Goal: Task Accomplishment & Management: Manage account settings

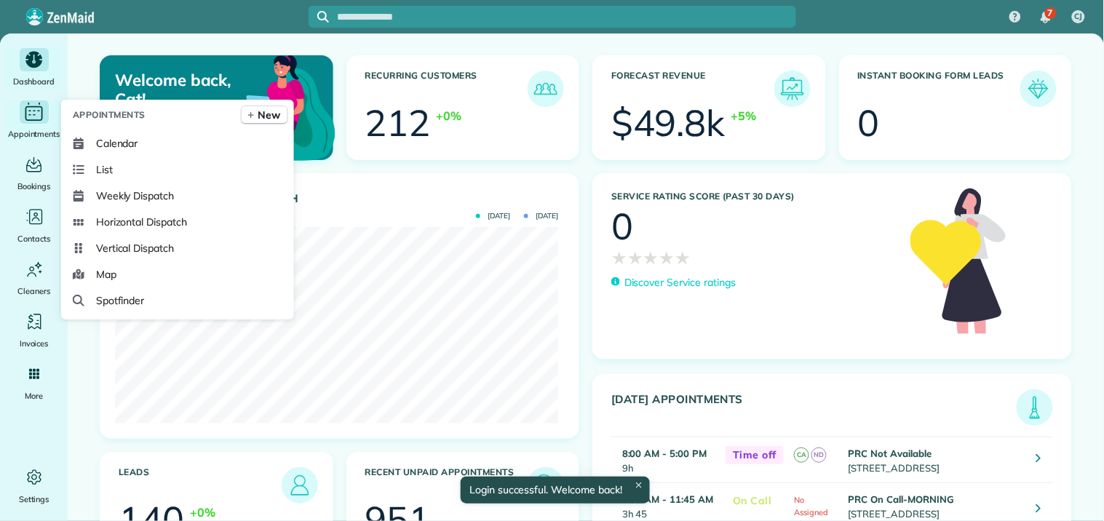
drag, startPoint x: 0, startPoint y: 0, endPoint x: 37, endPoint y: 114, distance: 120.1
click at [37, 114] on icon "Main" at bounding box center [34, 112] width 23 height 22
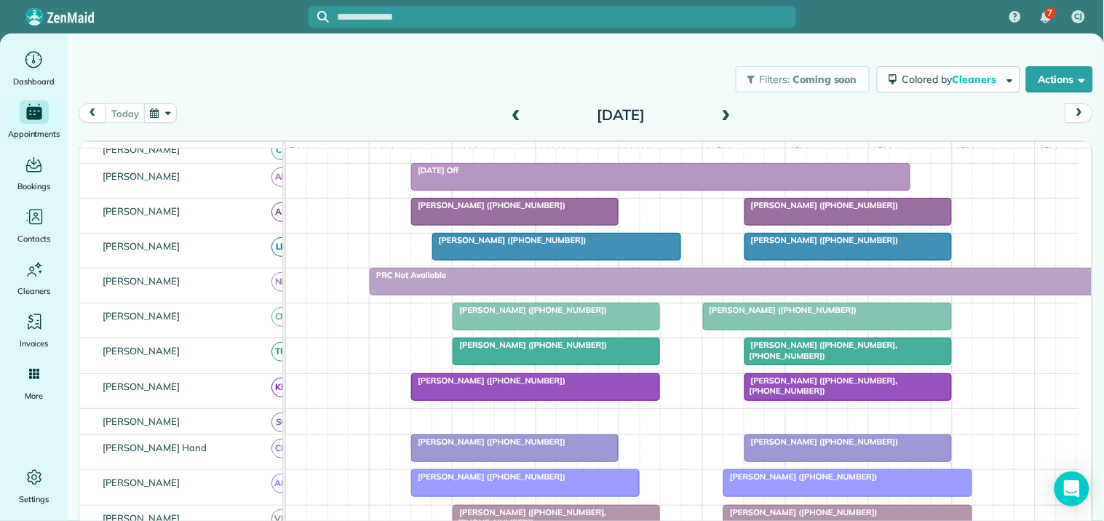
scroll to position [81, 0]
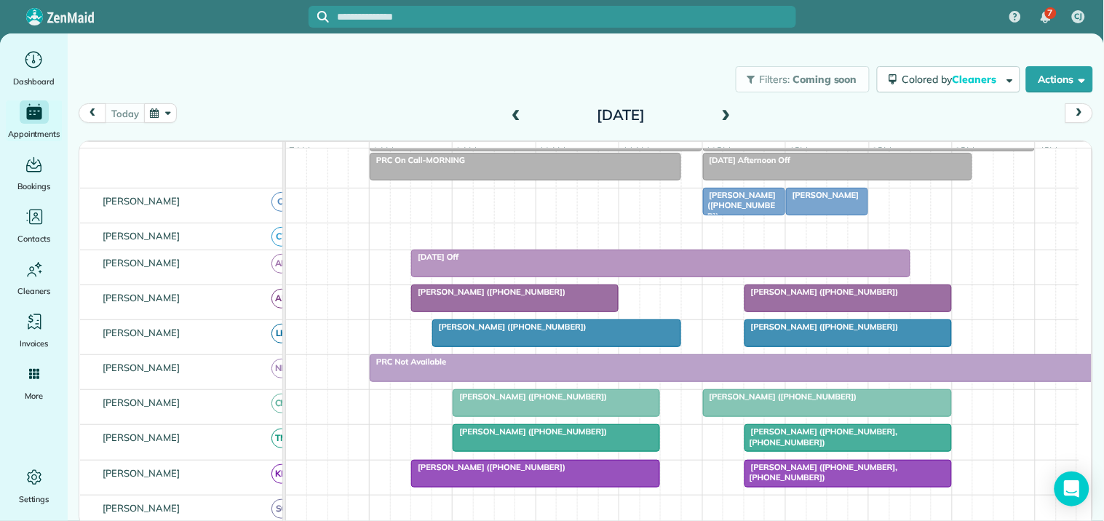
click at [724, 113] on span at bounding box center [726, 115] width 16 height 13
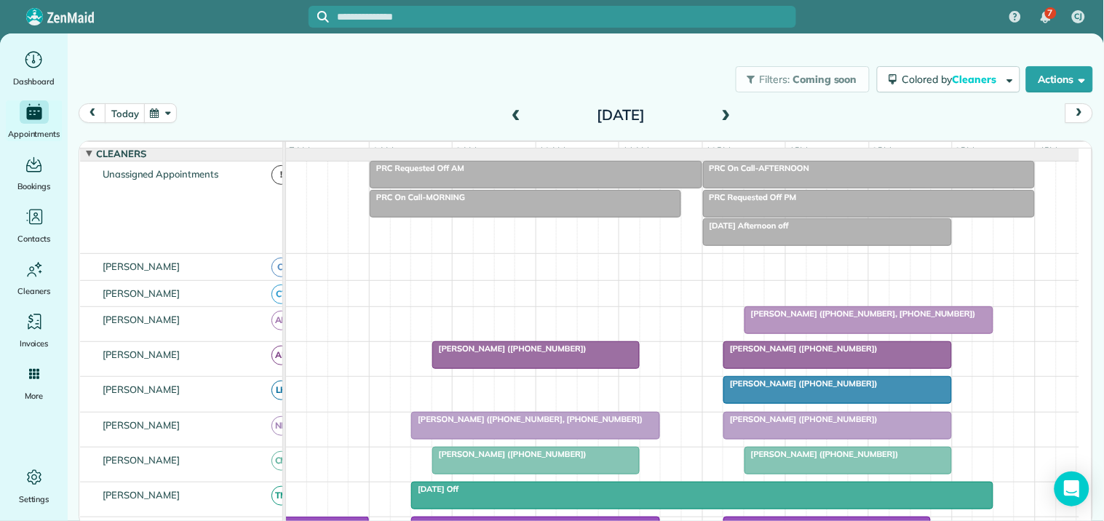
scroll to position [109, 0]
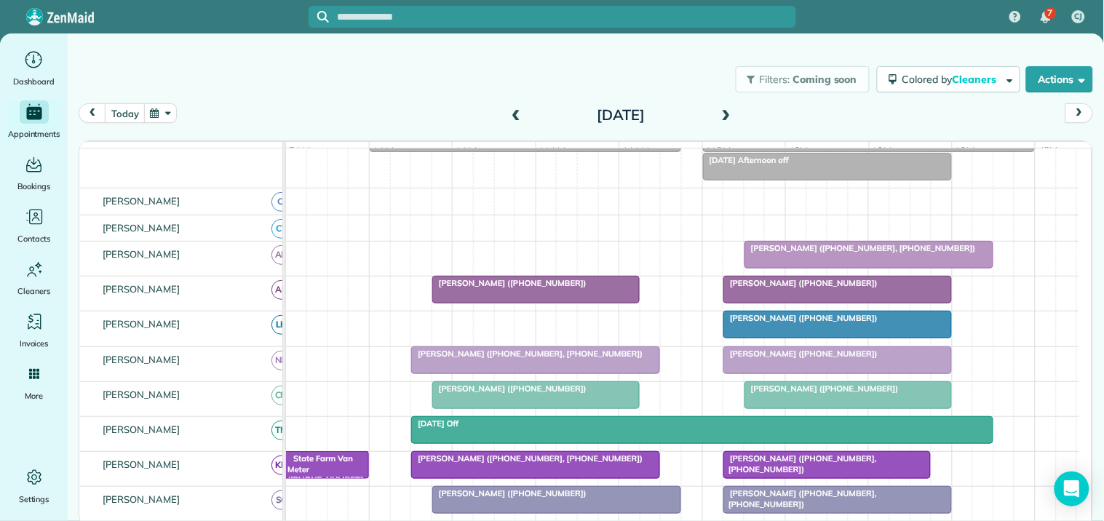
click at [513, 111] on span at bounding box center [516, 115] width 16 height 13
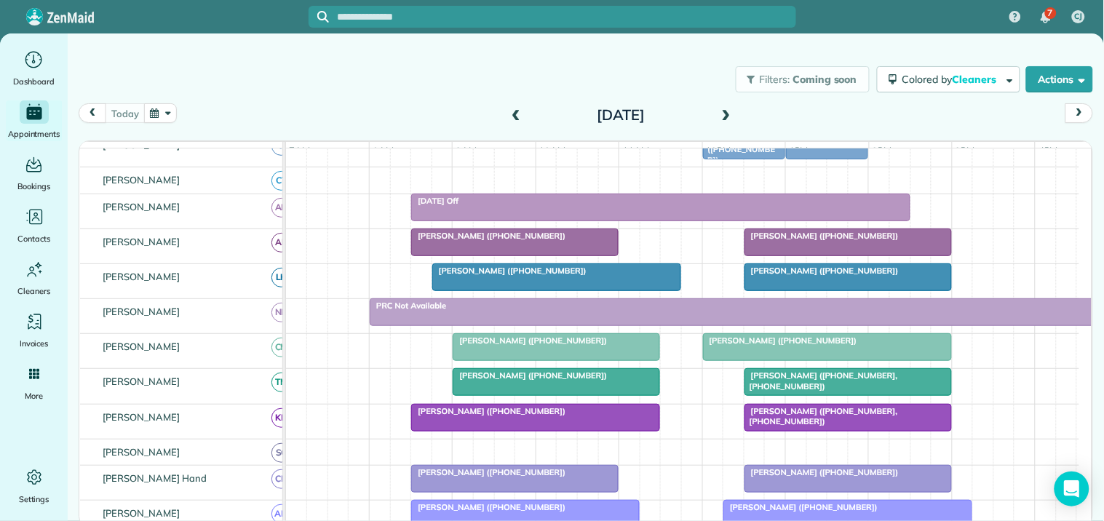
scroll to position [161, 0]
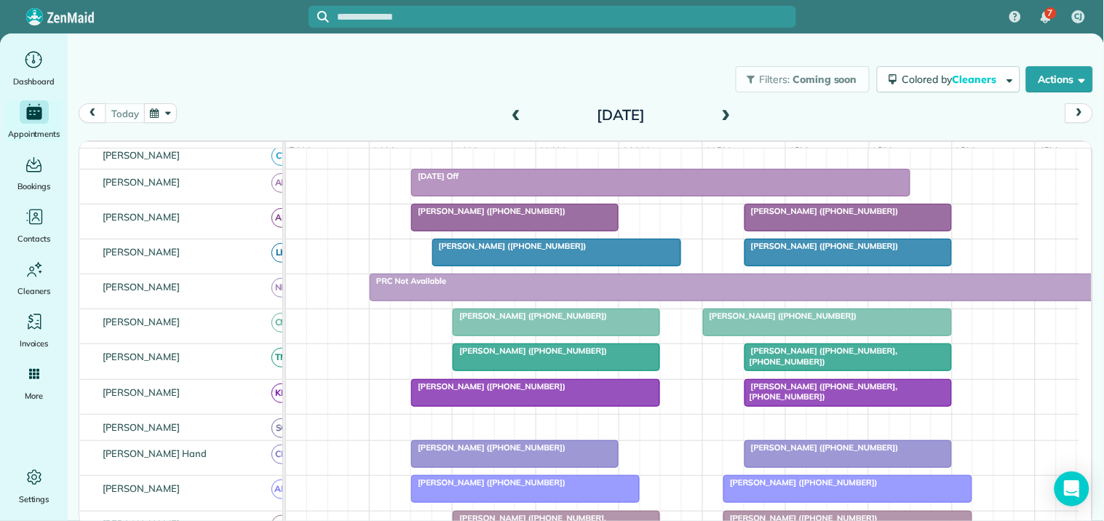
click at [540, 404] on div at bounding box center [535, 393] width 247 height 26
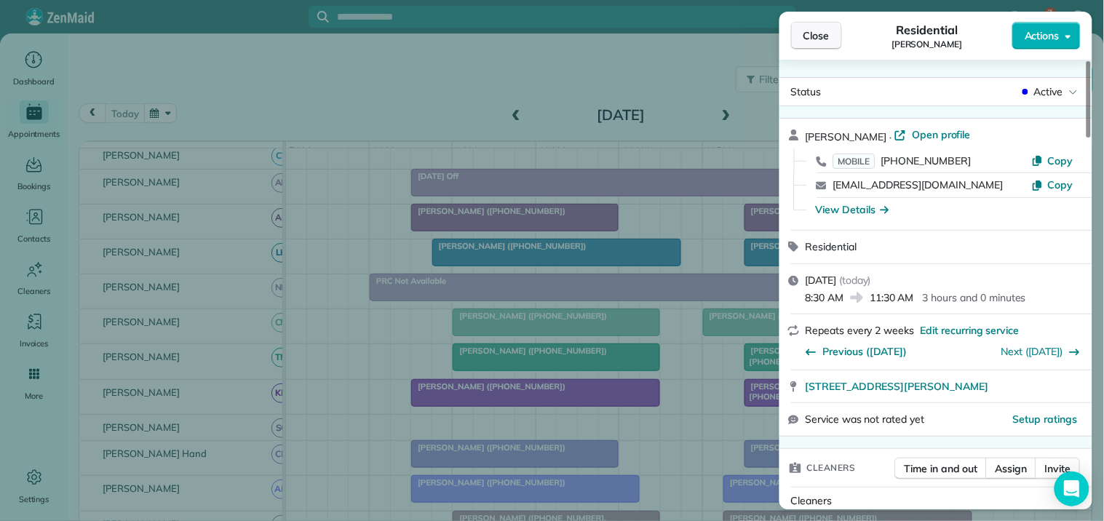
click at [821, 37] on span "Close" at bounding box center [816, 35] width 26 height 15
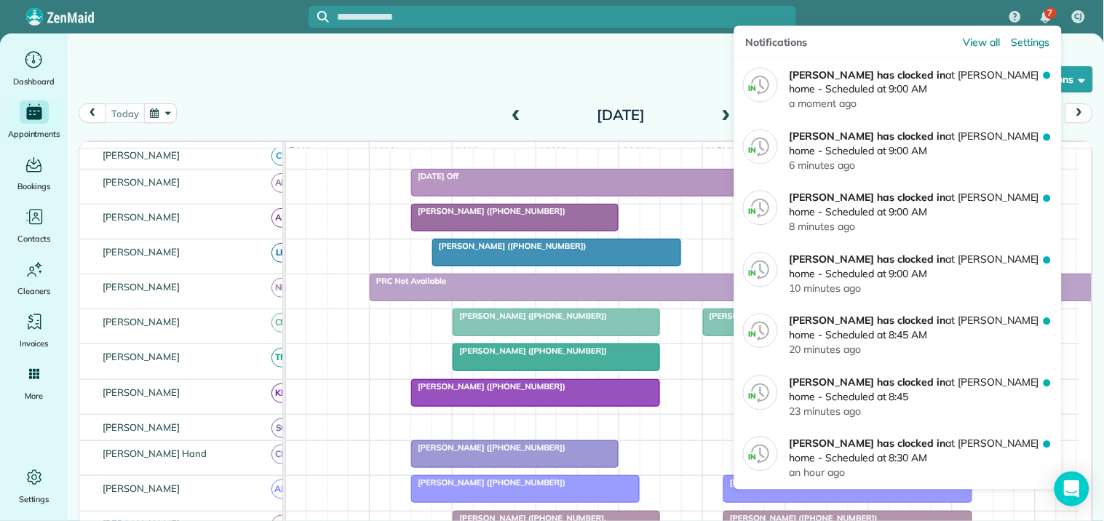
click at [1043, 15] on img "7 unread notifications" at bounding box center [1045, 18] width 10 height 12
click at [1053, 12] on div "7" at bounding box center [1051, 13] width 12 height 12
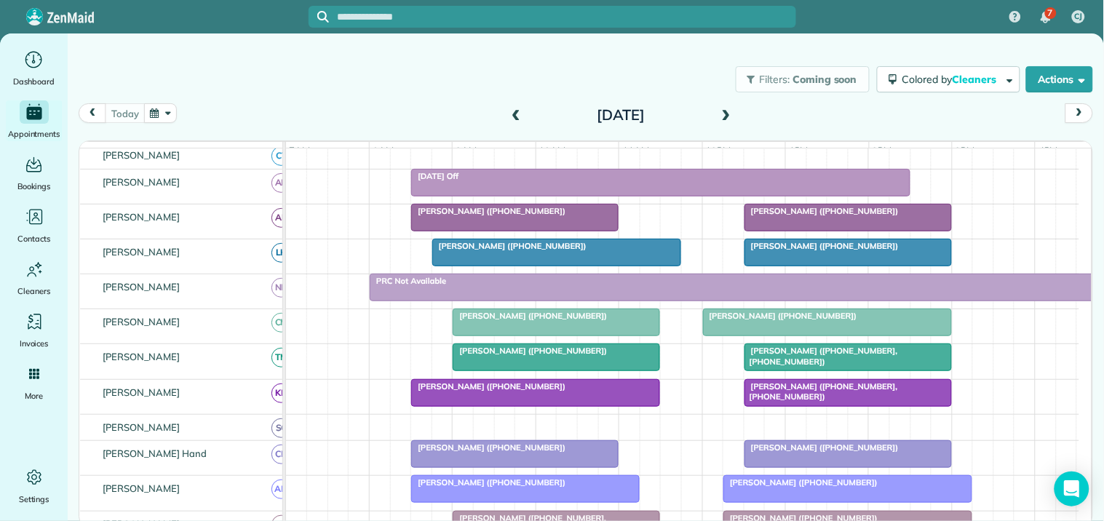
click at [438, 64] on div "Filters: Coming soon Colored by Cleaners Color by Cleaner Color by Team Color b…" at bounding box center [586, 79] width 1036 height 48
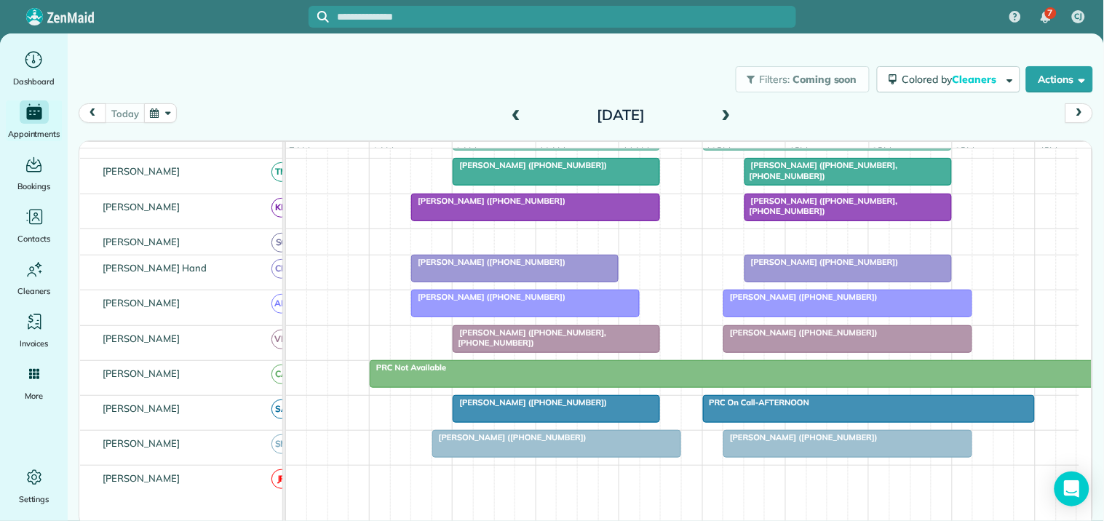
scroll to position [242, 0]
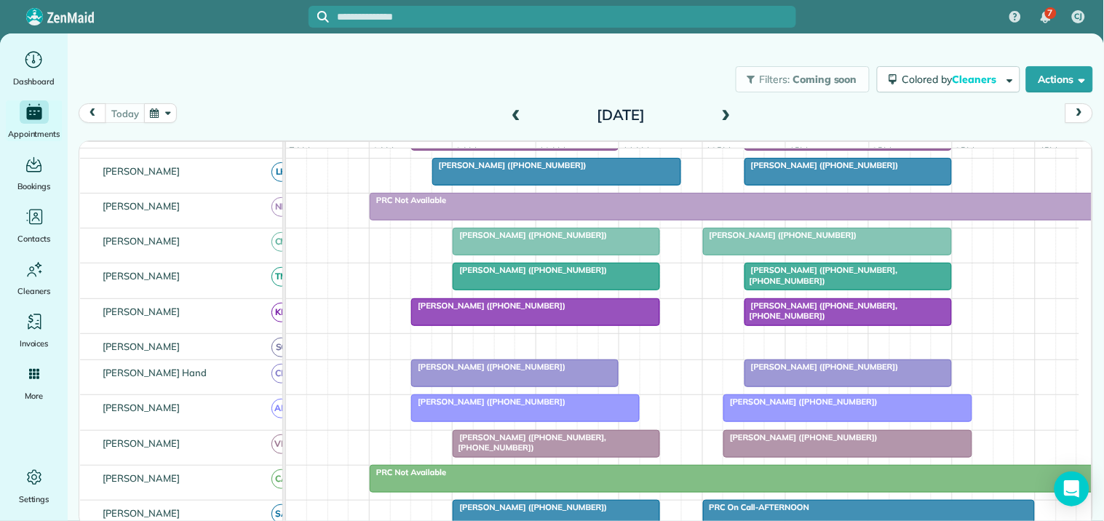
click at [731, 111] on span at bounding box center [726, 115] width 16 height 13
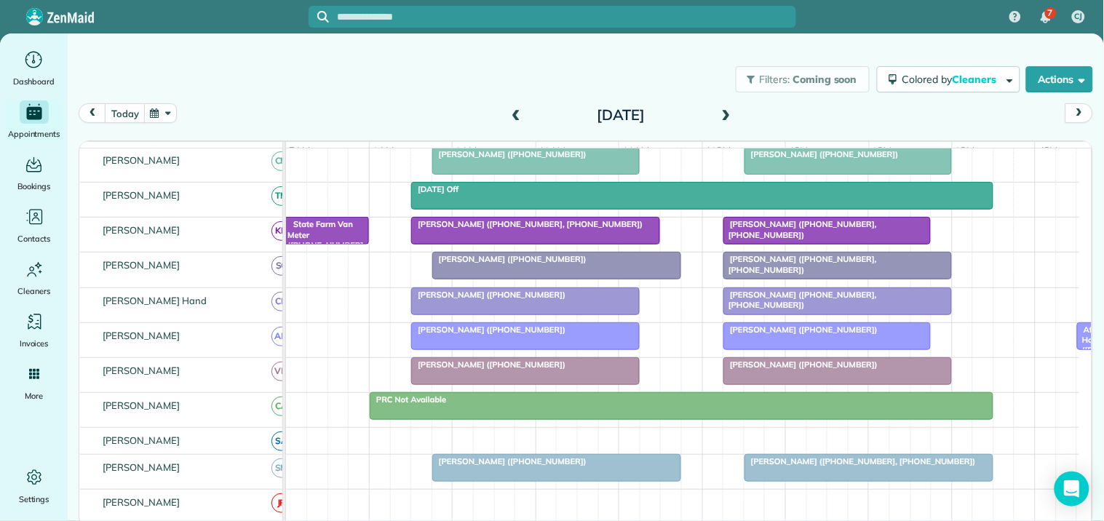
scroll to position [0, 0]
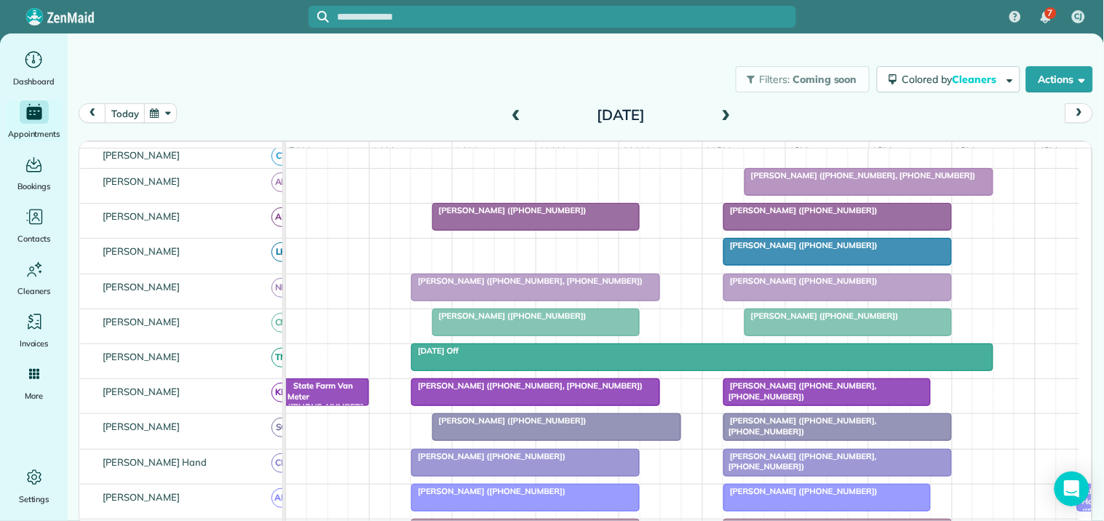
click at [724, 115] on span at bounding box center [726, 115] width 16 height 13
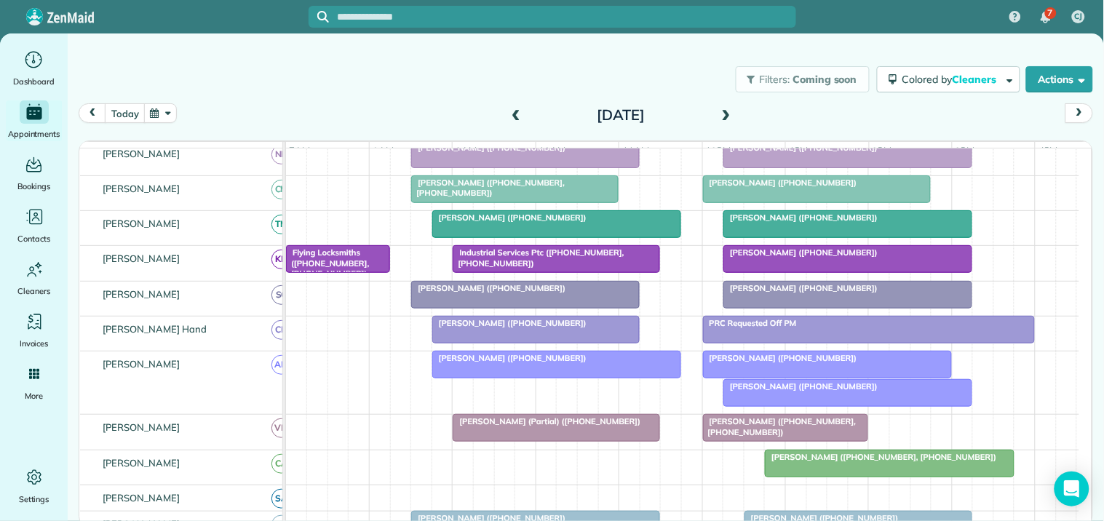
click at [727, 113] on span at bounding box center [726, 115] width 16 height 13
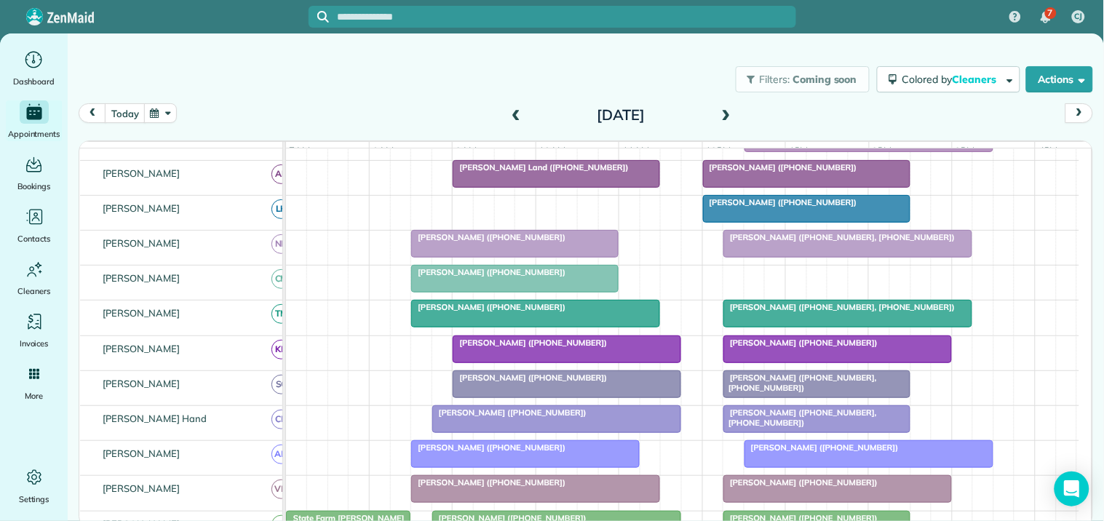
click at [514, 109] on span at bounding box center [516, 115] width 16 height 13
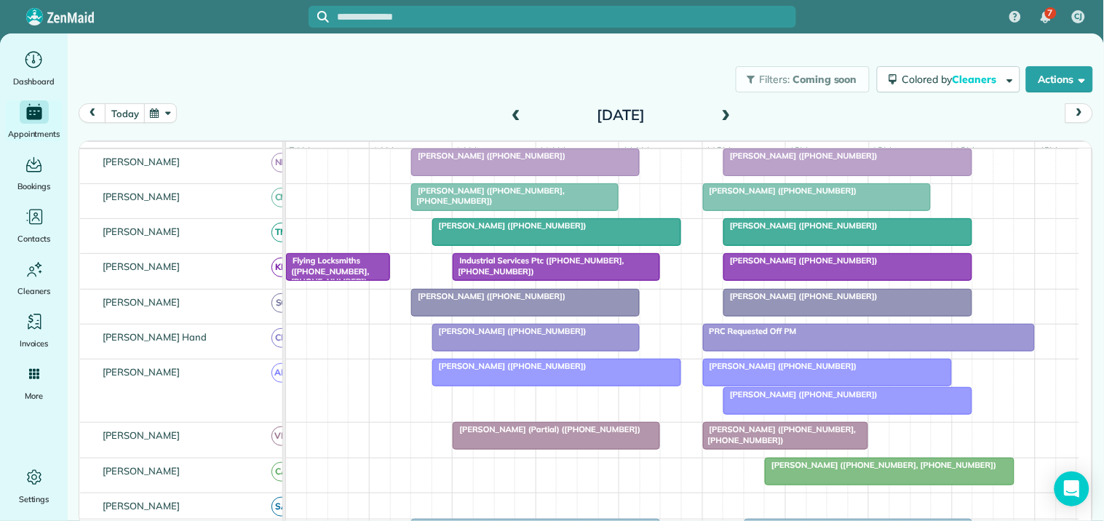
click at [841, 399] on span "[PERSON_NAME] ([PHONE_NUMBER])" at bounding box center [800, 394] width 156 height 10
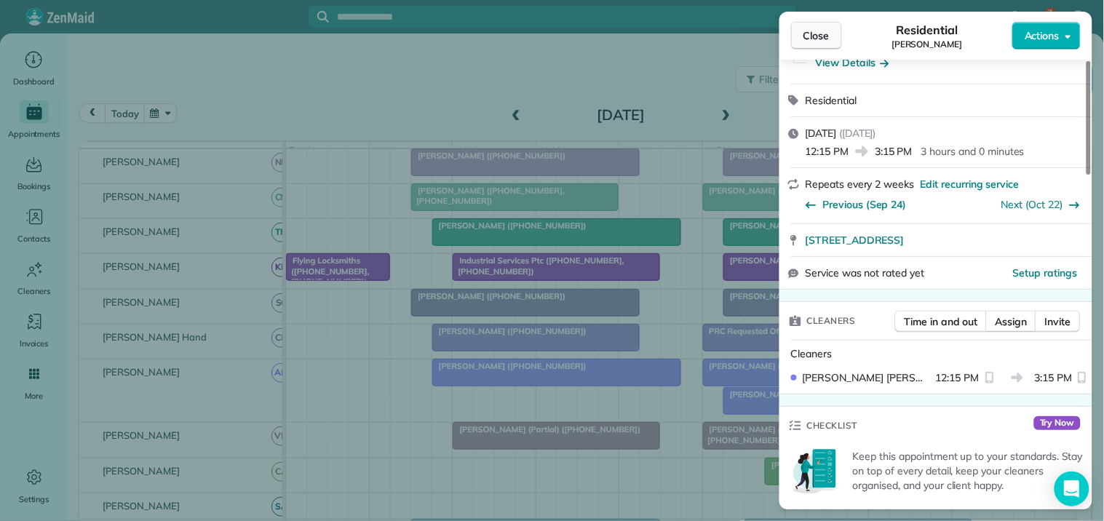
click at [823, 31] on span "Close" at bounding box center [816, 35] width 26 height 15
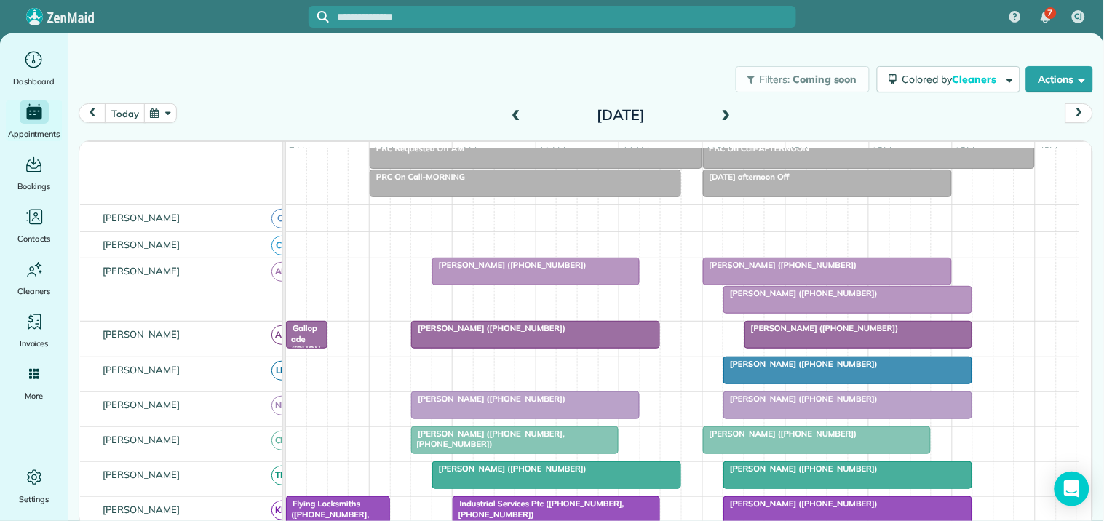
click at [727, 111] on span at bounding box center [726, 115] width 16 height 13
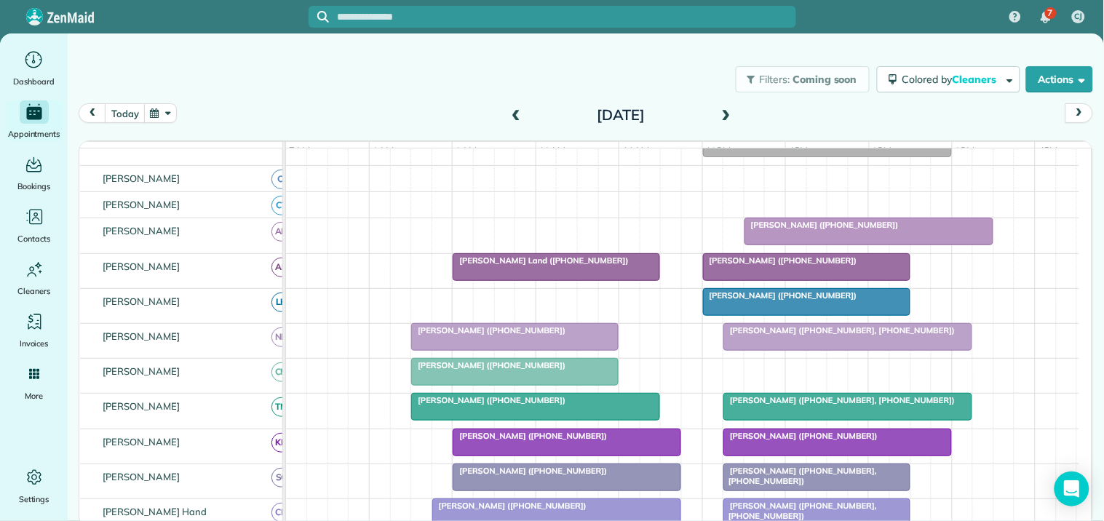
click at [518, 111] on span at bounding box center [516, 115] width 16 height 13
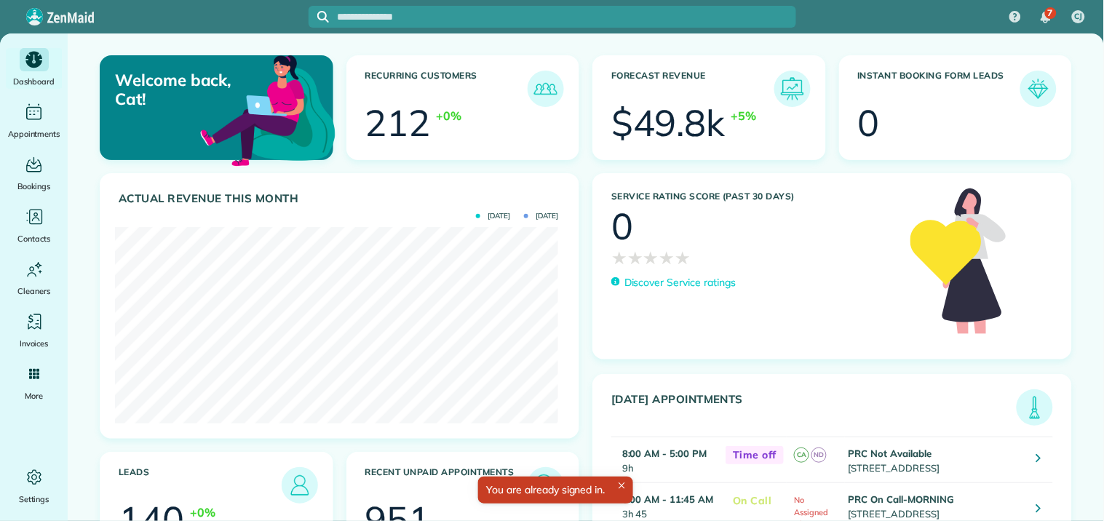
scroll to position [196, 442]
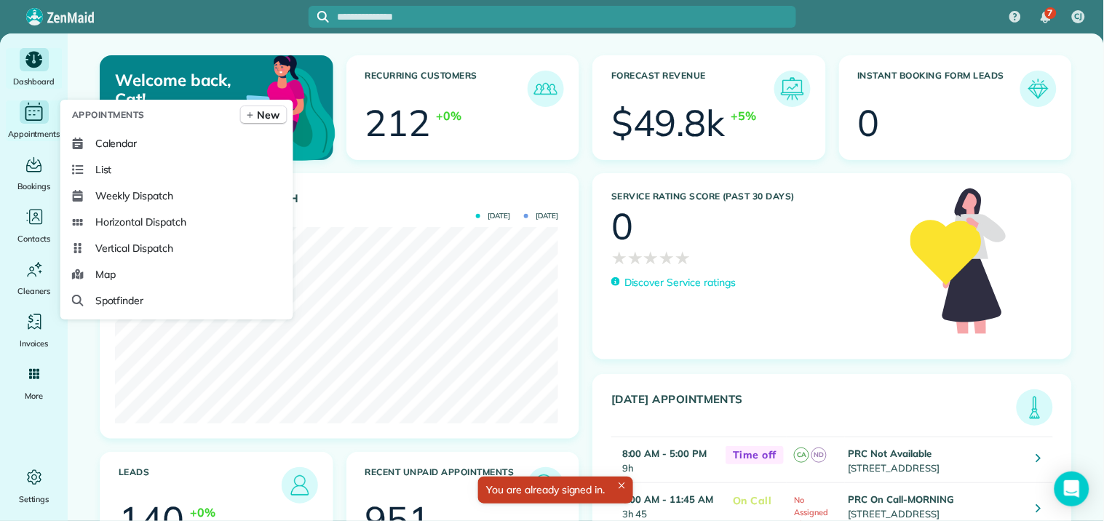
click at [45, 113] on div "Main" at bounding box center [34, 111] width 29 height 23
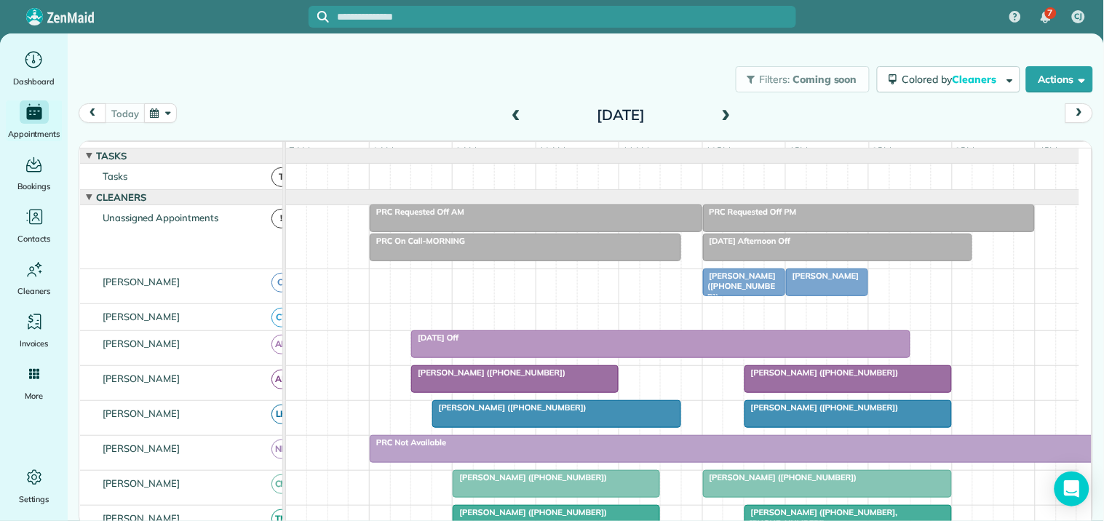
click at [163, 108] on button "button" at bounding box center [160, 113] width 33 height 20
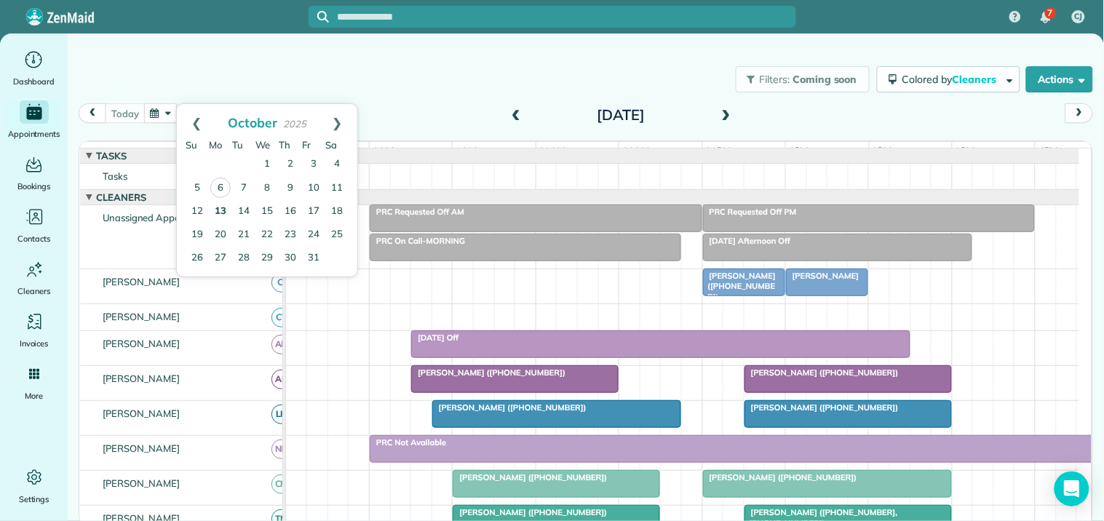
click at [220, 205] on link "13" at bounding box center [220, 211] width 23 height 23
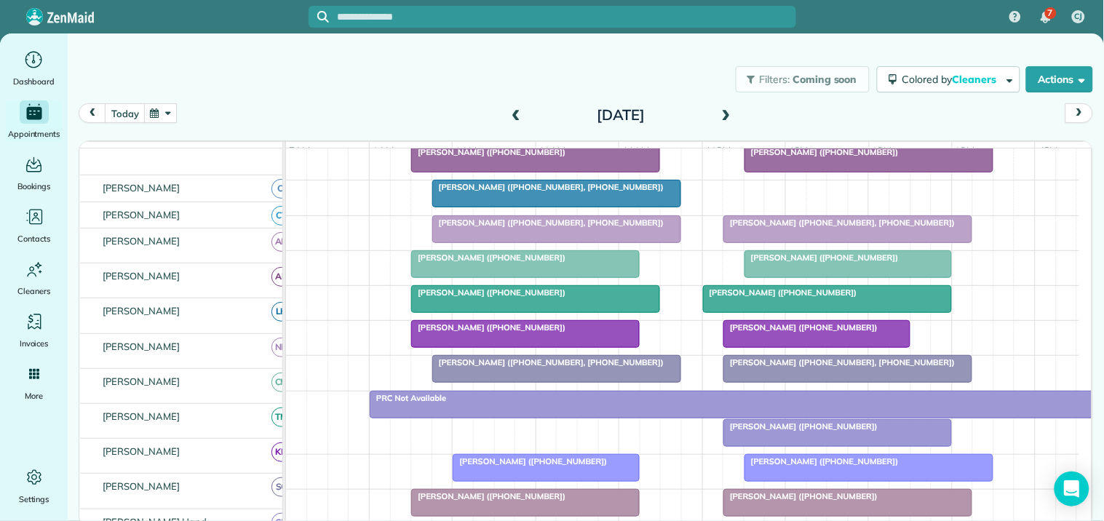
scroll to position [242, 0]
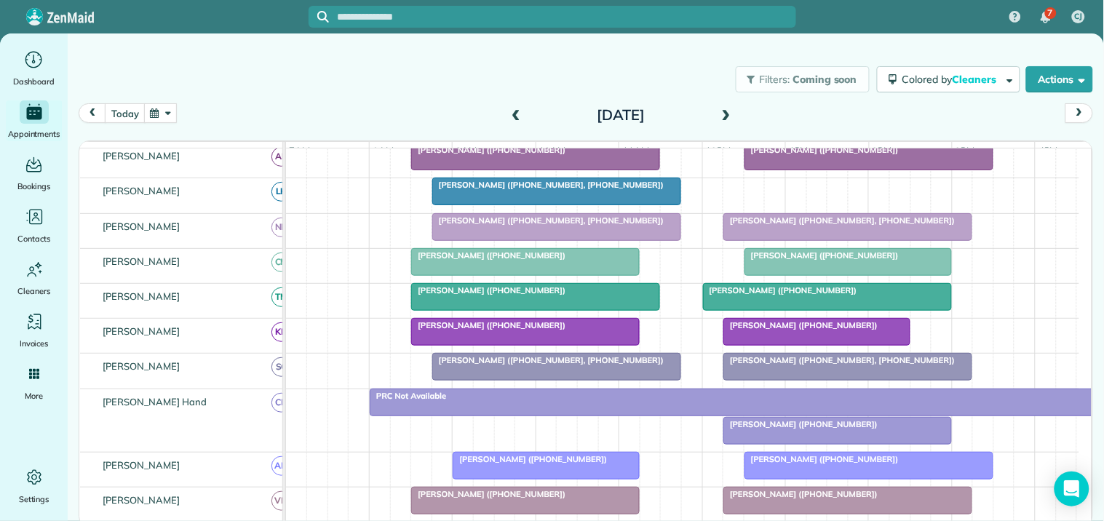
click at [555, 190] on span "[PERSON_NAME] ([PHONE_NUMBER], [PHONE_NUMBER])" at bounding box center [547, 185] width 233 height 10
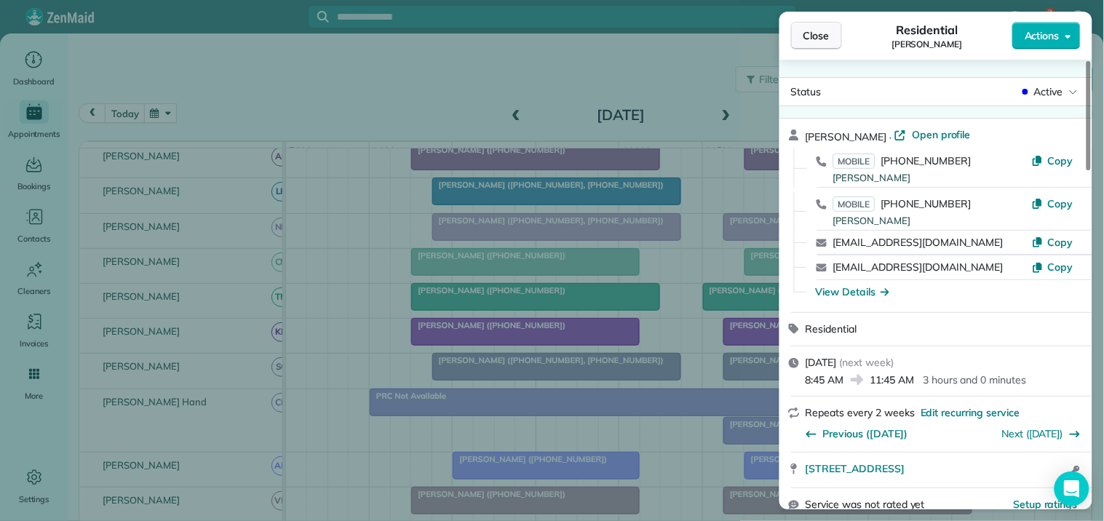
click at [831, 33] on button "Close" at bounding box center [816, 36] width 51 height 28
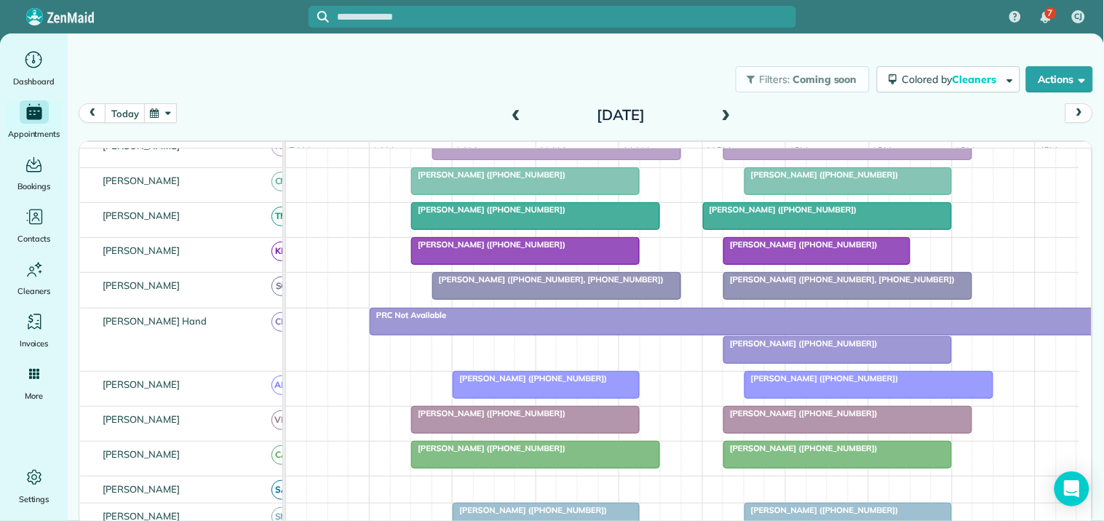
scroll to position [404, 0]
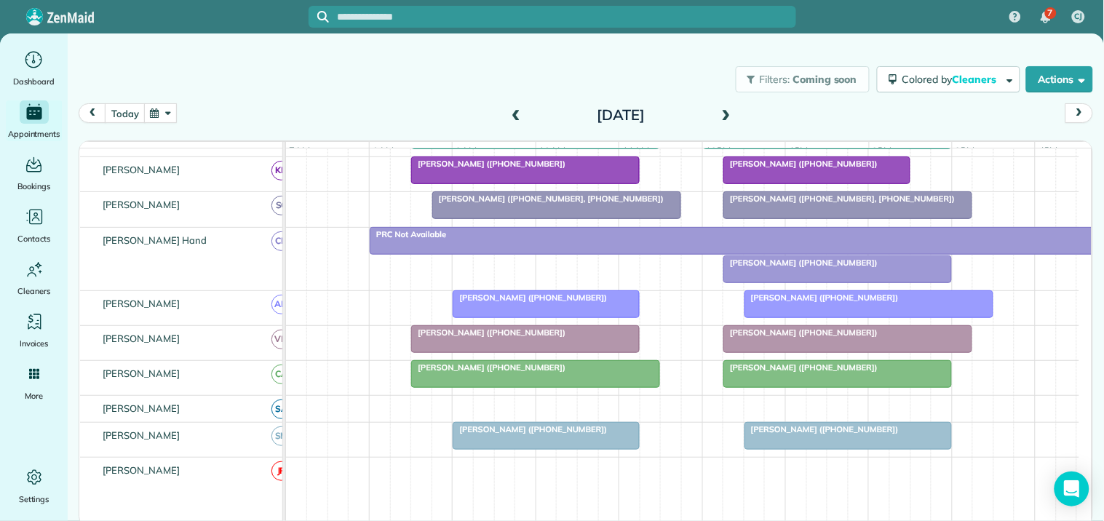
click at [804, 282] on div at bounding box center [837, 269] width 227 height 26
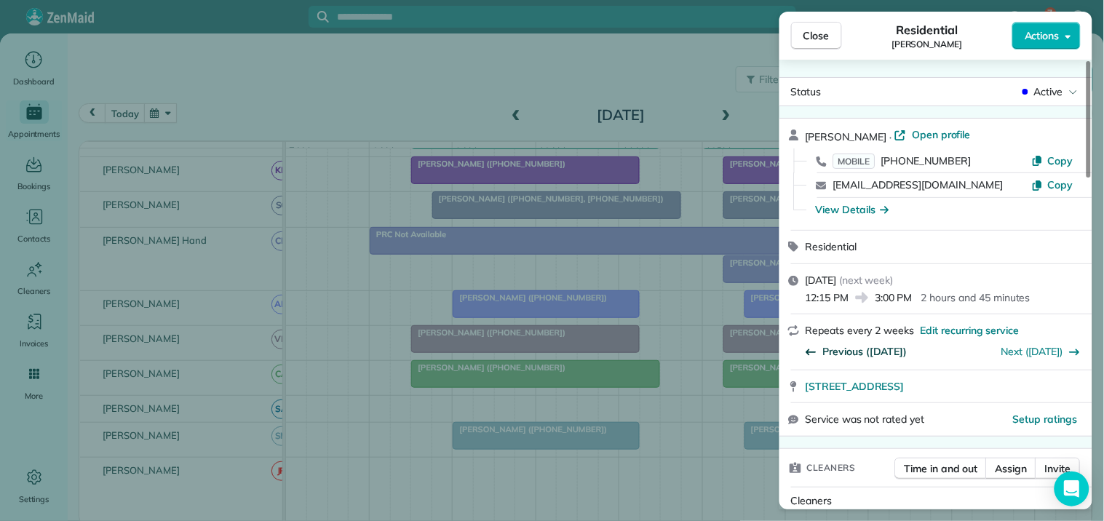
click at [871, 354] on span "Previous (Sep 29)" at bounding box center [865, 351] width 84 height 15
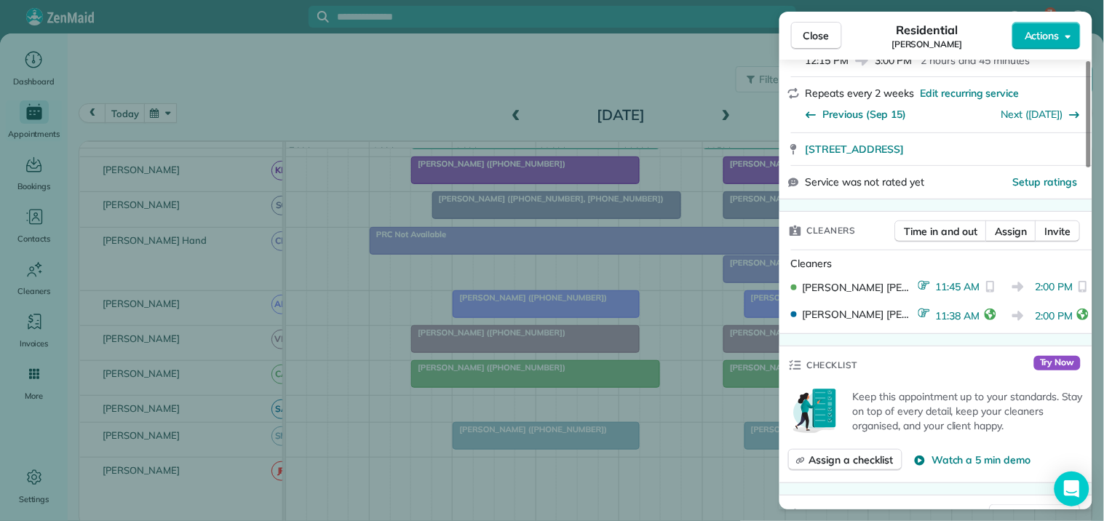
scroll to position [242, 0]
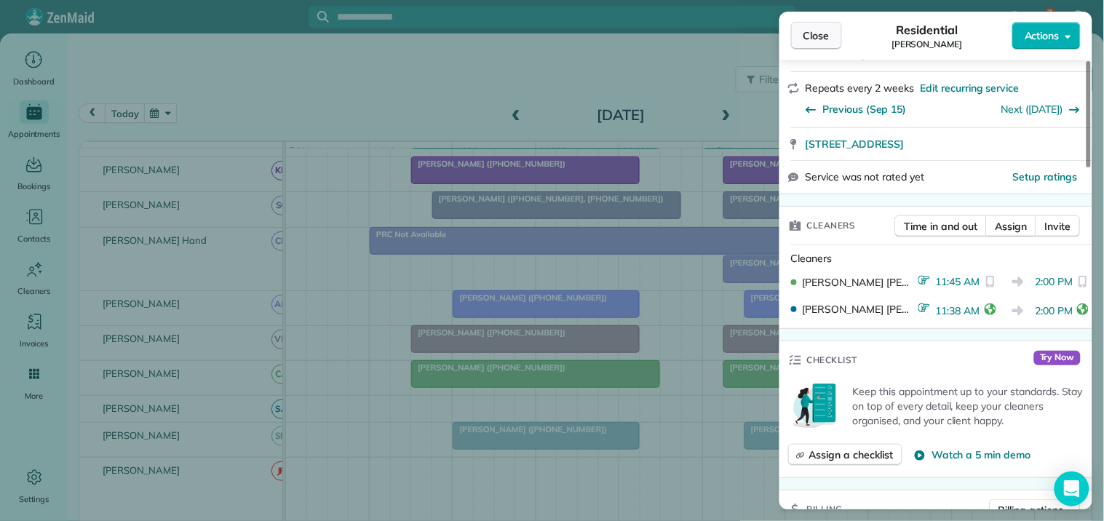
click at [832, 39] on button "Close" at bounding box center [816, 36] width 51 height 28
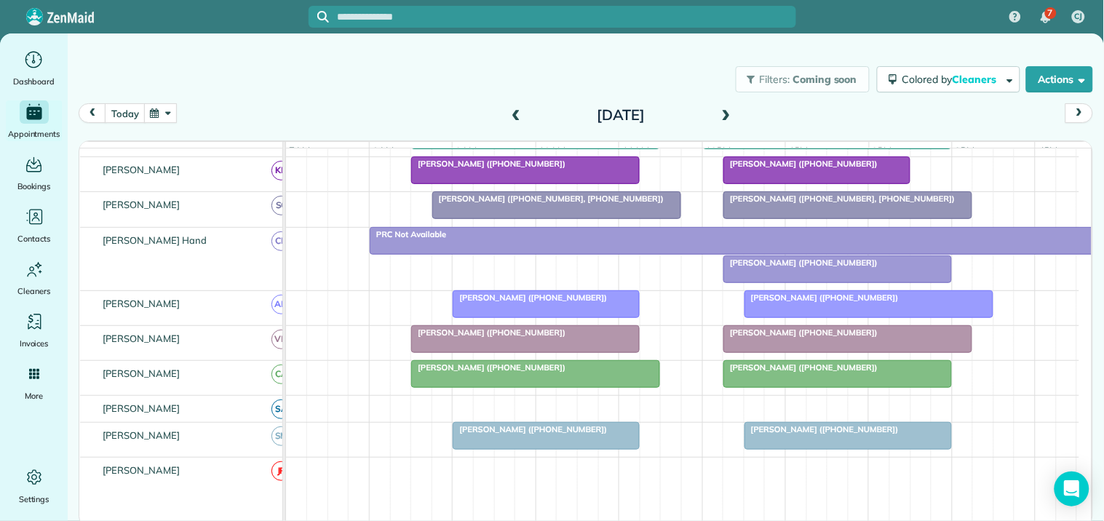
click at [831, 282] on div at bounding box center [837, 269] width 227 height 26
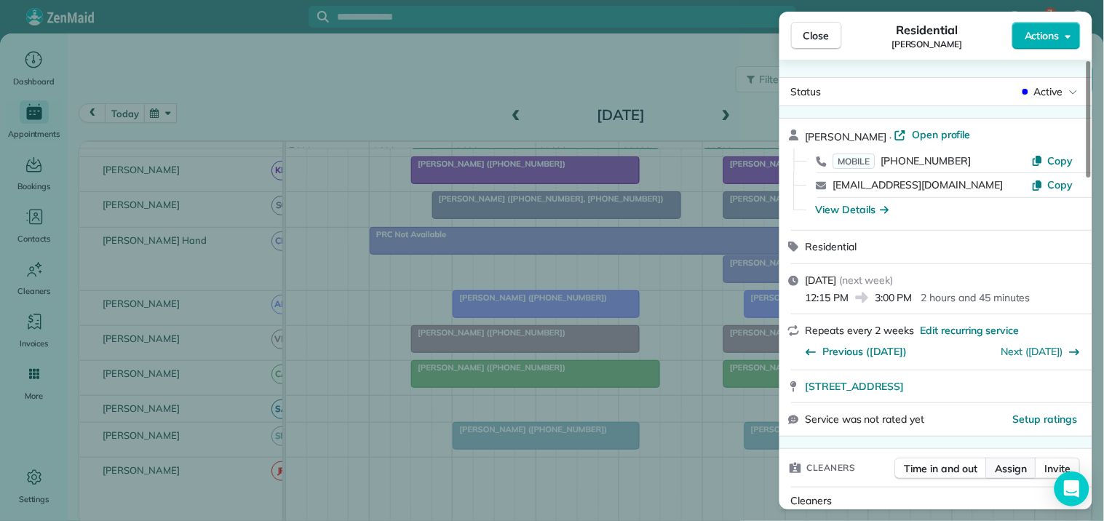
click at [1014, 463] on span "Assign" at bounding box center [1011, 468] width 32 height 15
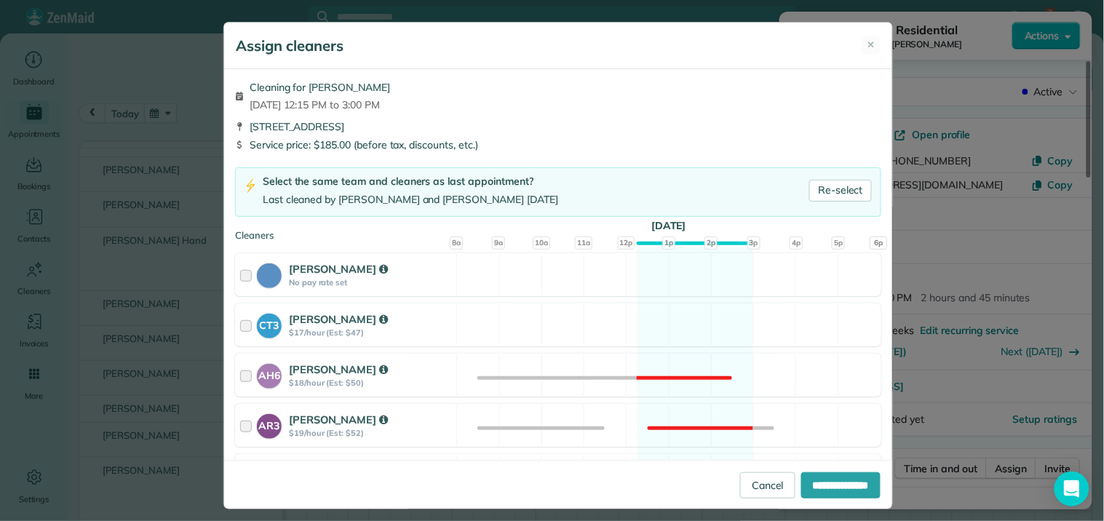
scroll to position [404, 0]
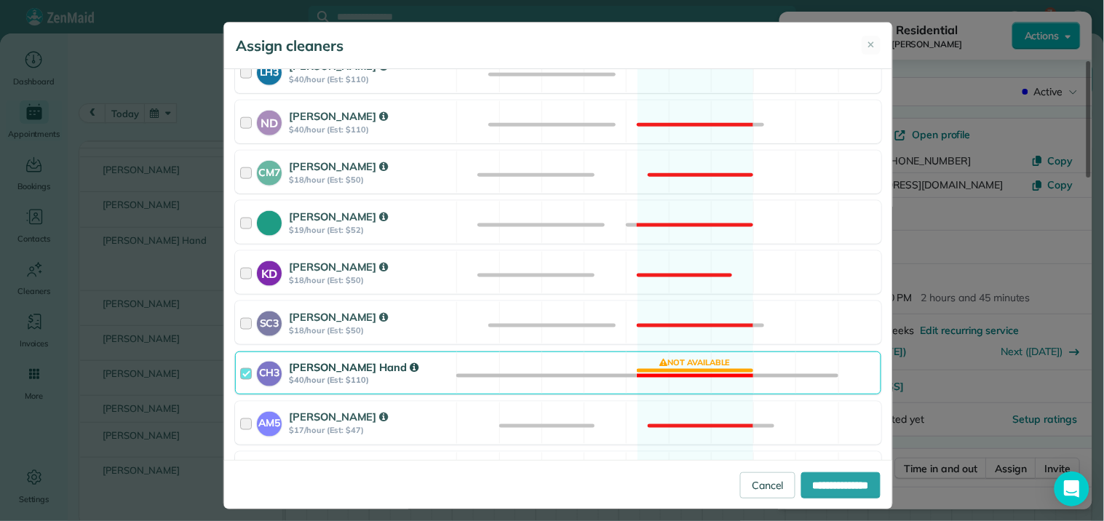
click at [691, 362] on div "CH3 Cortney Hand $40/hour (Est: $110) Not available" at bounding box center [558, 372] width 646 height 43
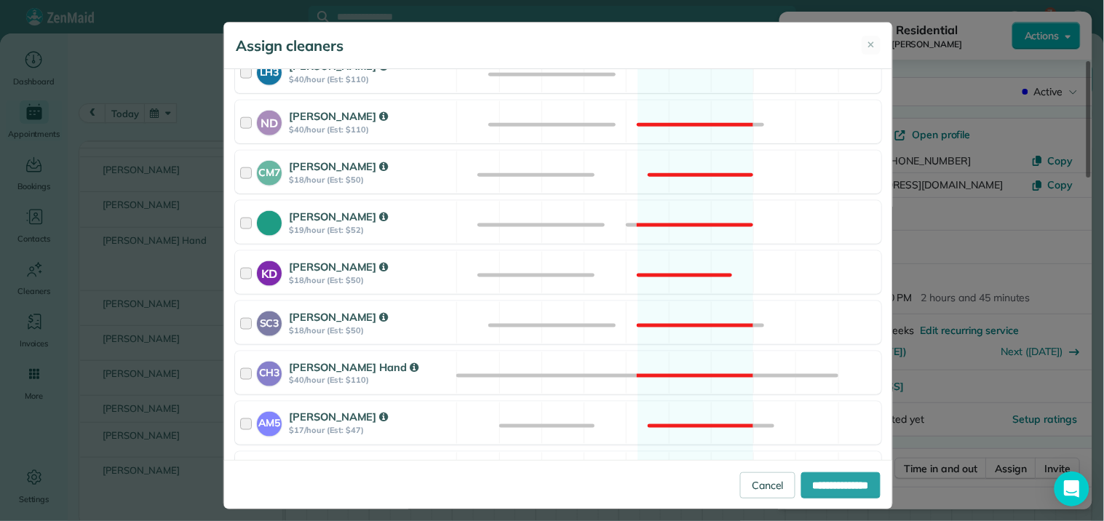
scroll to position [694, 0]
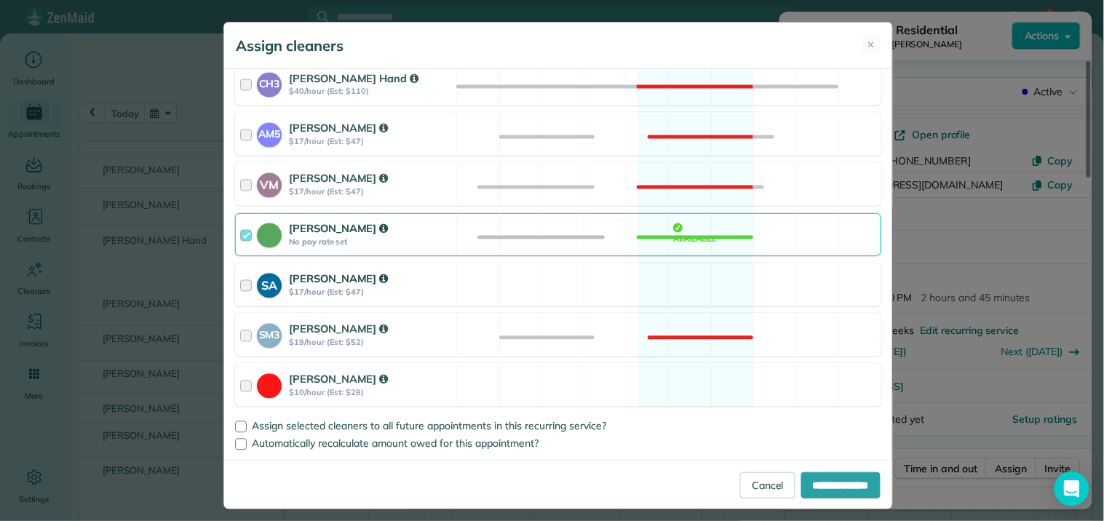
click at [688, 281] on div "SA Stephanie Allen $17/hour (Est: $47) Available" at bounding box center [558, 284] width 646 height 43
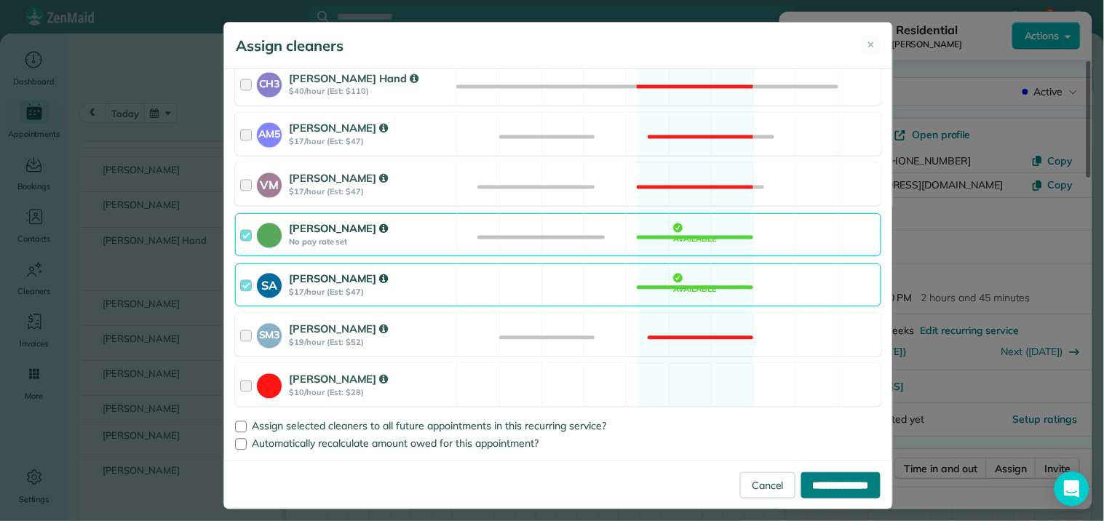
click at [826, 485] on input "**********" at bounding box center [840, 485] width 79 height 26
type input "**********"
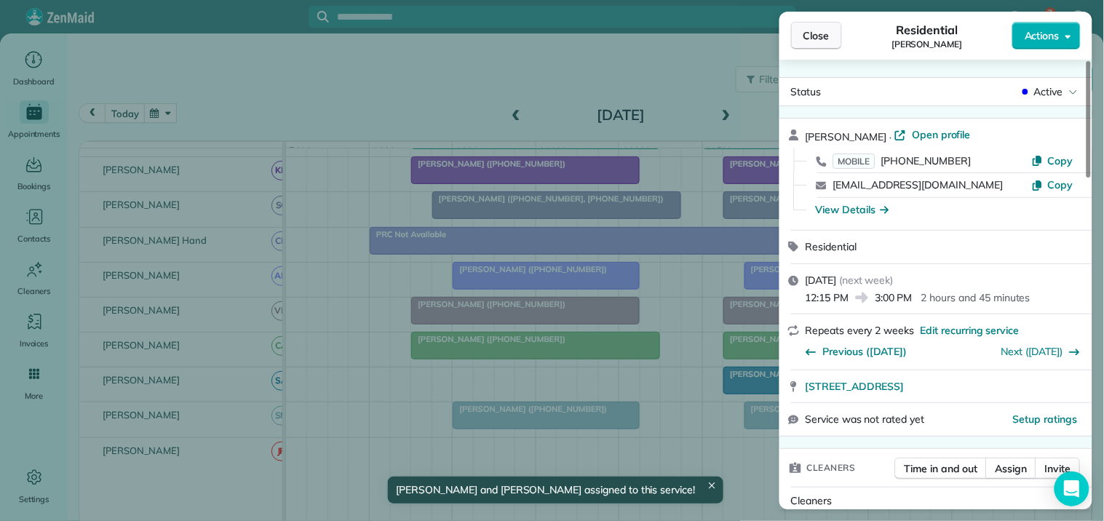
click at [818, 28] on span "Close" at bounding box center [816, 35] width 26 height 15
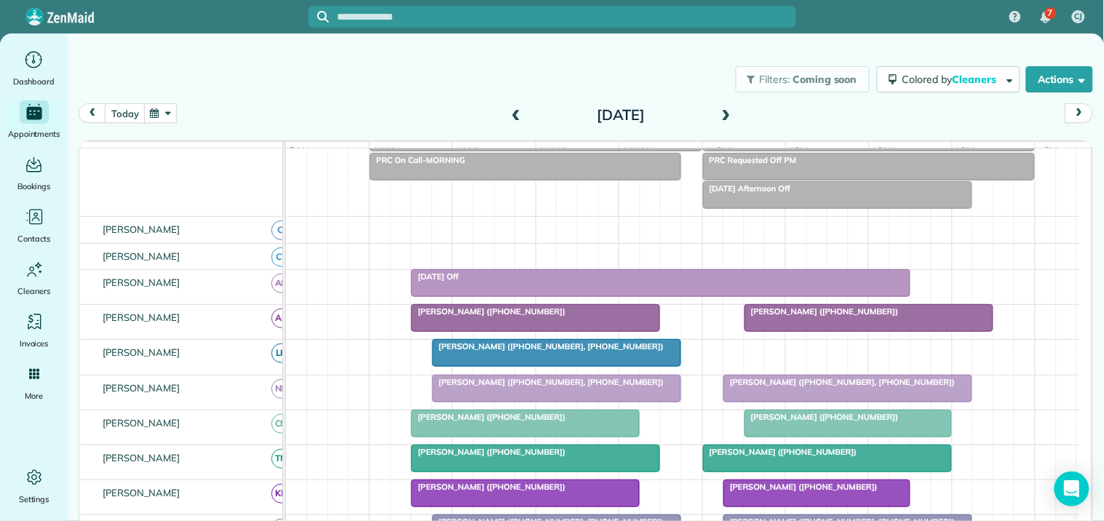
click at [725, 115] on span at bounding box center [726, 115] width 16 height 13
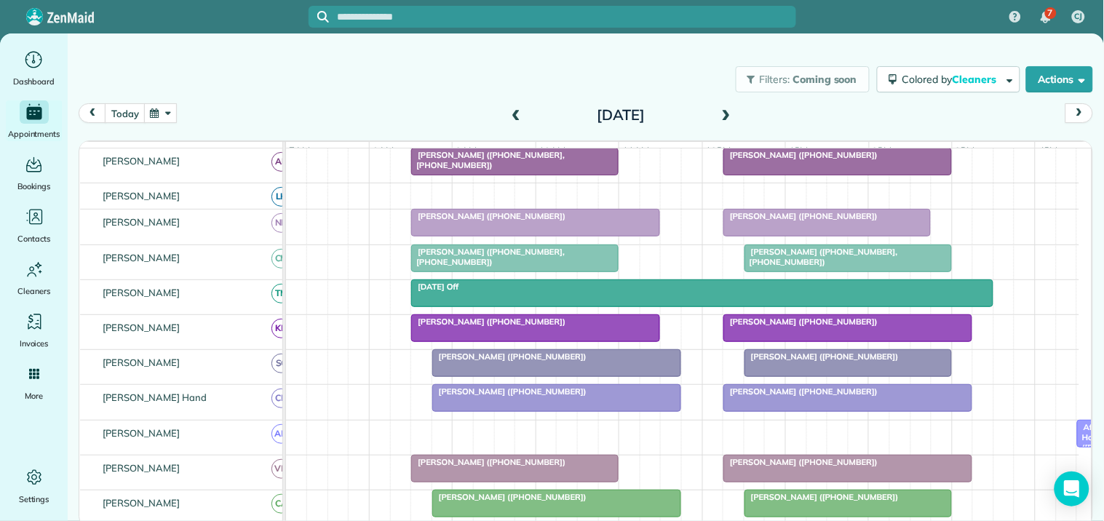
click at [516, 111] on span at bounding box center [516, 115] width 16 height 13
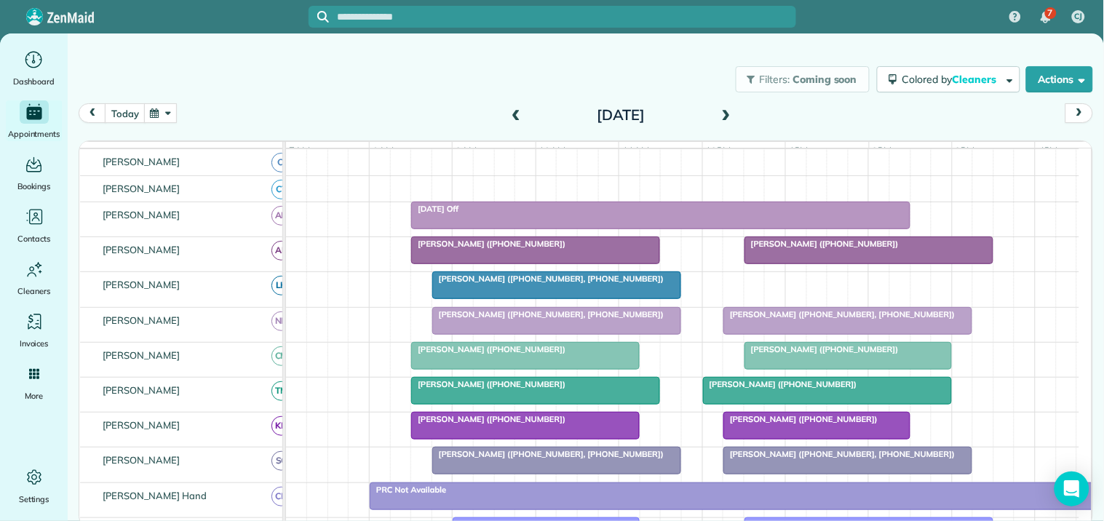
scroll to position [310, 0]
click at [723, 113] on span at bounding box center [726, 115] width 16 height 13
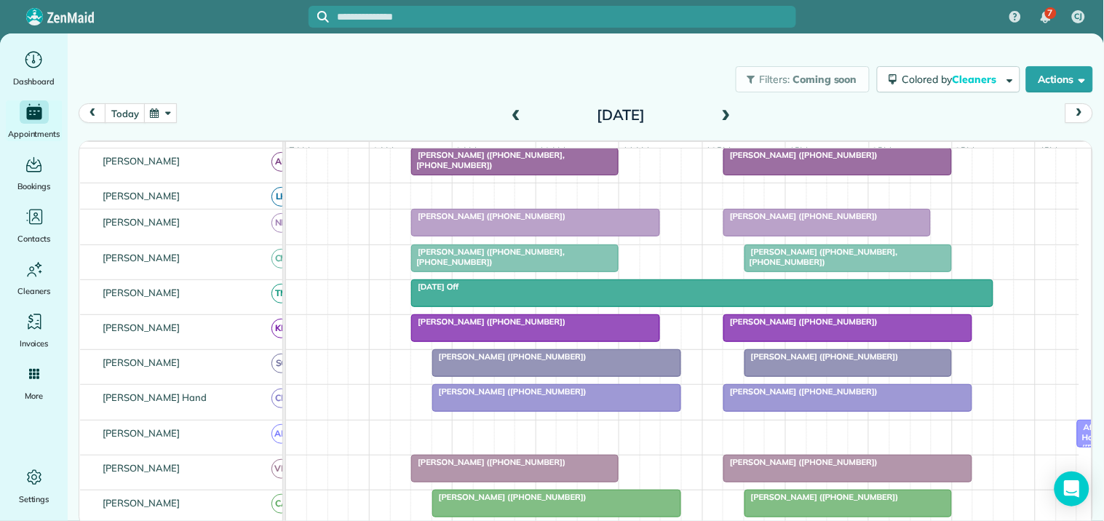
click at [724, 113] on span at bounding box center [726, 115] width 16 height 13
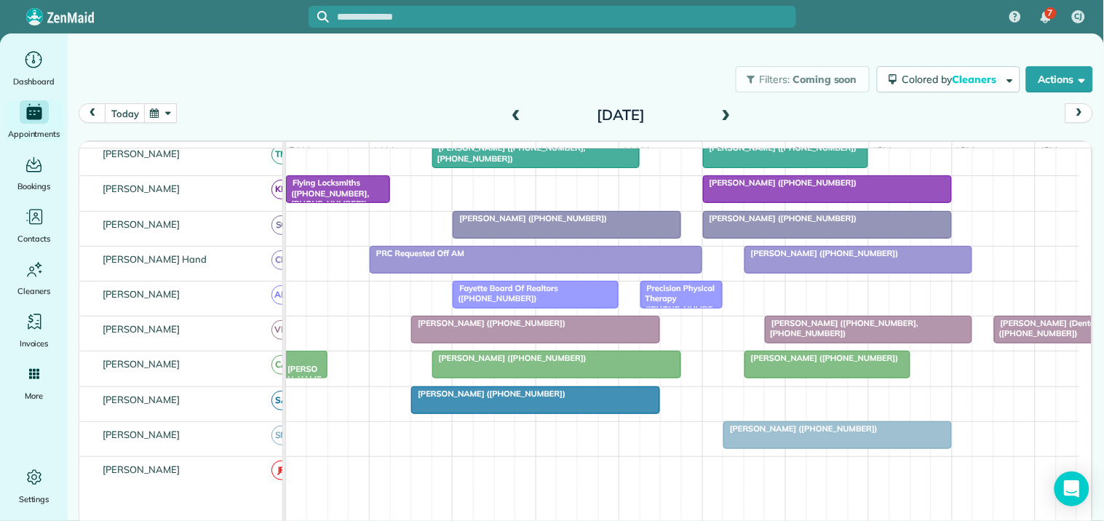
scroll to position [419, 0]
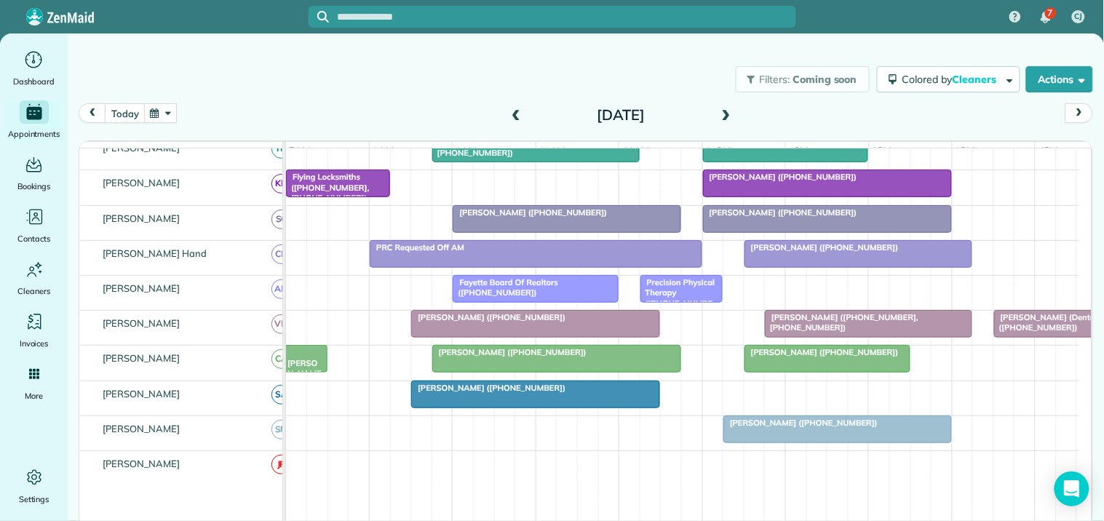
click at [726, 114] on span at bounding box center [726, 115] width 16 height 13
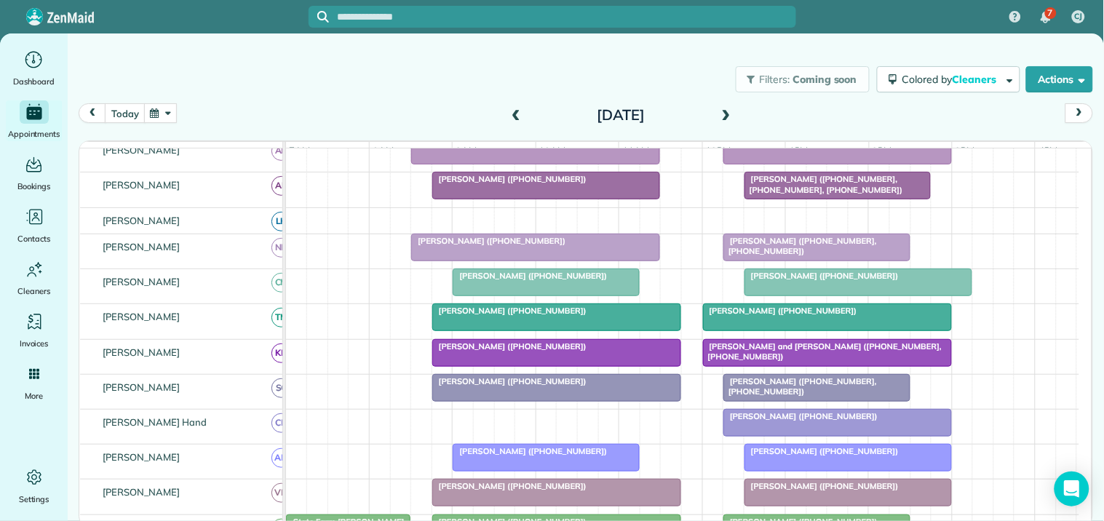
scroll to position [367, 0]
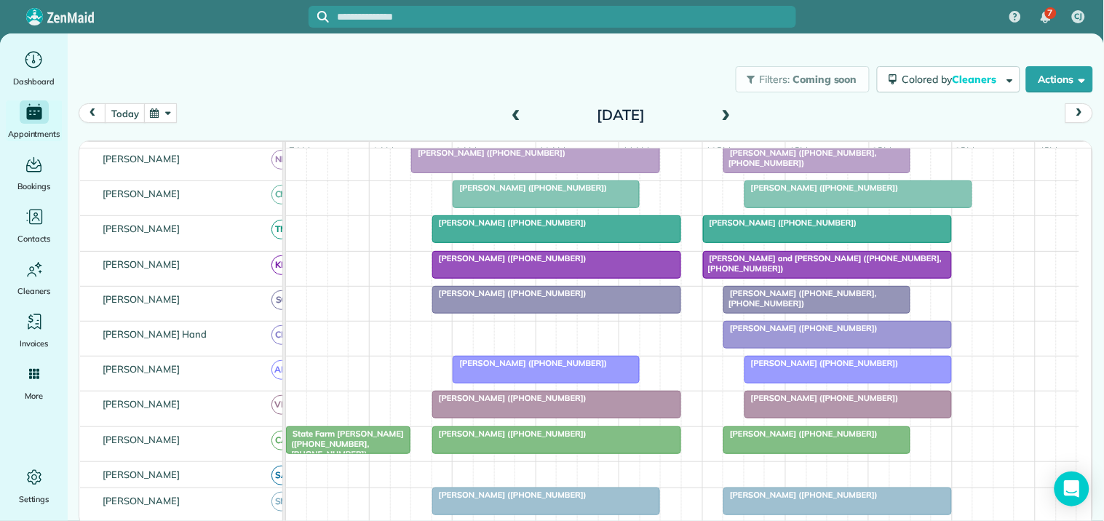
click at [816, 348] on div at bounding box center [837, 335] width 227 height 26
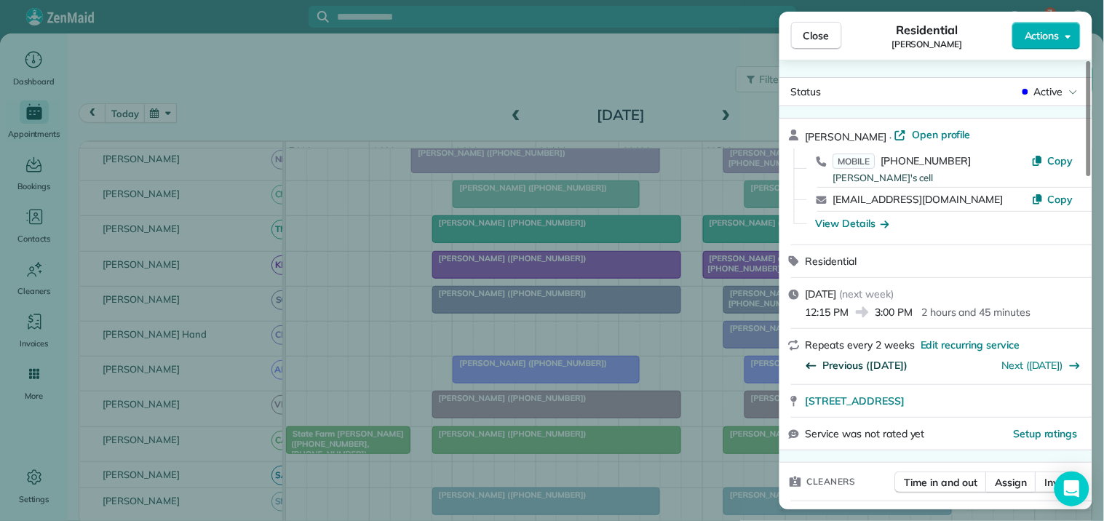
click at [871, 365] on span "Previous (Oct 02)" at bounding box center [865, 365] width 84 height 15
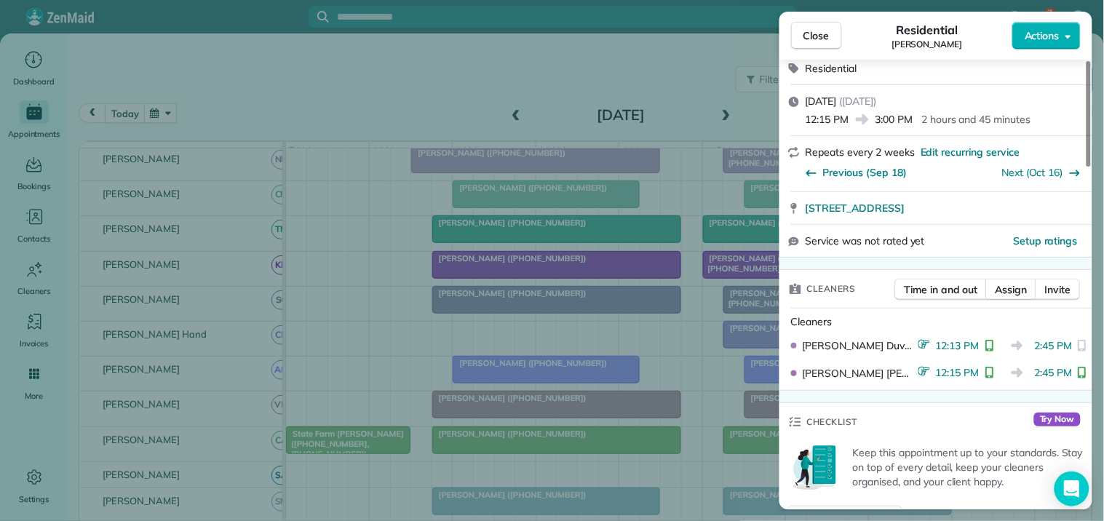
scroll to position [242, 0]
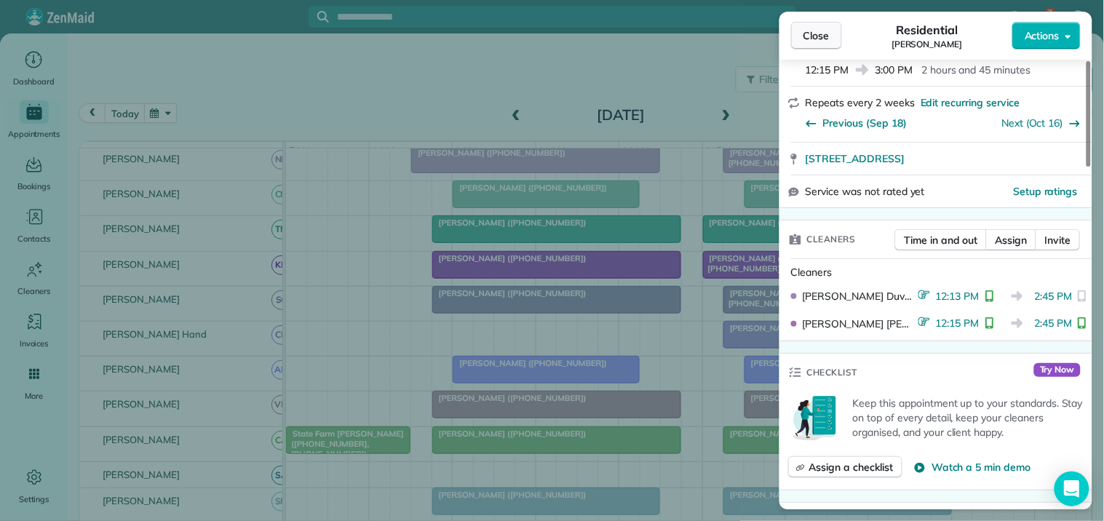
click at [795, 47] on button "Close" at bounding box center [816, 36] width 51 height 28
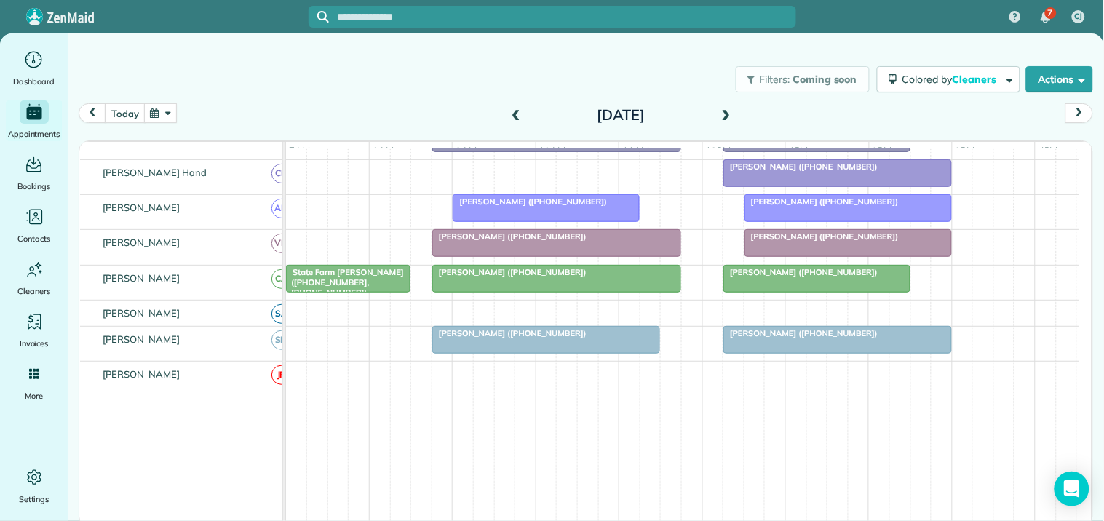
scroll to position [357, 0]
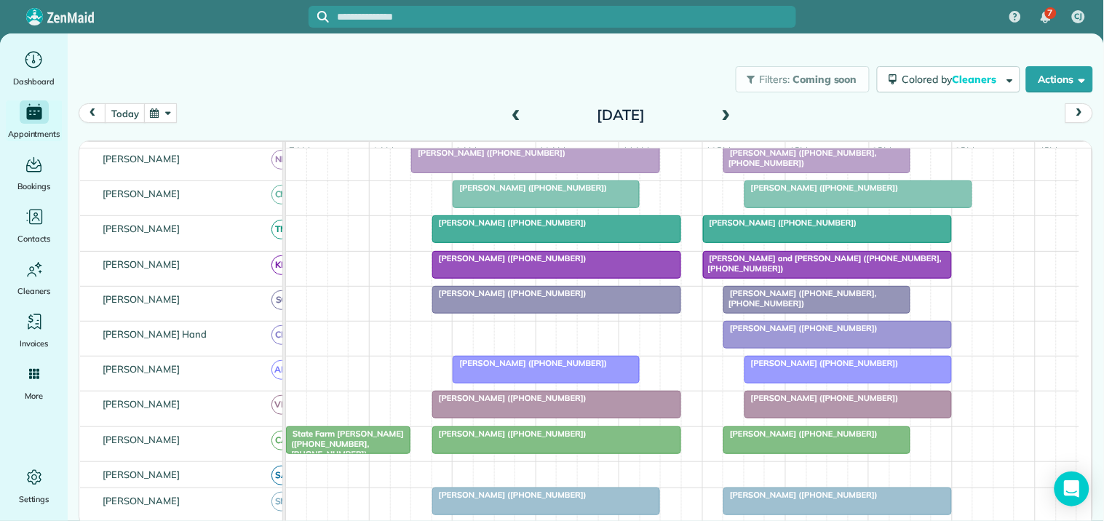
click at [730, 112] on span at bounding box center [726, 115] width 16 height 13
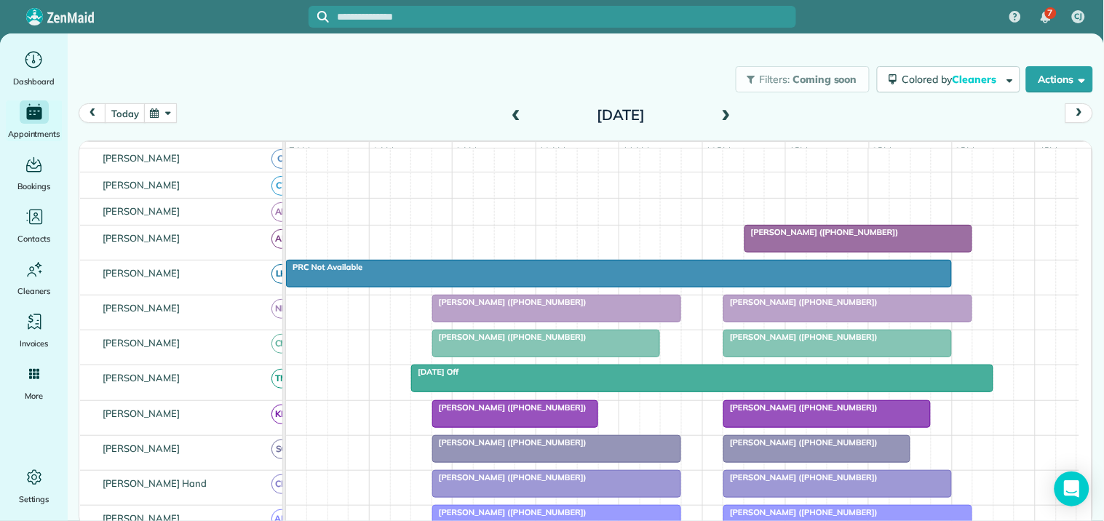
scroll to position [160, 0]
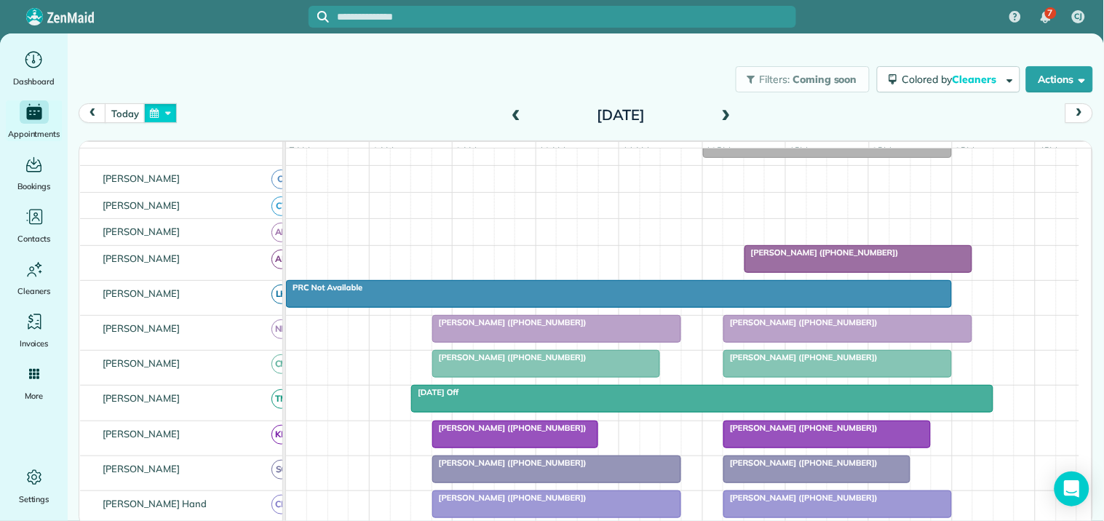
click at [161, 112] on button "button" at bounding box center [160, 113] width 33 height 20
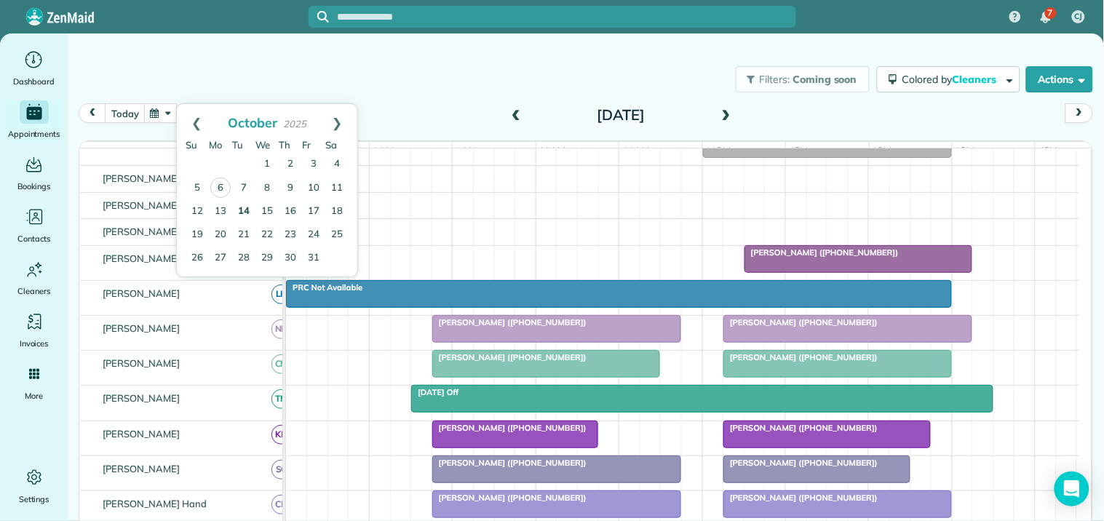
click at [244, 205] on link "14" at bounding box center [243, 211] width 23 height 23
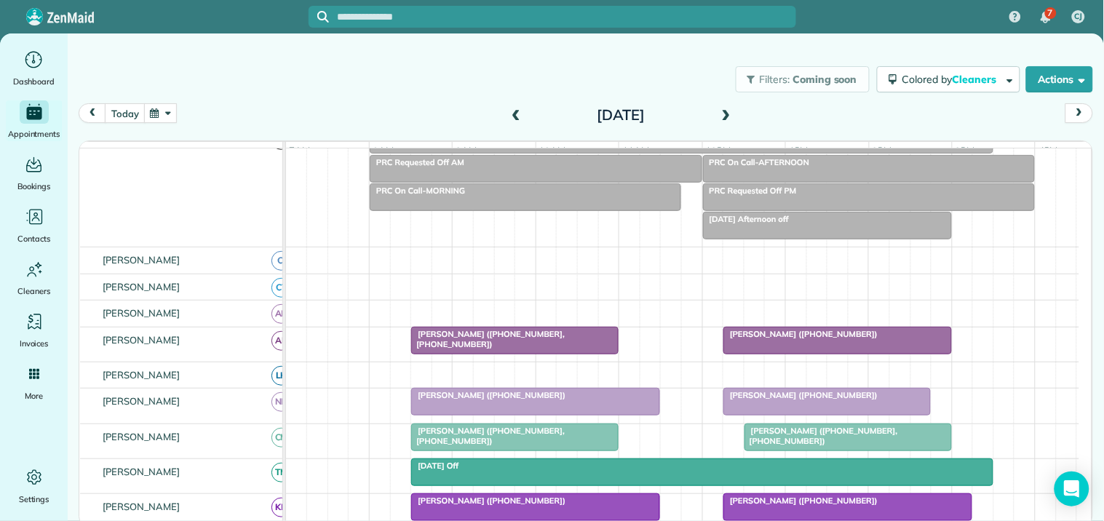
scroll to position [177, 0]
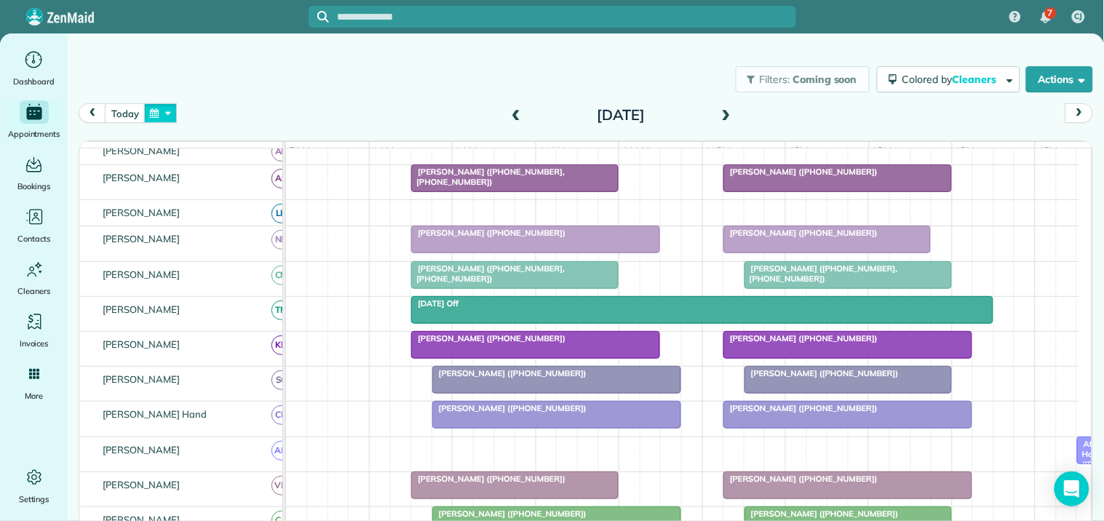
click at [158, 105] on button "button" at bounding box center [160, 113] width 33 height 20
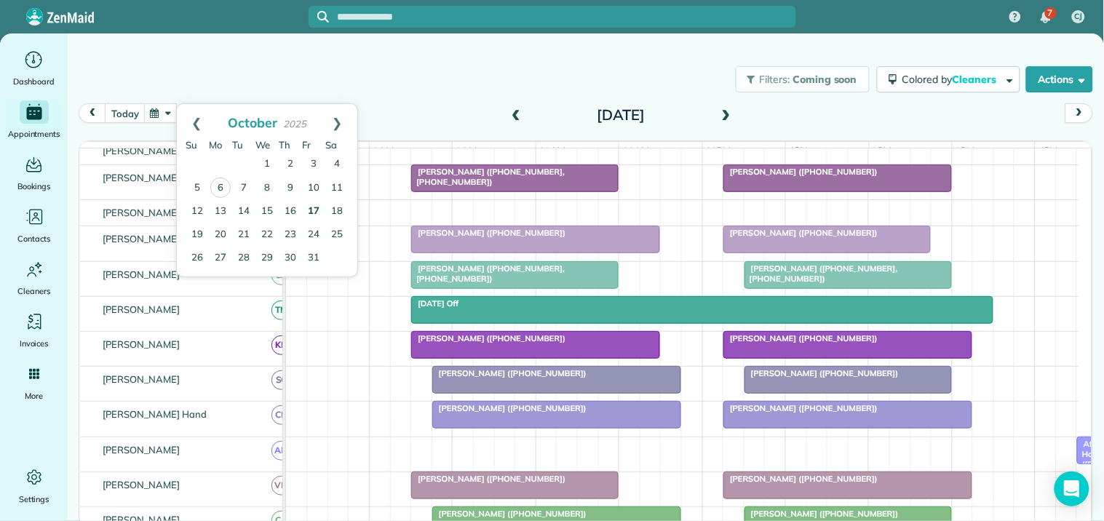
click at [314, 208] on link "17" at bounding box center [313, 211] width 23 height 23
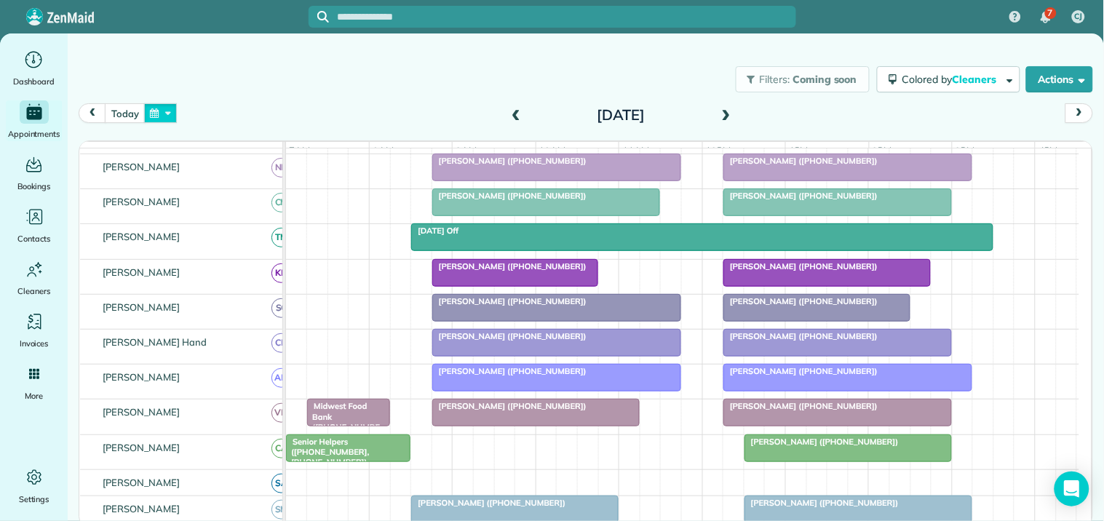
click at [153, 109] on button "button" at bounding box center [160, 113] width 33 height 20
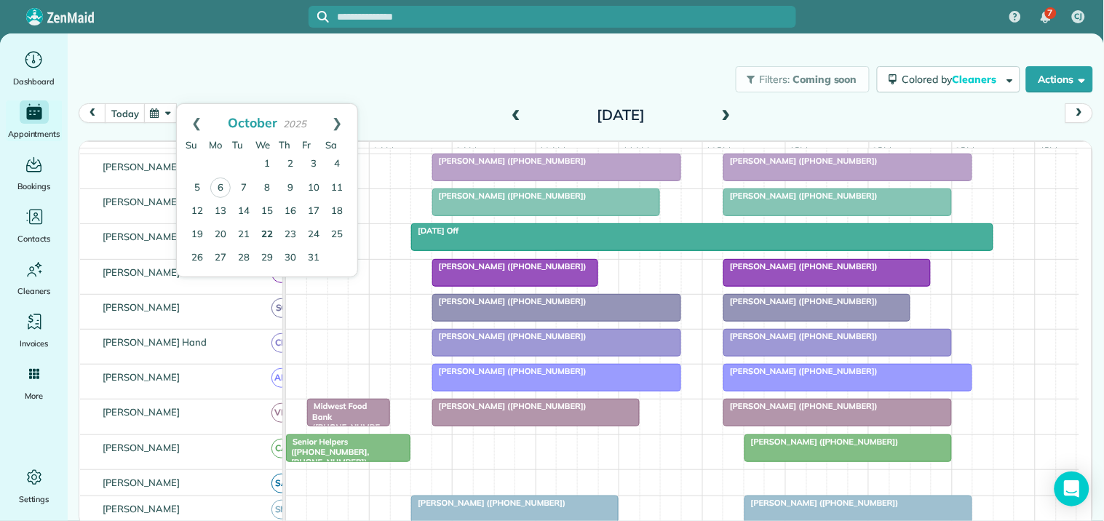
click at [267, 228] on link "22" at bounding box center [266, 234] width 23 height 23
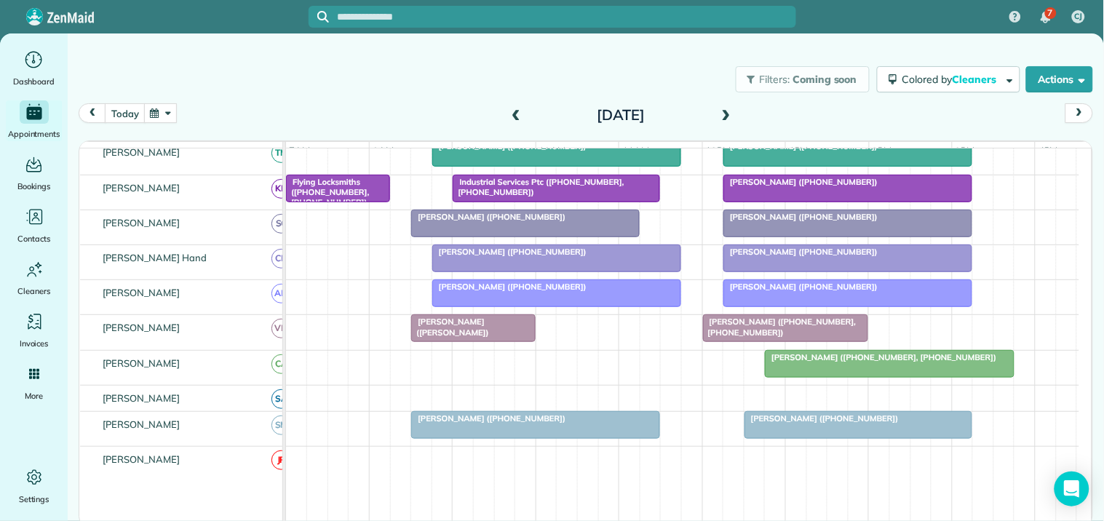
scroll to position [484, 0]
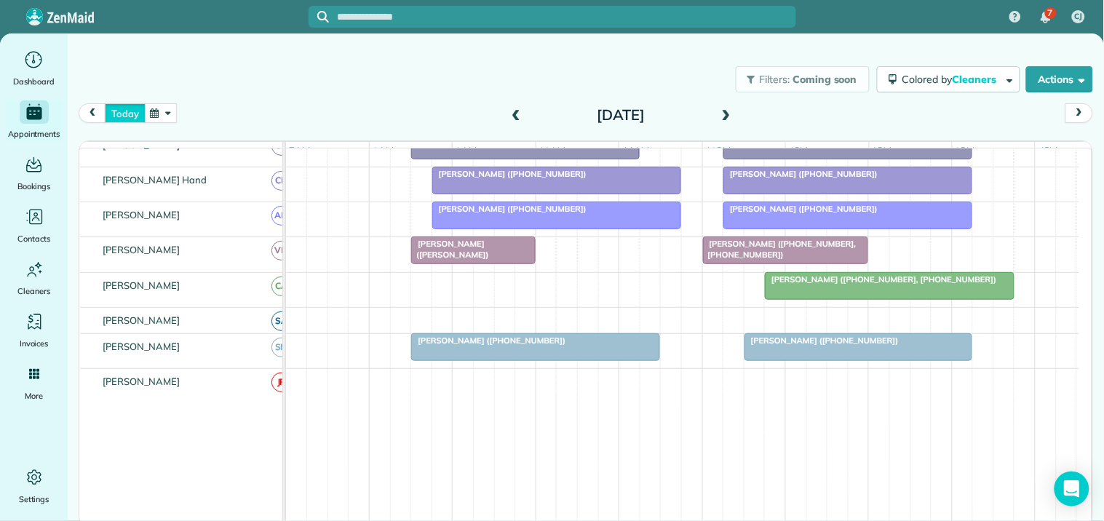
click at [121, 113] on button "today" at bounding box center [125, 113] width 40 height 20
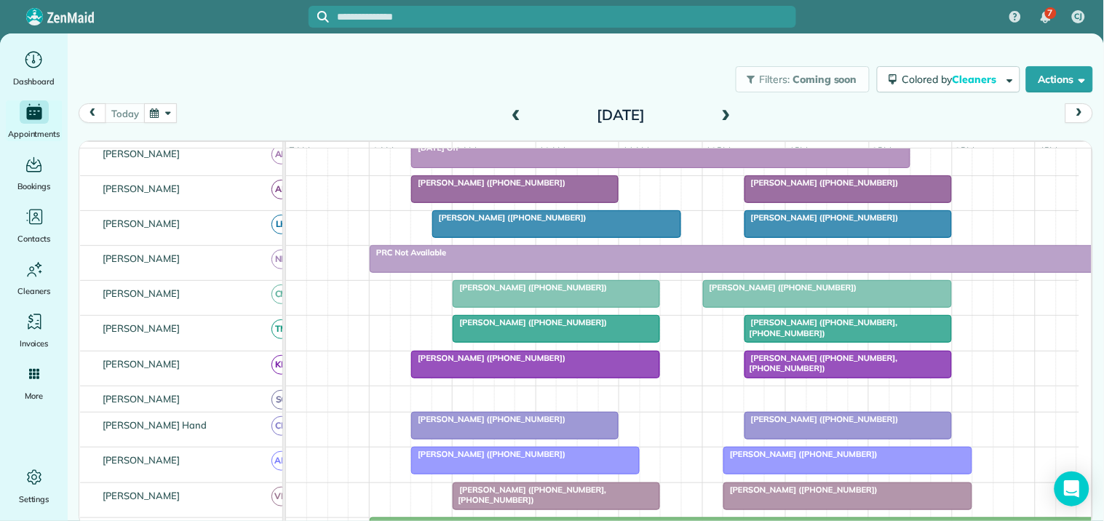
scroll to position [112, 0]
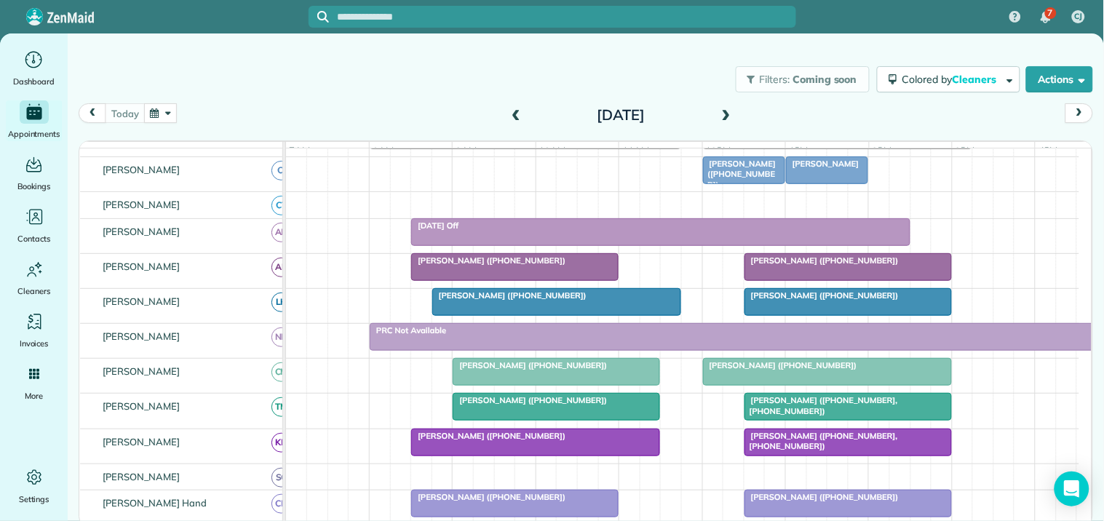
click at [825, 169] on span "[PERSON_NAME]" at bounding box center [822, 164] width 75 height 10
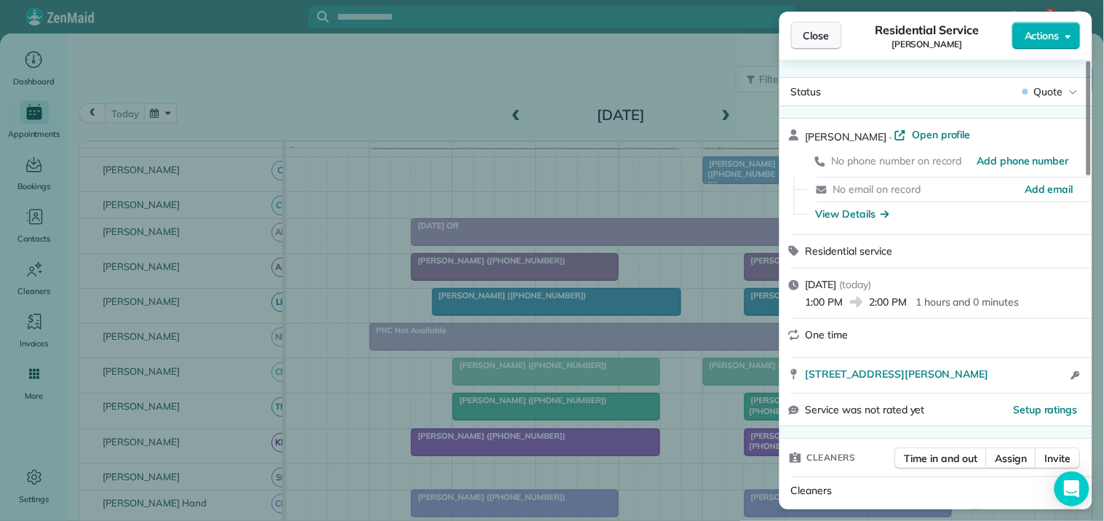
click at [822, 40] on span "Close" at bounding box center [816, 35] width 26 height 15
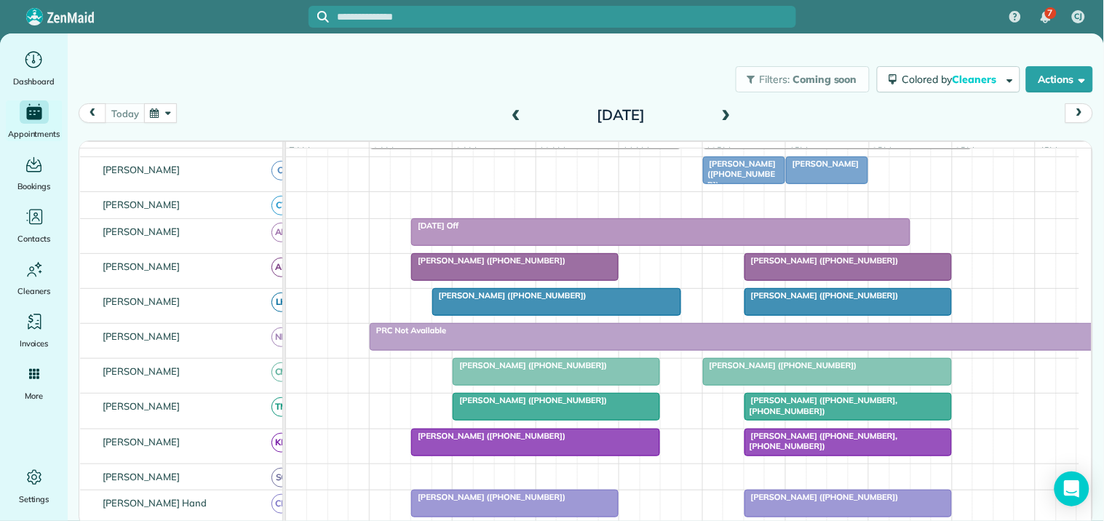
click at [171, 113] on button "button" at bounding box center [160, 113] width 33 height 20
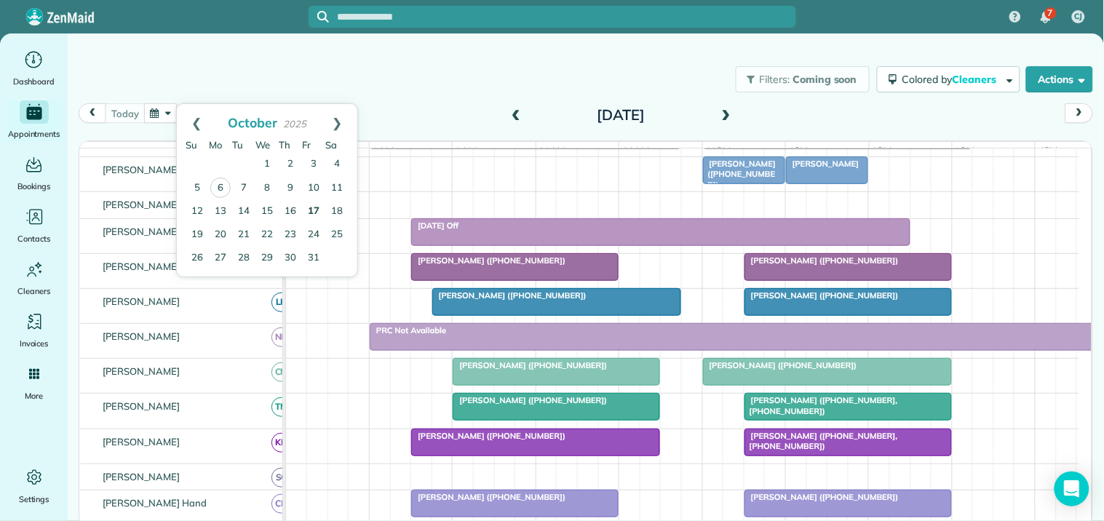
click at [316, 208] on link "17" at bounding box center [313, 211] width 23 height 23
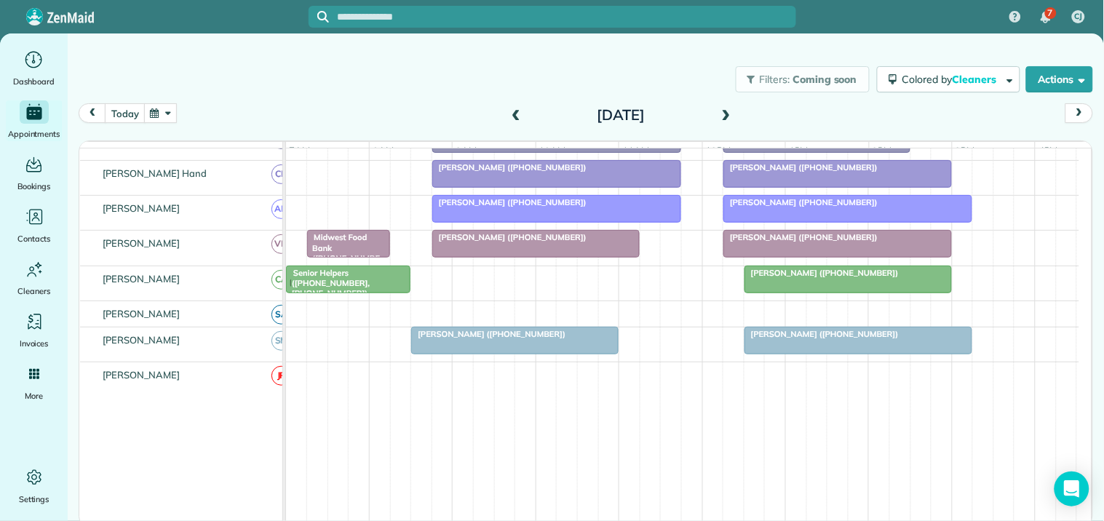
scroll to position [492, 0]
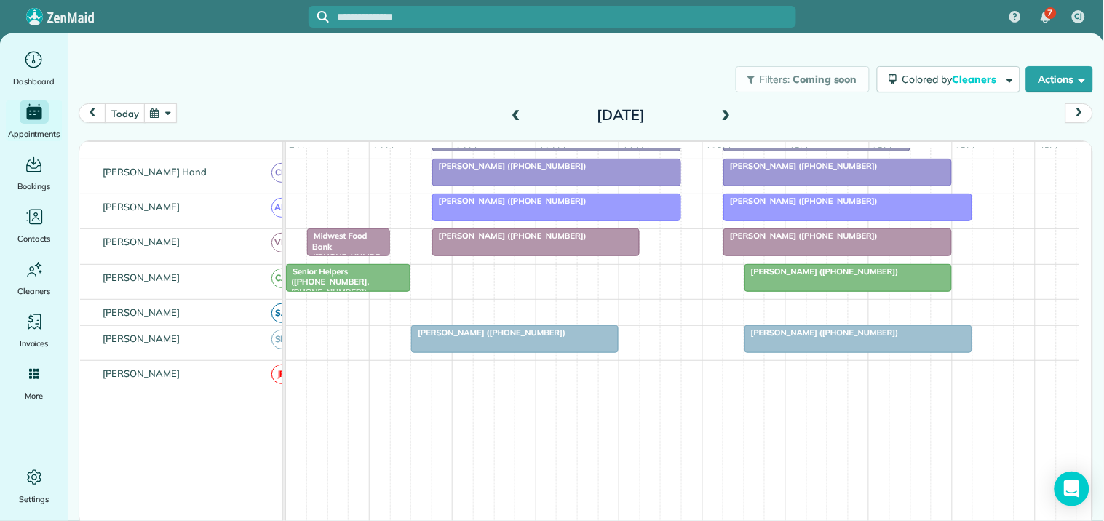
click at [514, 113] on span at bounding box center [516, 115] width 16 height 13
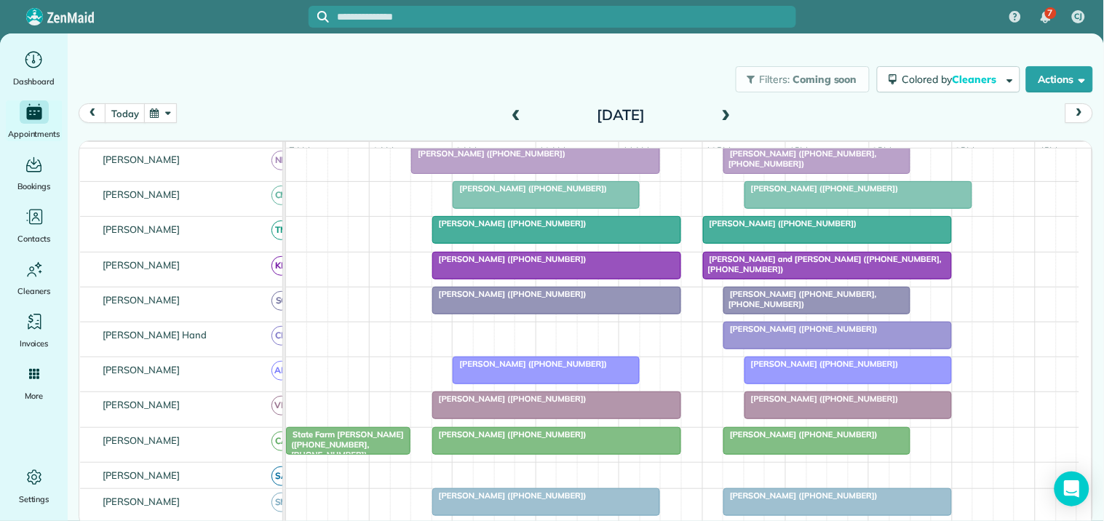
scroll to position [367, 0]
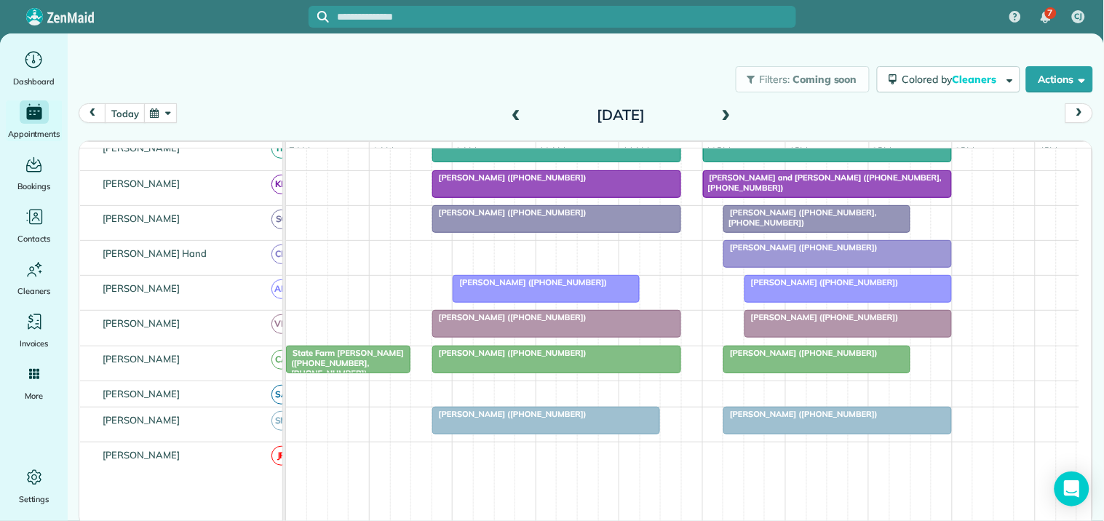
click at [517, 113] on span at bounding box center [516, 115] width 16 height 13
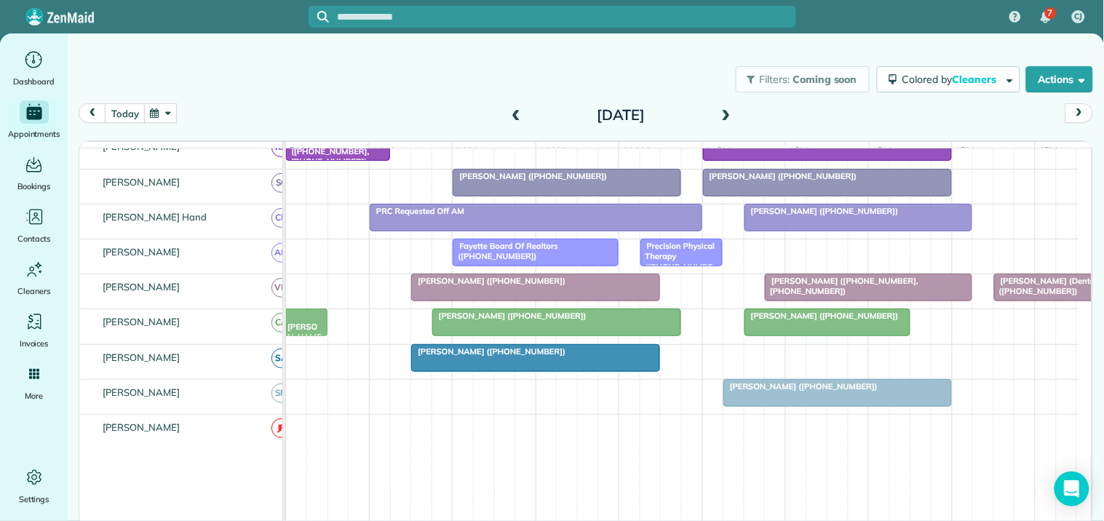
scroll to position [500, 0]
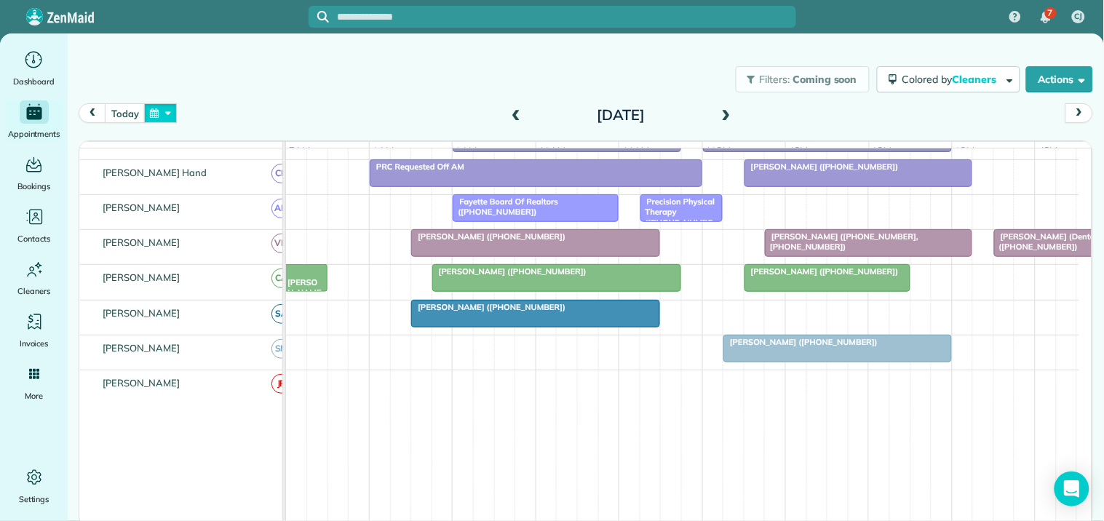
click at [153, 116] on button "button" at bounding box center [160, 113] width 33 height 20
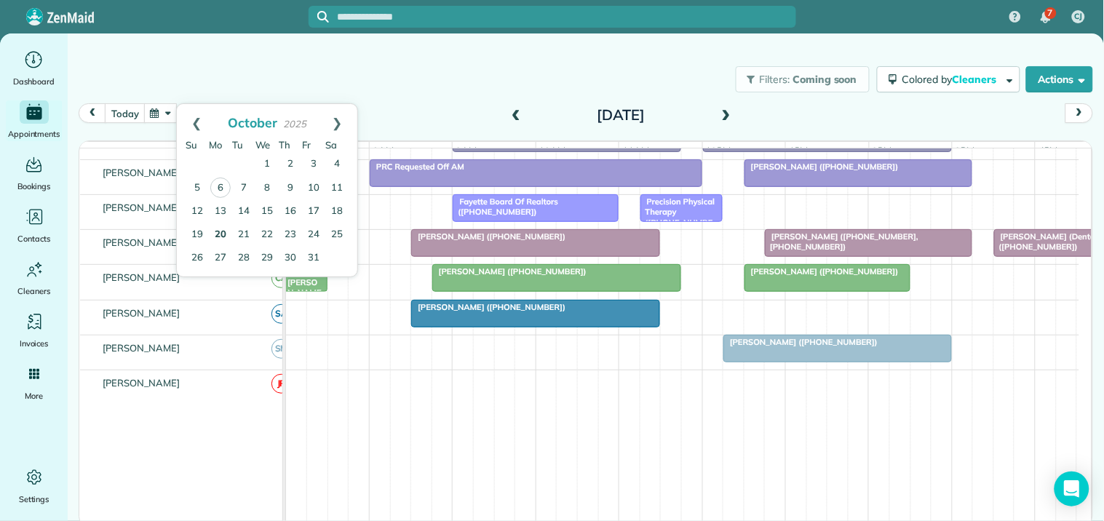
click at [222, 231] on link "20" at bounding box center [220, 234] width 23 height 23
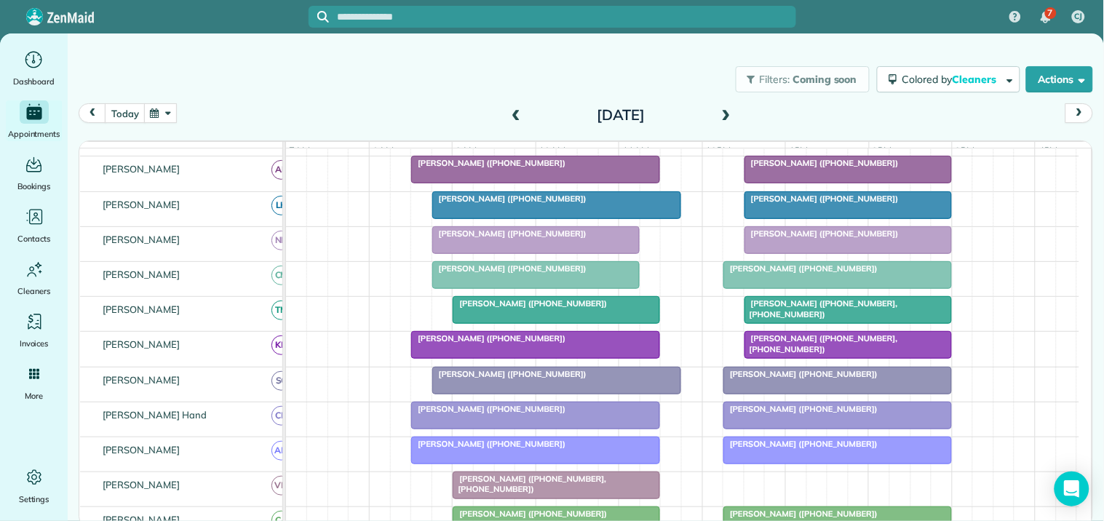
scroll to position [96, 0]
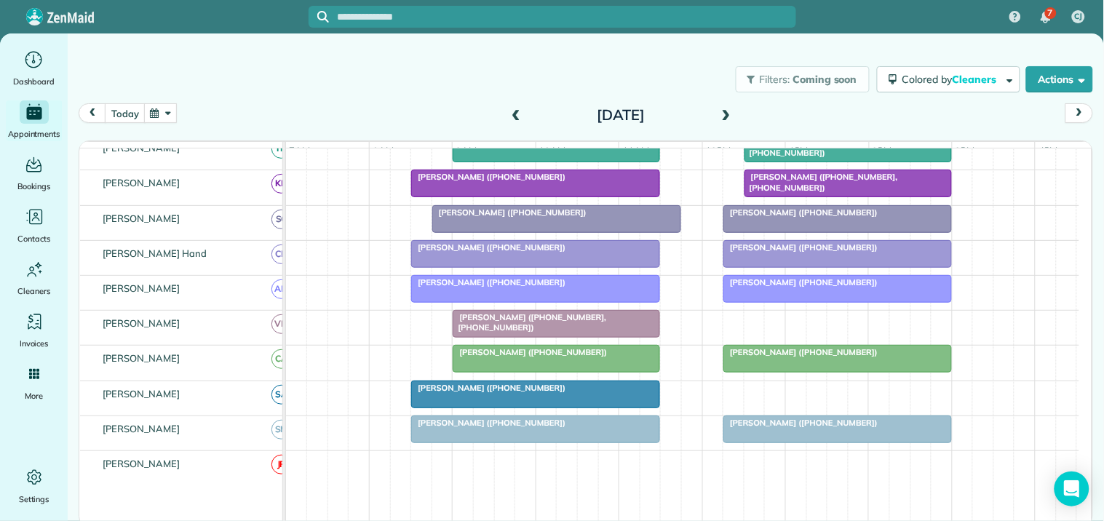
click at [728, 107] on span at bounding box center [726, 116] width 16 height 22
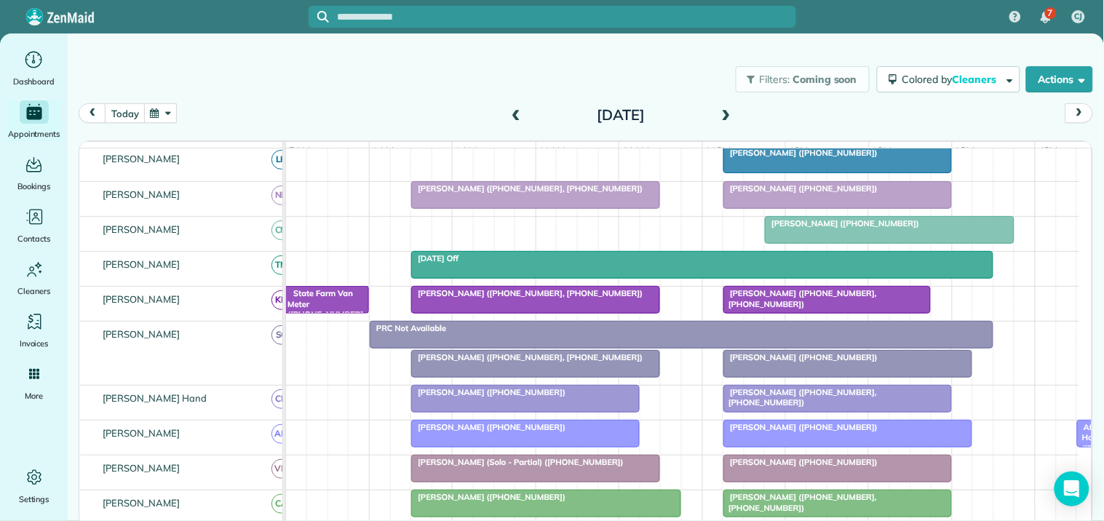
scroll to position [391, 0]
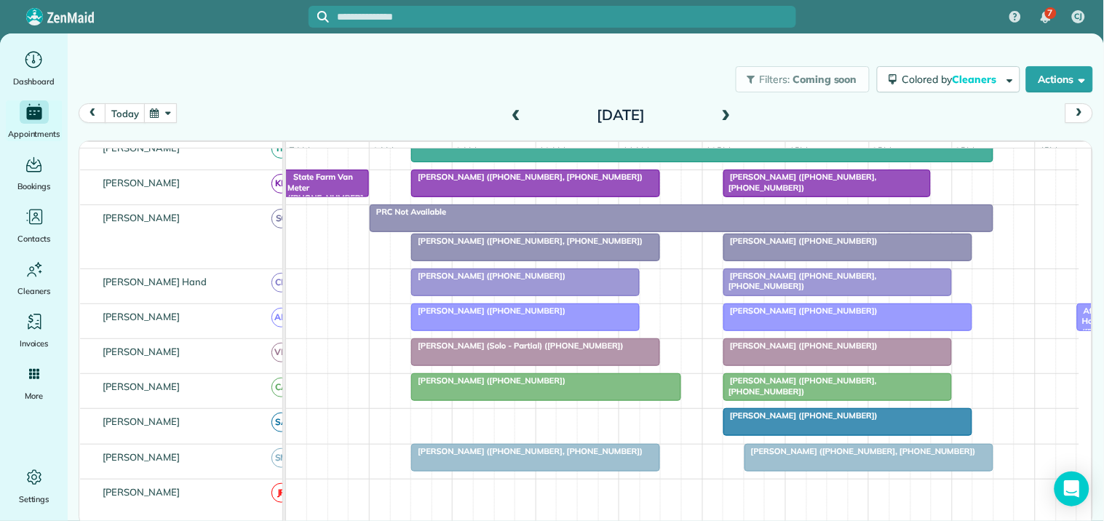
click at [728, 109] on span at bounding box center [726, 115] width 16 height 13
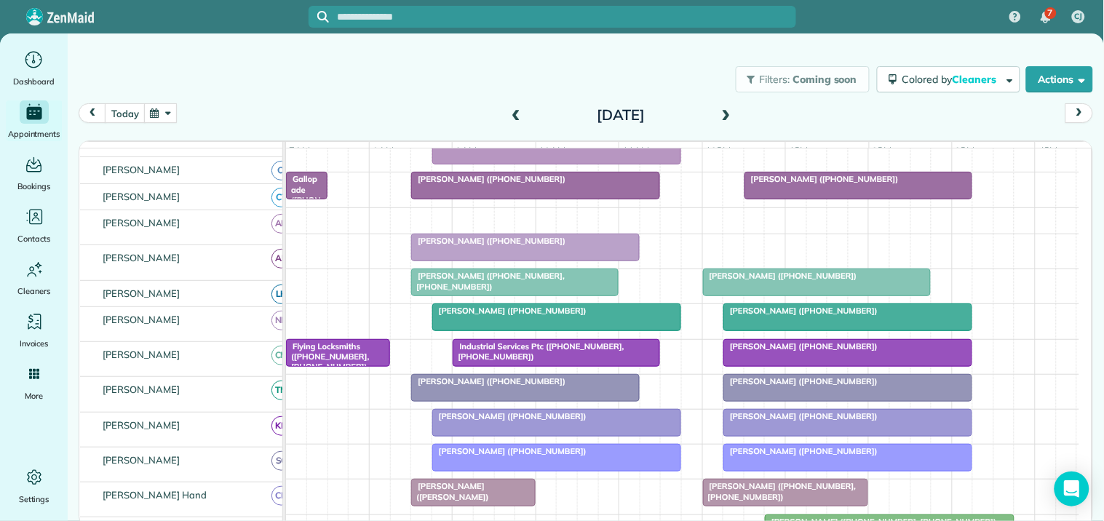
scroll to position [330, 0]
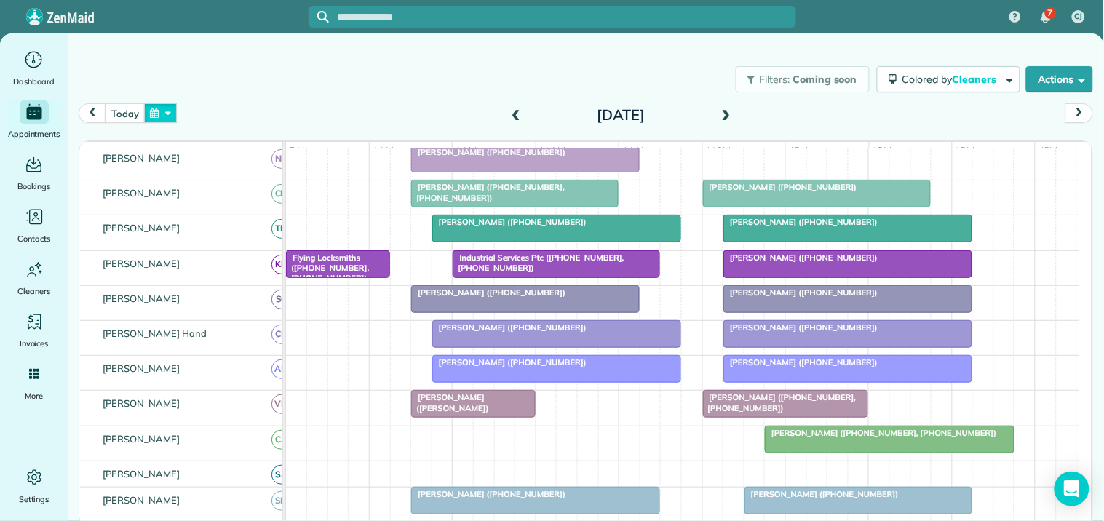
click at [168, 110] on button "button" at bounding box center [160, 113] width 33 height 20
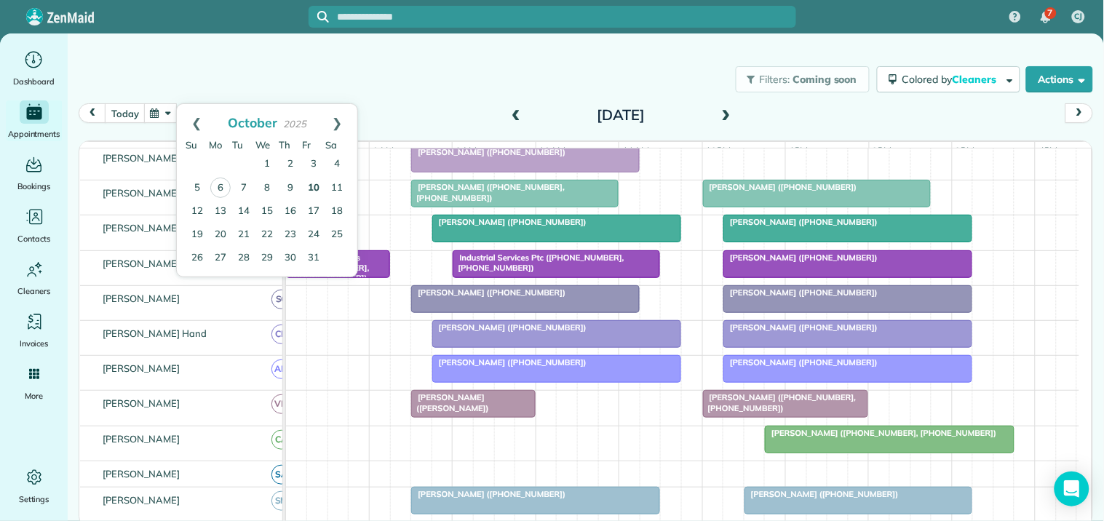
click at [316, 180] on link "10" at bounding box center [313, 188] width 23 height 23
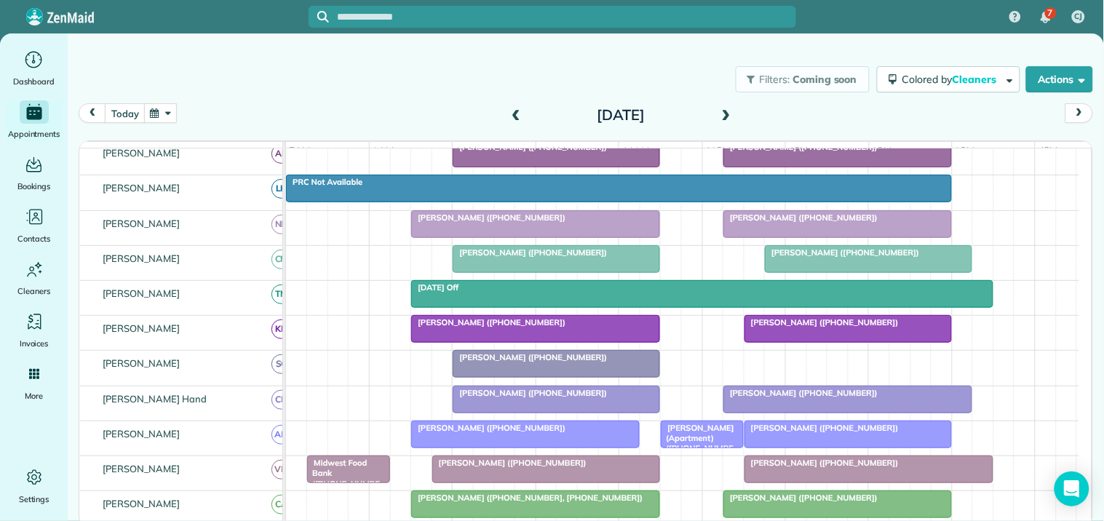
scroll to position [221, 0]
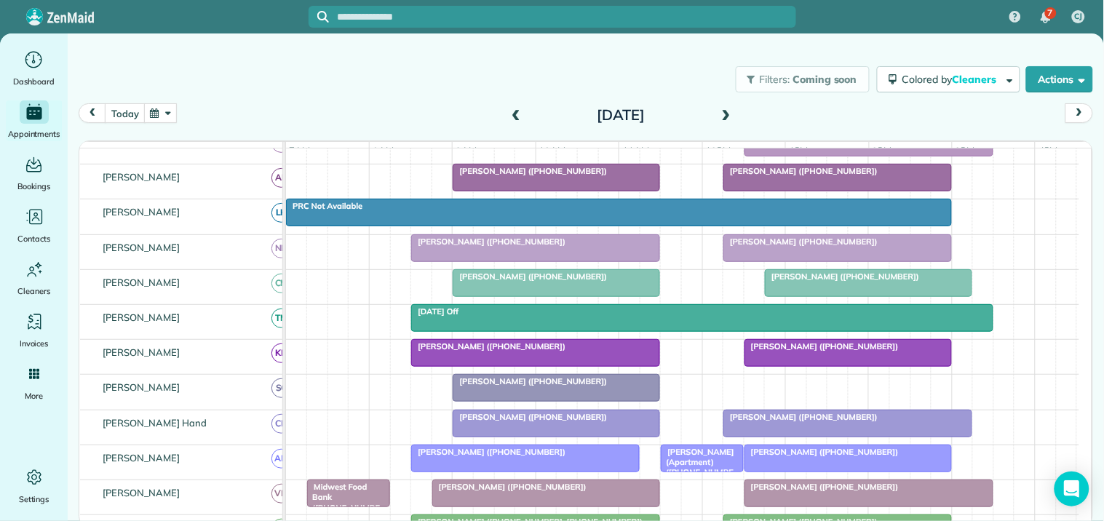
click at [514, 109] on span at bounding box center [516, 115] width 16 height 13
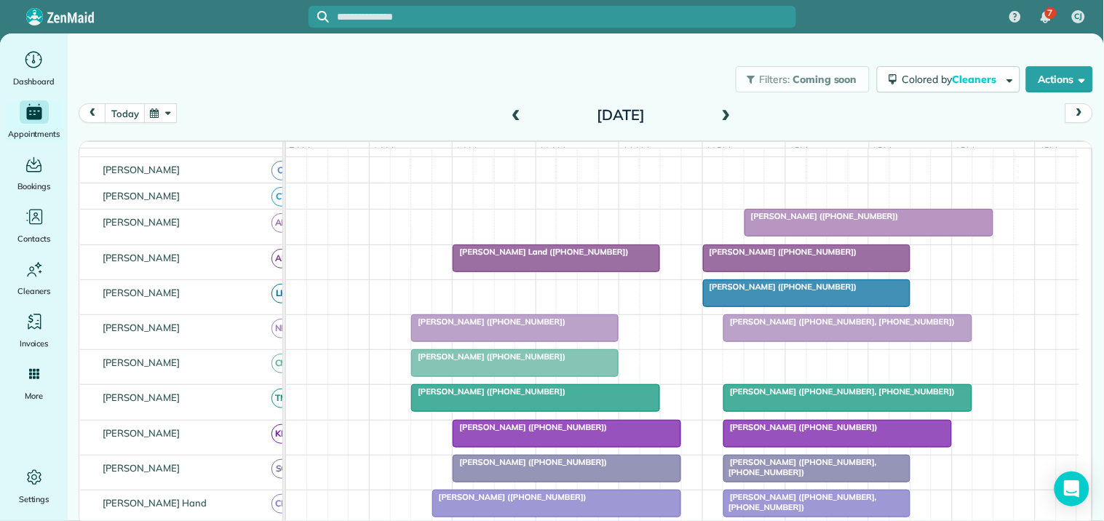
click at [516, 111] on span at bounding box center [516, 115] width 16 height 13
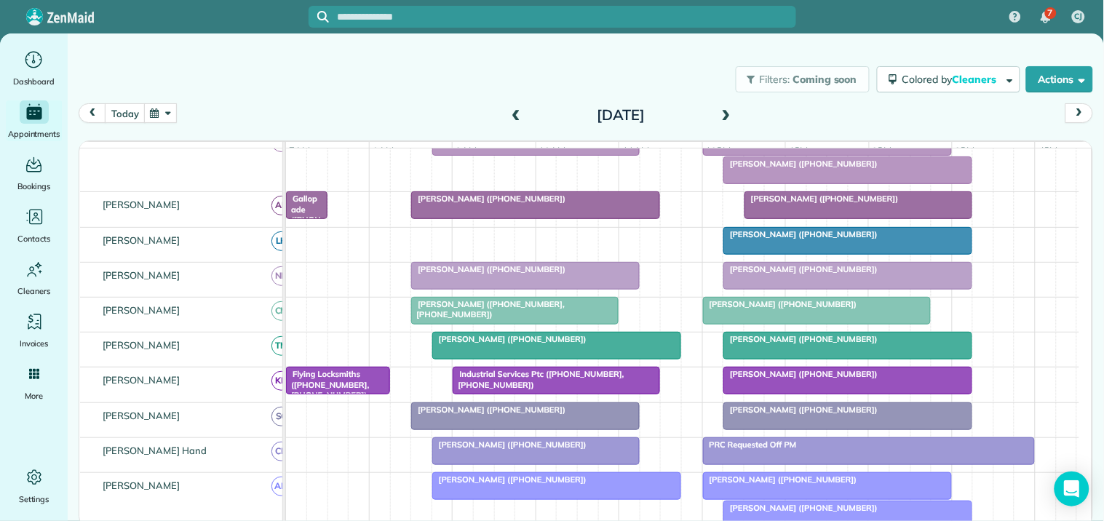
click at [727, 112] on span at bounding box center [726, 115] width 16 height 13
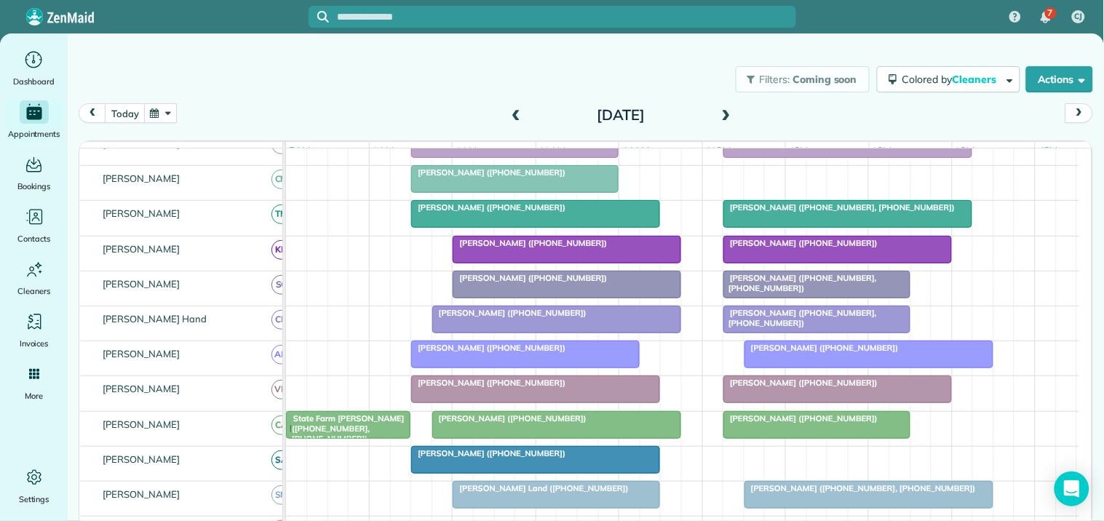
scroll to position [242, 0]
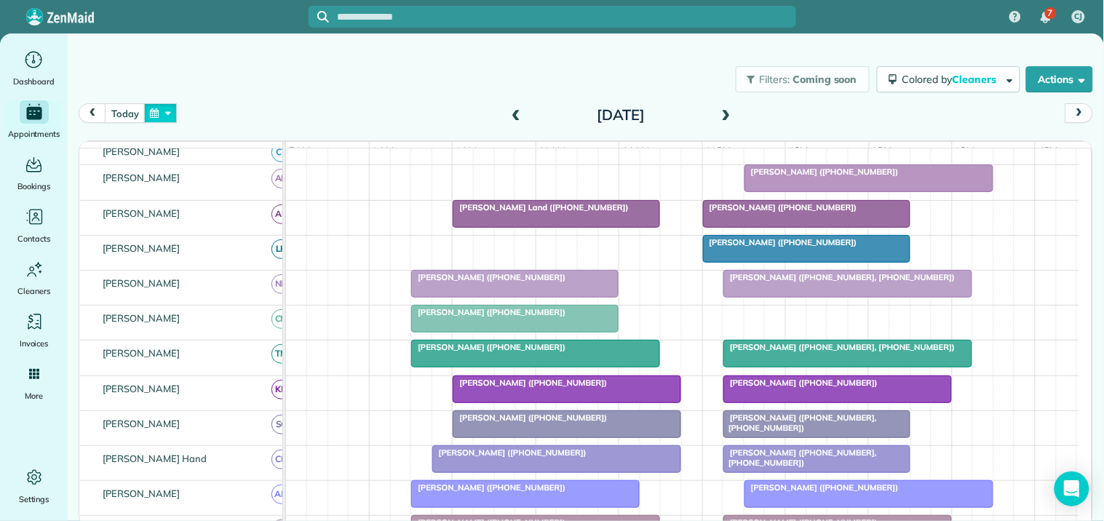
click at [164, 106] on button "button" at bounding box center [160, 113] width 33 height 20
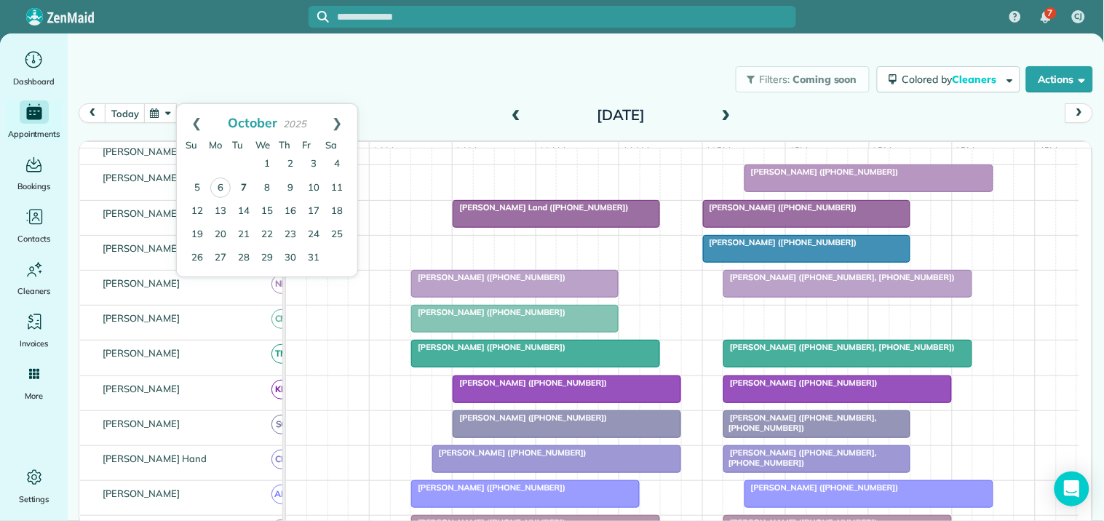
click at [242, 185] on link "7" at bounding box center [243, 188] width 23 height 23
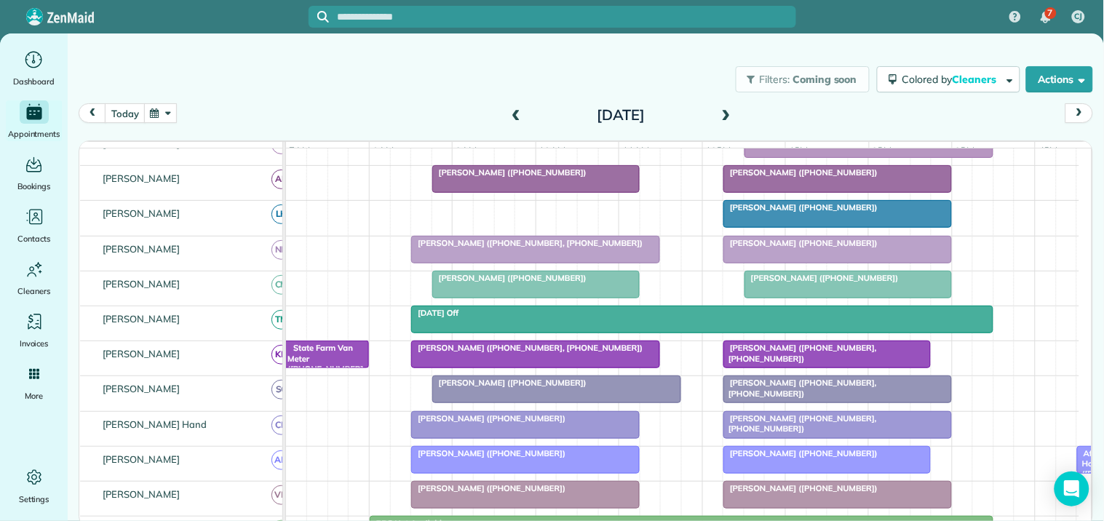
scroll to position [185, 0]
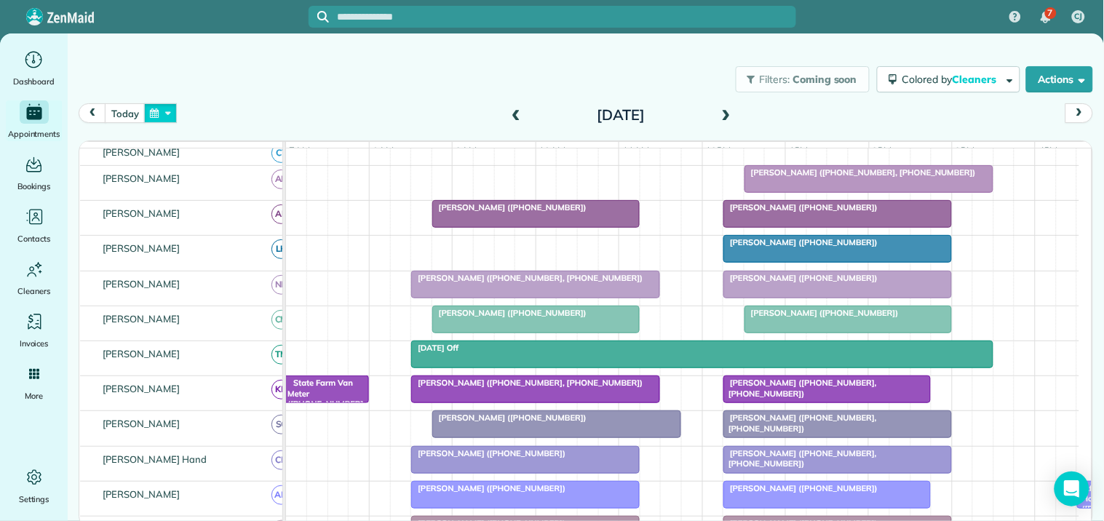
click at [159, 111] on button "button" at bounding box center [160, 113] width 33 height 20
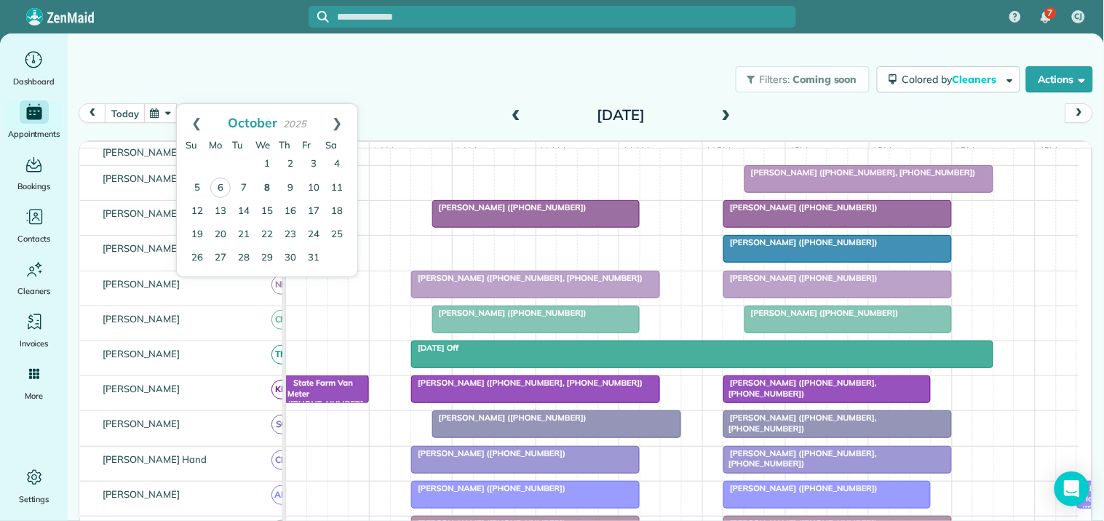
click at [269, 183] on link "8" at bounding box center [266, 188] width 23 height 23
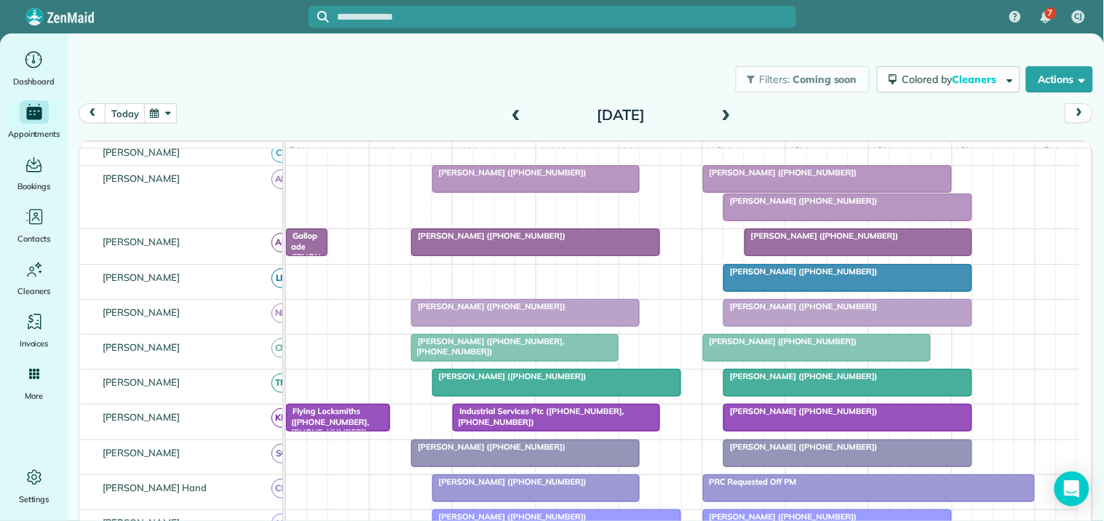
click at [780, 346] on span "[PERSON_NAME] ([PHONE_NUMBER])" at bounding box center [780, 341] width 156 height 10
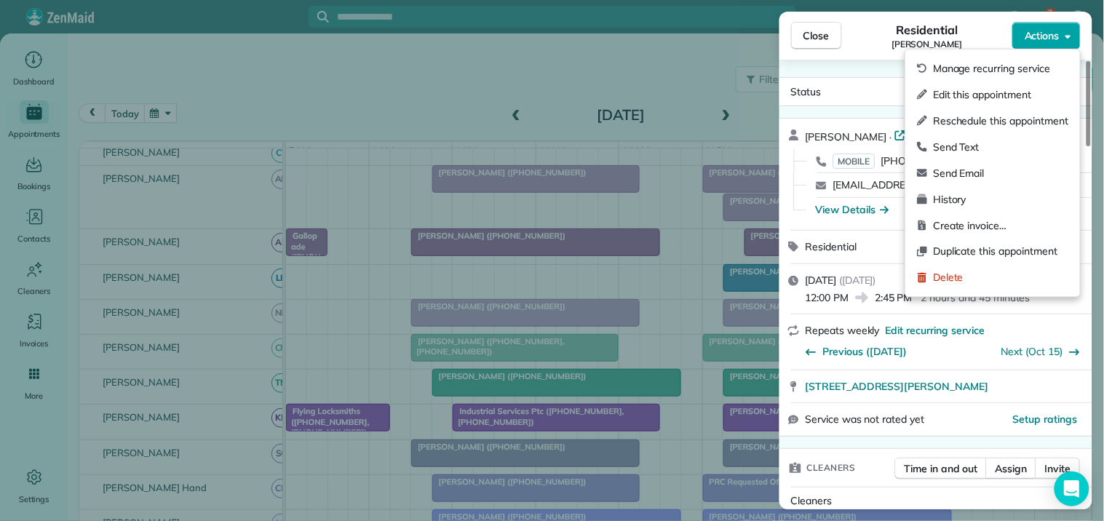
click at [1048, 36] on span "Actions" at bounding box center [1041, 35] width 35 height 15
click at [995, 95] on span "Edit this appointment" at bounding box center [1000, 94] width 135 height 15
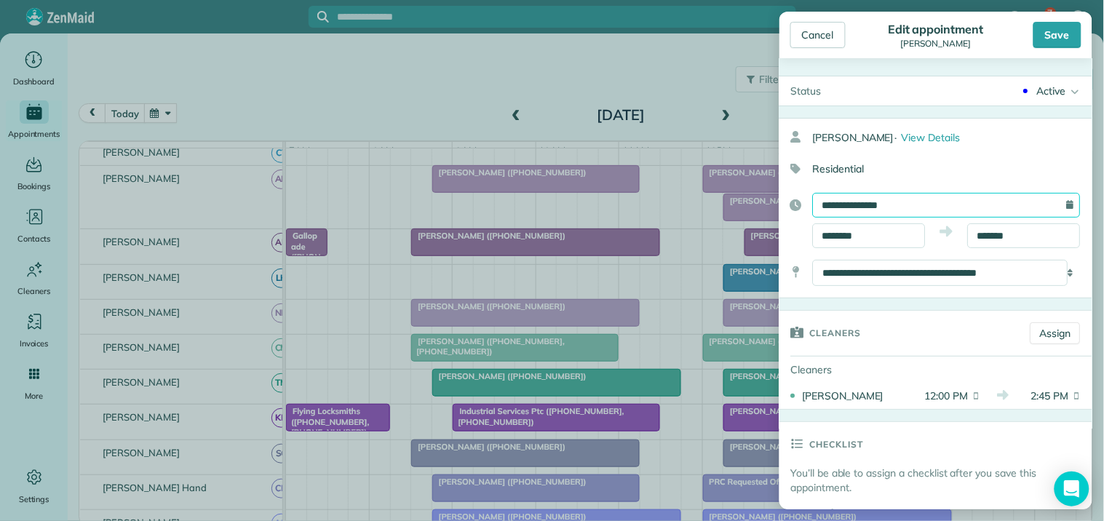
click at [889, 209] on input "**********" at bounding box center [947, 205] width 268 height 25
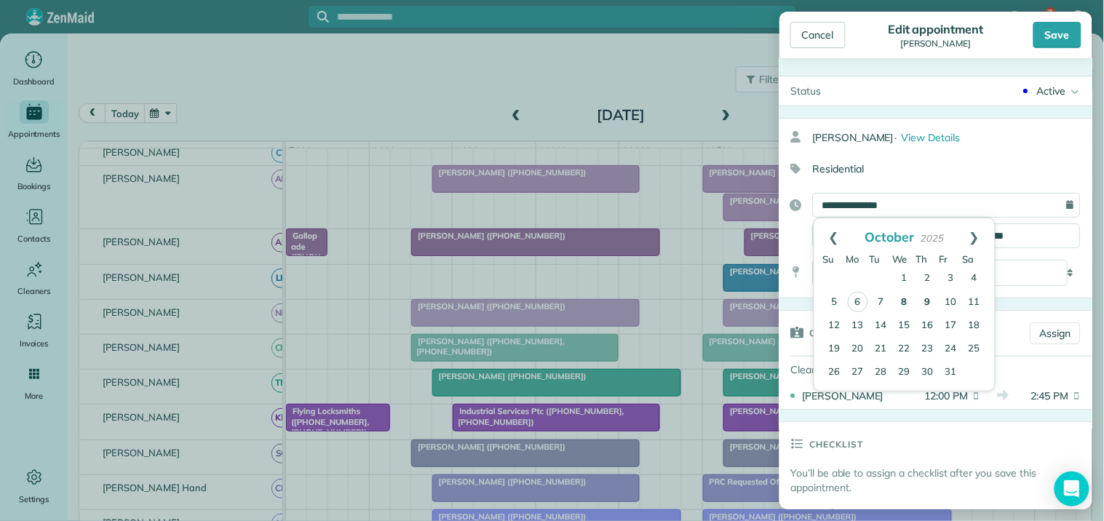
click at [928, 295] on link "9" at bounding box center [927, 302] width 23 height 23
type input "**********"
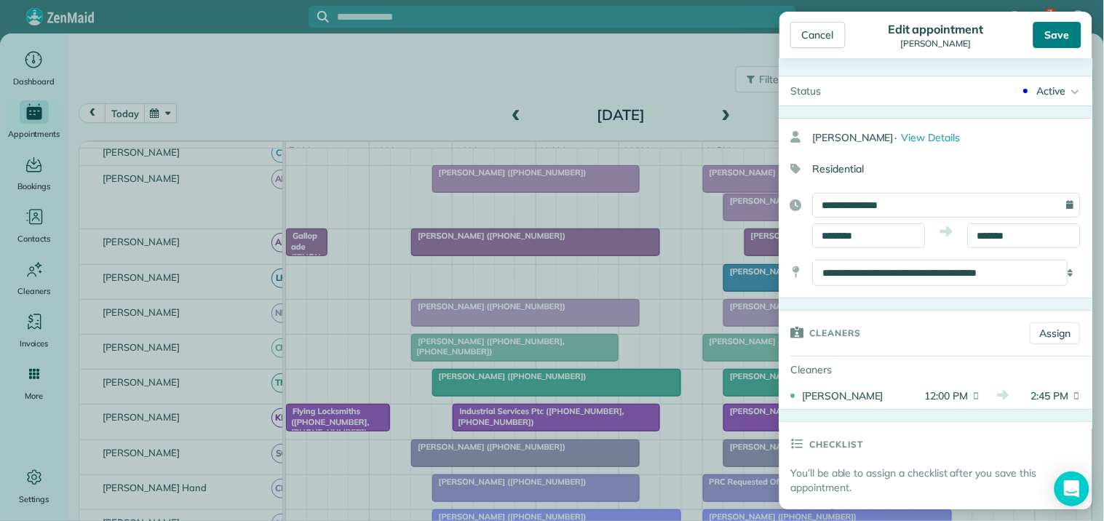
click at [1053, 33] on div "Save" at bounding box center [1057, 35] width 48 height 26
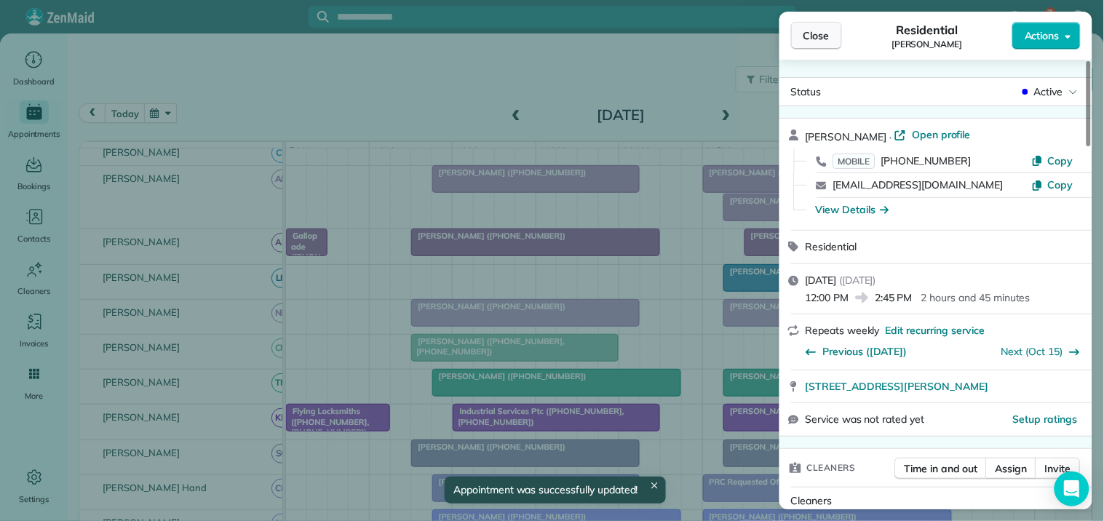
click at [816, 37] on span "Close" at bounding box center [816, 35] width 26 height 15
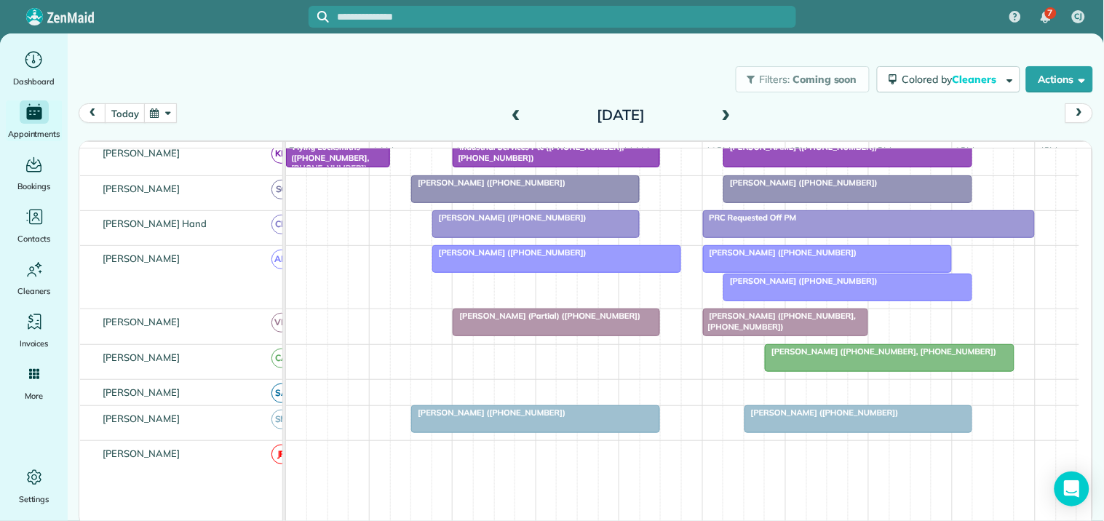
scroll to position [427, 0]
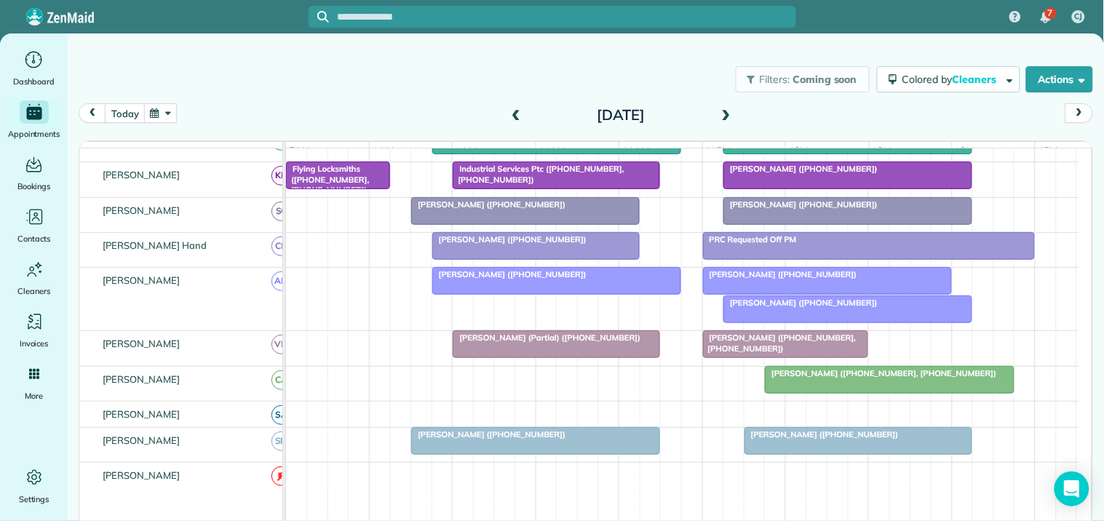
click at [791, 279] on span "[PERSON_NAME] ([PHONE_NUMBER])" at bounding box center [780, 274] width 156 height 10
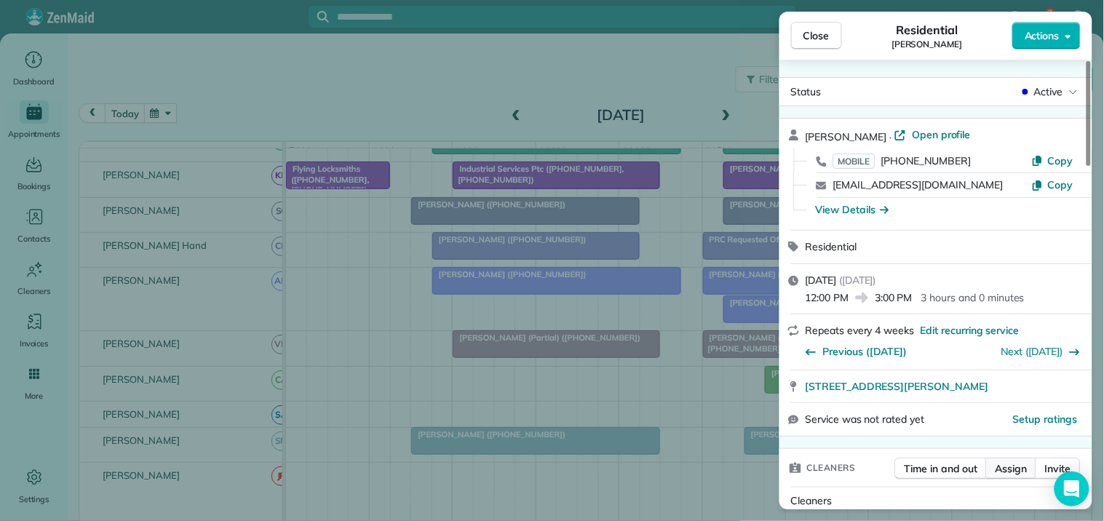
click at [1014, 471] on span "Assign" at bounding box center [1011, 468] width 32 height 15
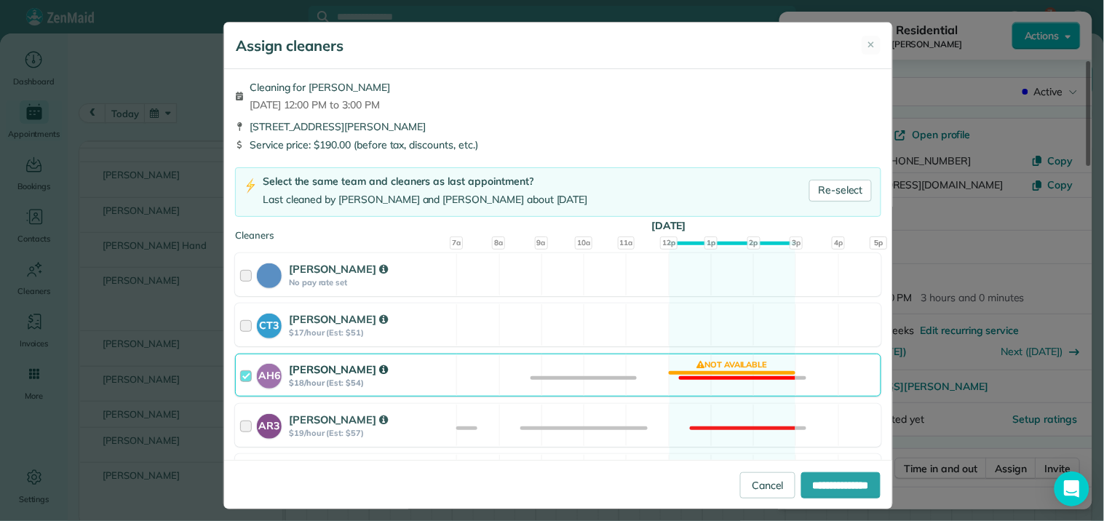
click at [695, 366] on div "AH6 Ashley Hudson $18/hour (Est: $54) Not available" at bounding box center [558, 375] width 646 height 43
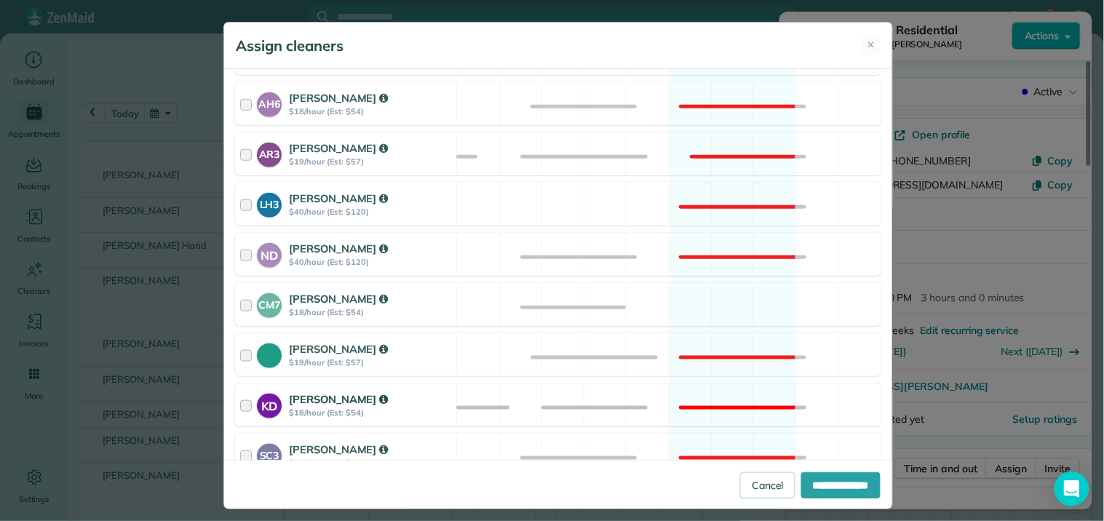
scroll to position [323, 0]
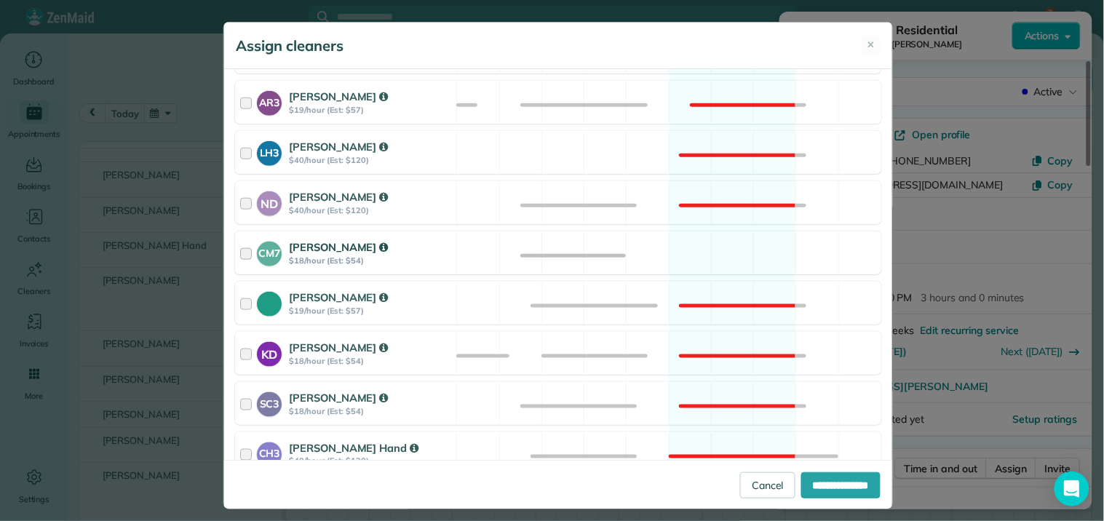
click at [721, 252] on div "CM7 Caitlin Miller $18/hour (Est: $54) Available" at bounding box center [558, 252] width 646 height 43
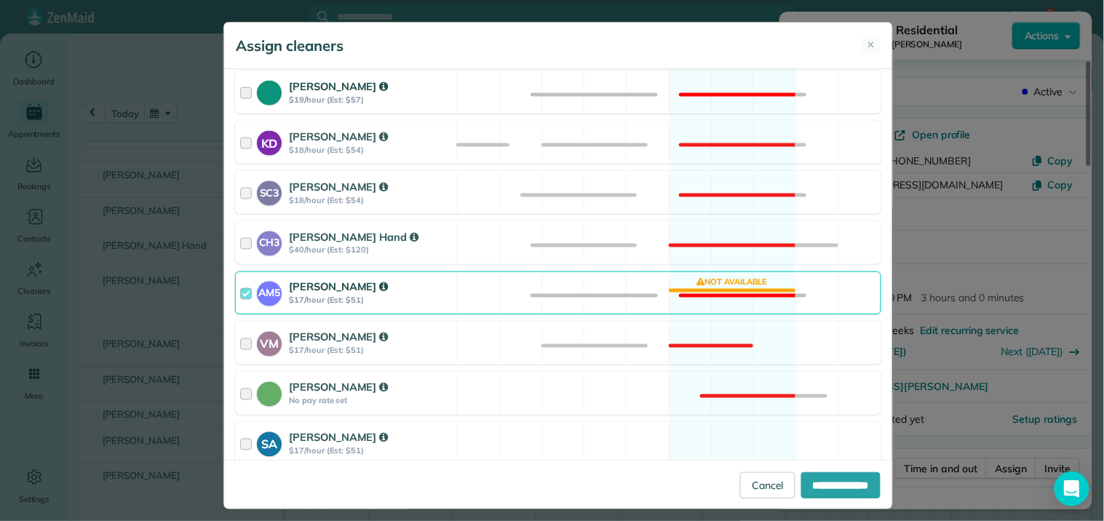
scroll to position [646, 0]
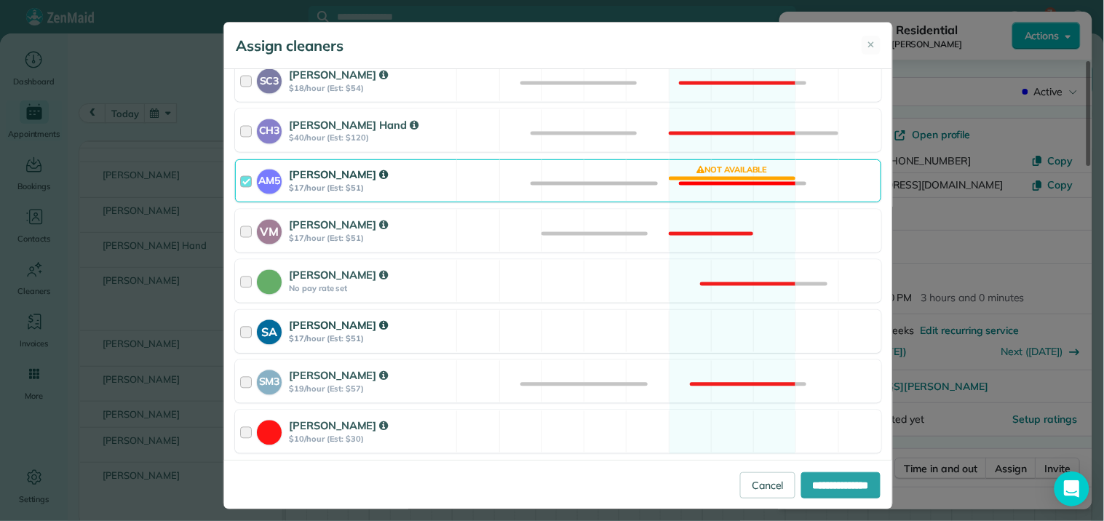
click at [714, 323] on div "SA Stephanie Allen $17/hour (Est: $51) Available" at bounding box center [558, 331] width 646 height 43
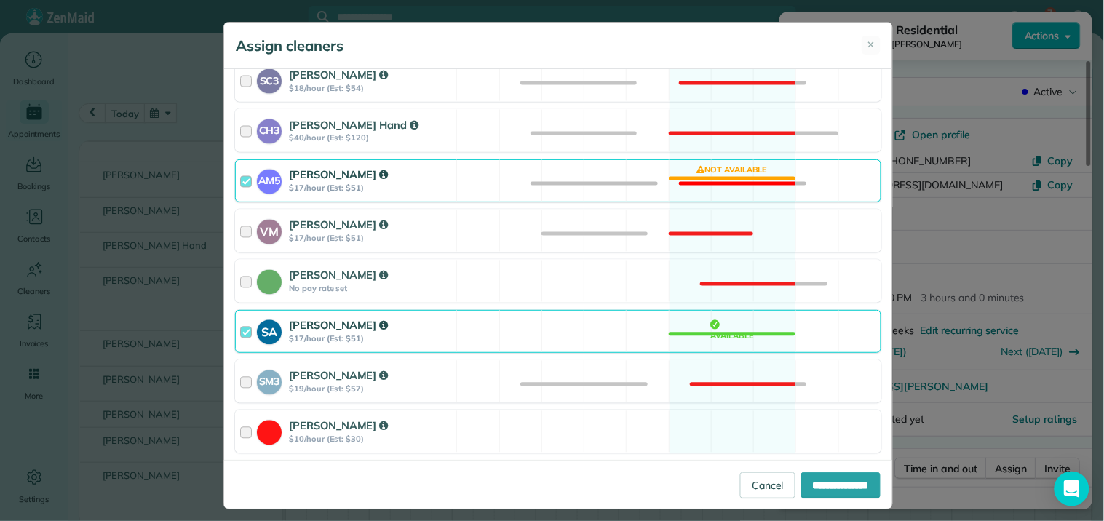
click at [718, 176] on div "AM5 Amanda Minix $17/hour (Est: $51) Not available" at bounding box center [558, 180] width 646 height 43
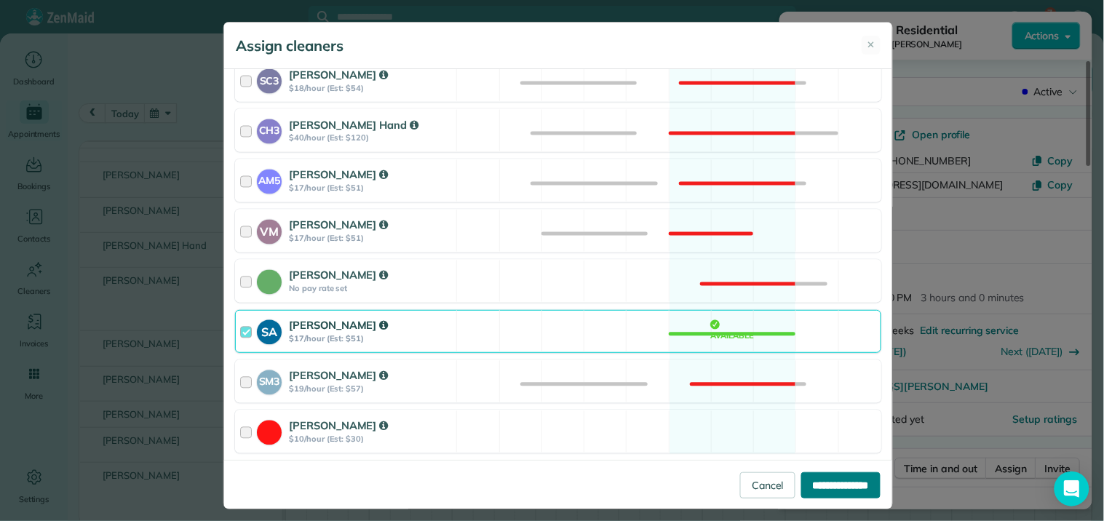
click at [827, 481] on input "**********" at bounding box center [840, 485] width 79 height 26
type input "**********"
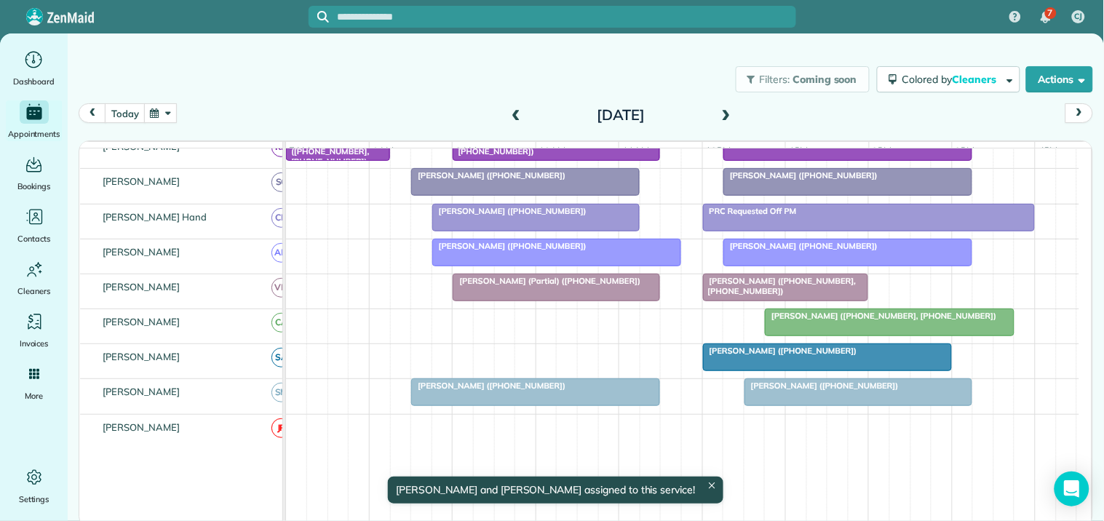
scroll to position [399, 0]
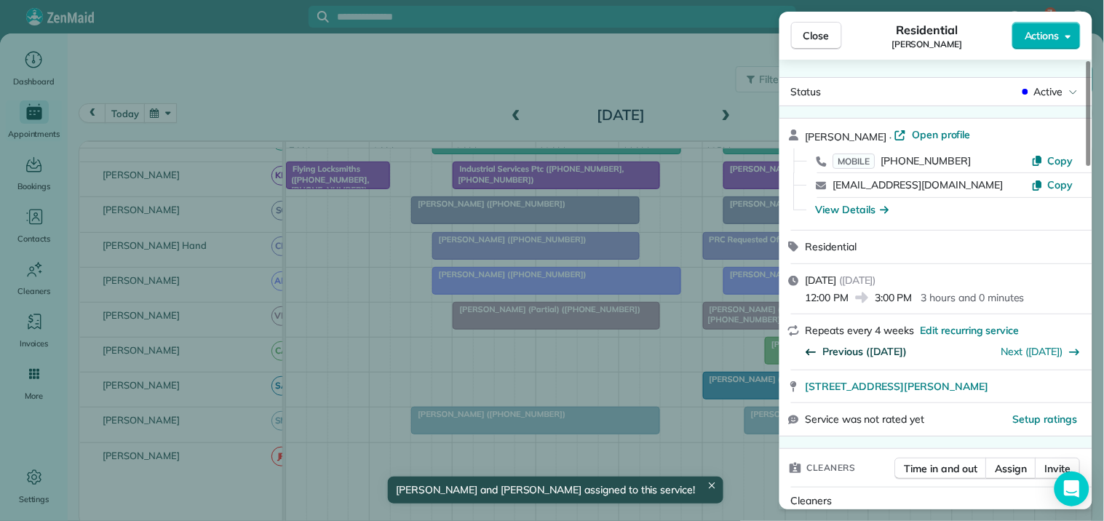
click at [874, 351] on span "Previous (Sep 02)" at bounding box center [865, 351] width 84 height 15
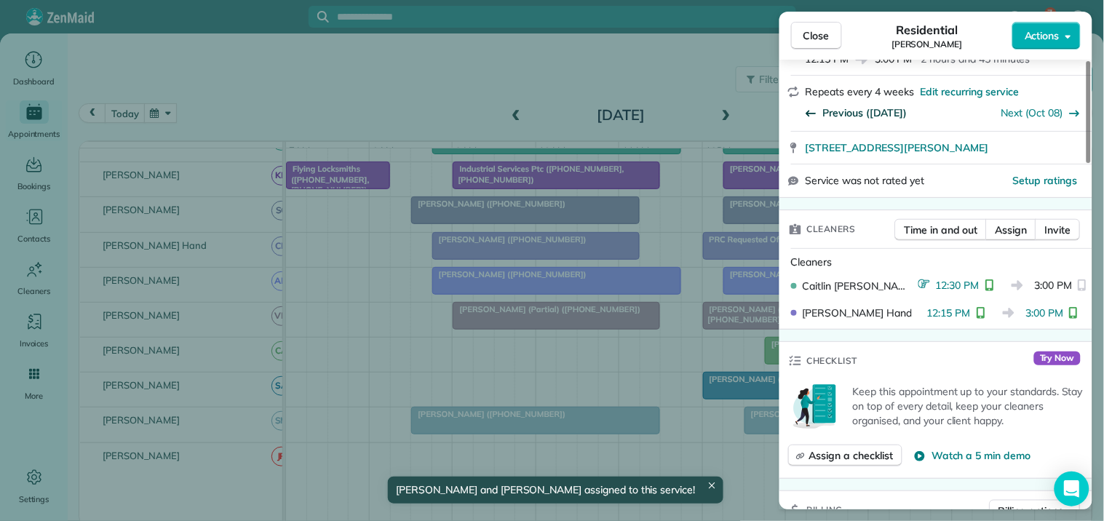
scroll to position [242, 0]
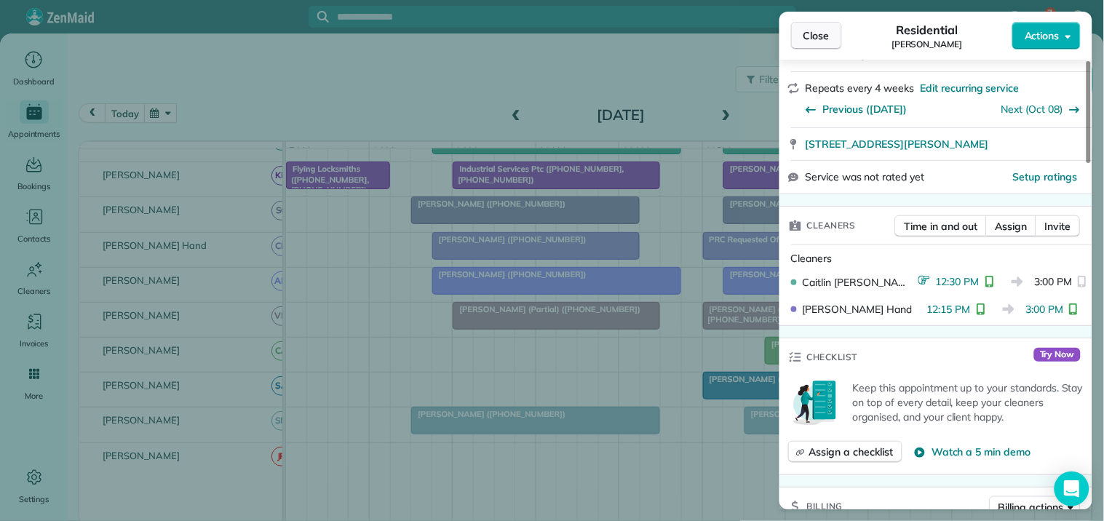
click at [819, 30] on span "Close" at bounding box center [816, 35] width 26 height 15
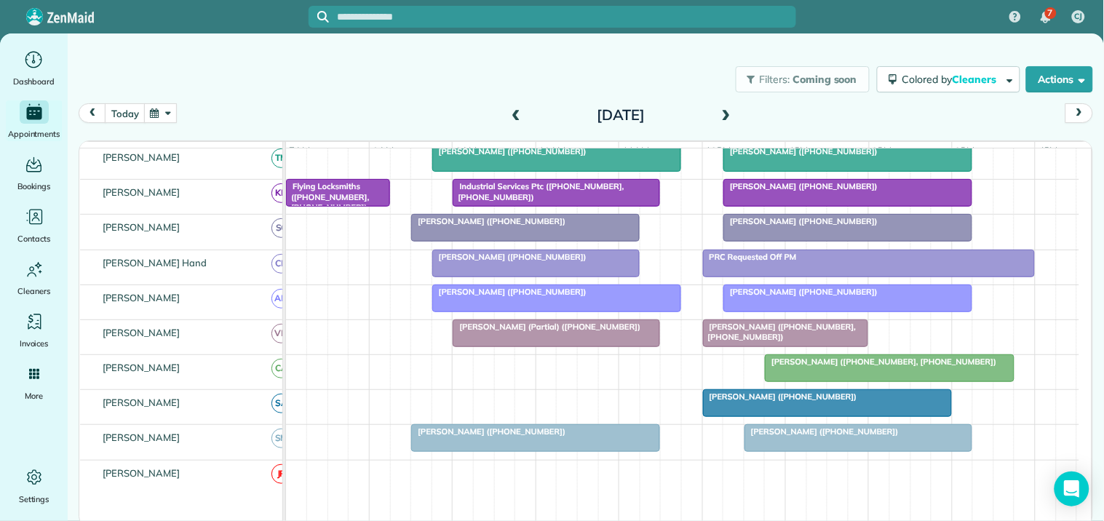
scroll to position [399, 0]
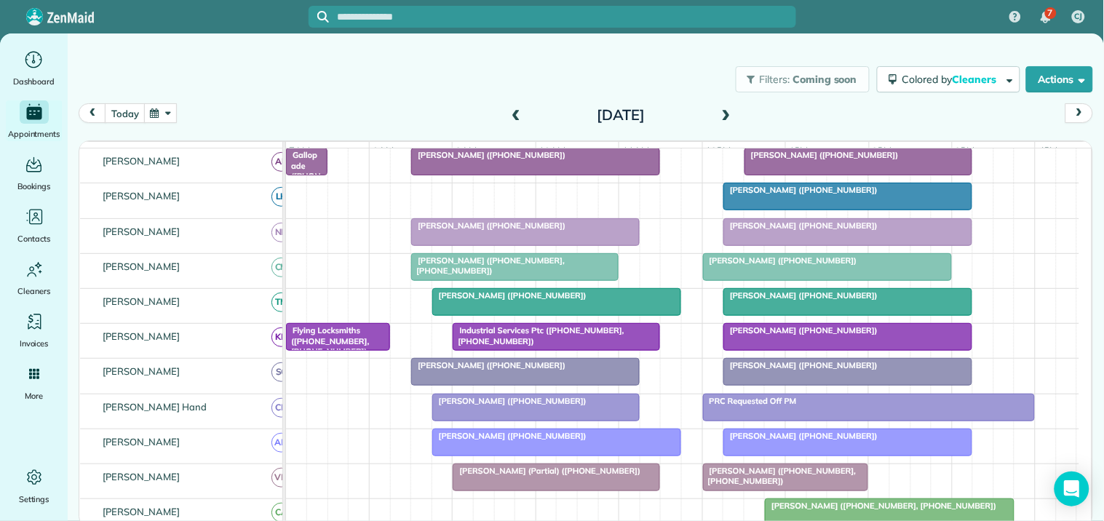
click at [519, 110] on span at bounding box center [516, 115] width 16 height 13
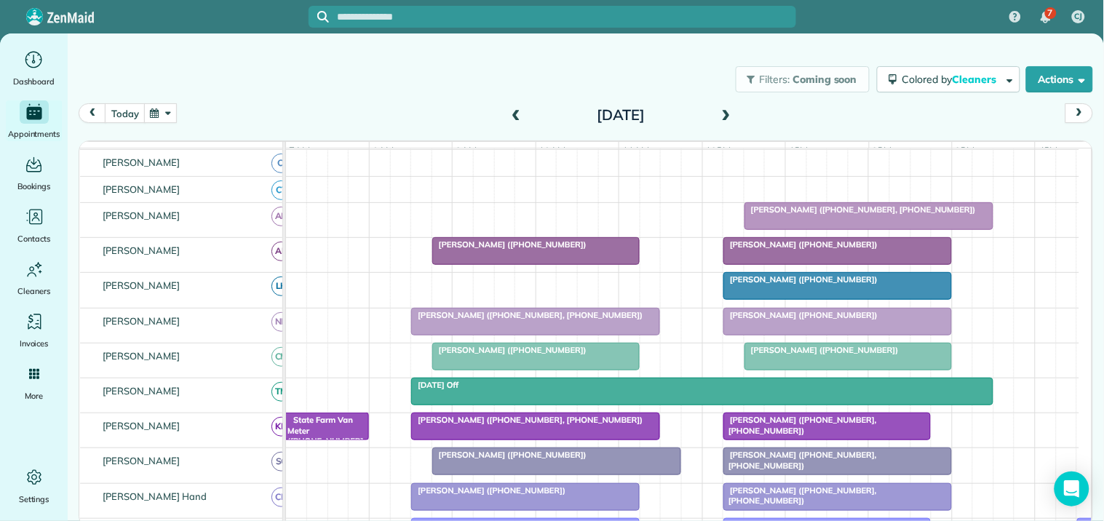
click at [723, 113] on span at bounding box center [726, 115] width 16 height 13
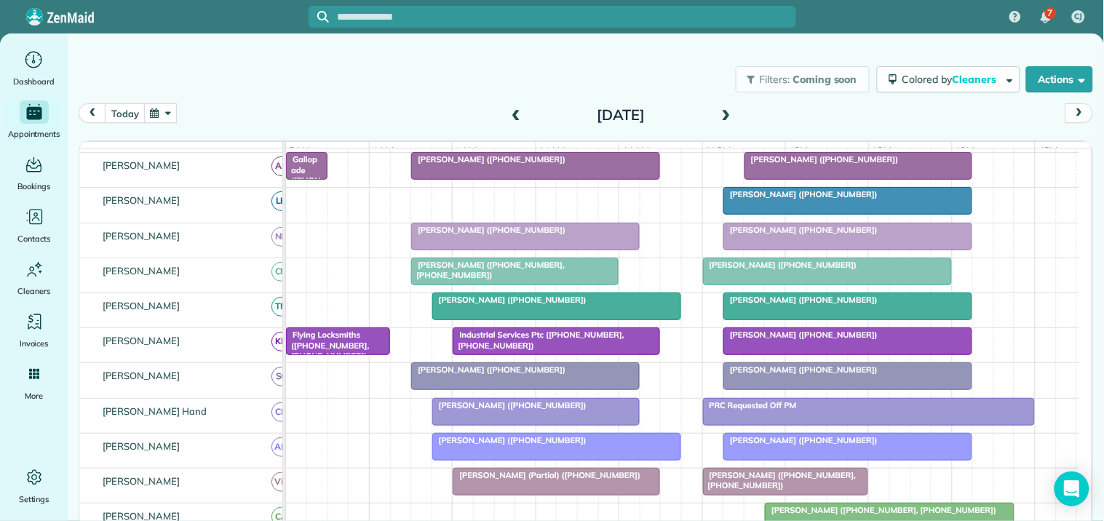
scroll to position [148, 0]
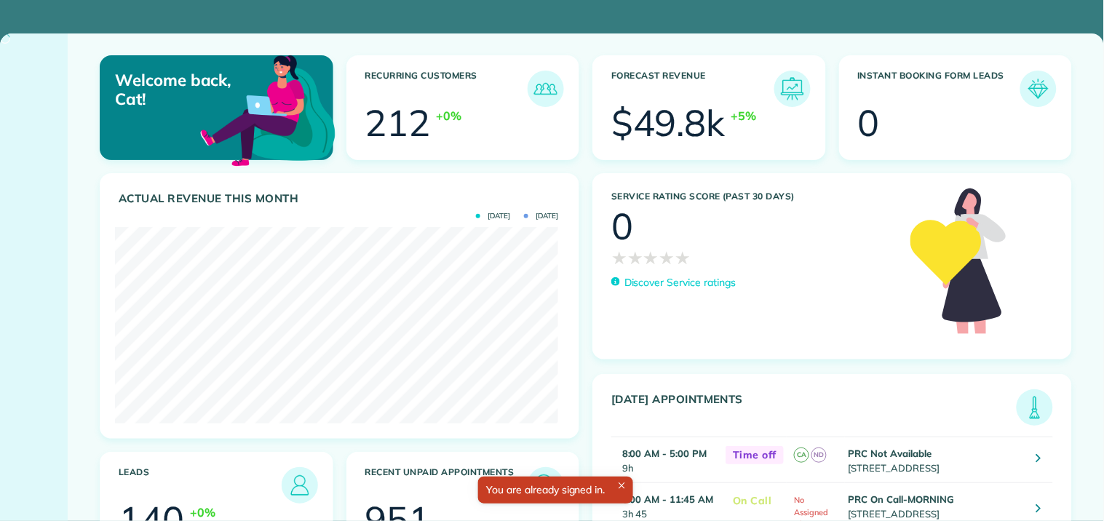
scroll to position [196, 442]
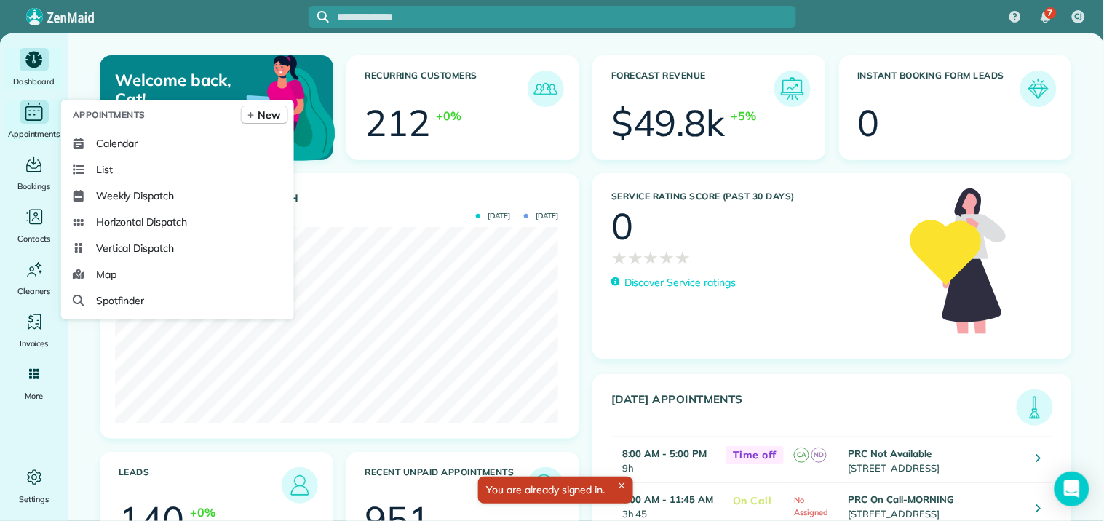
click at [32, 112] on icon "Main" at bounding box center [34, 112] width 23 height 22
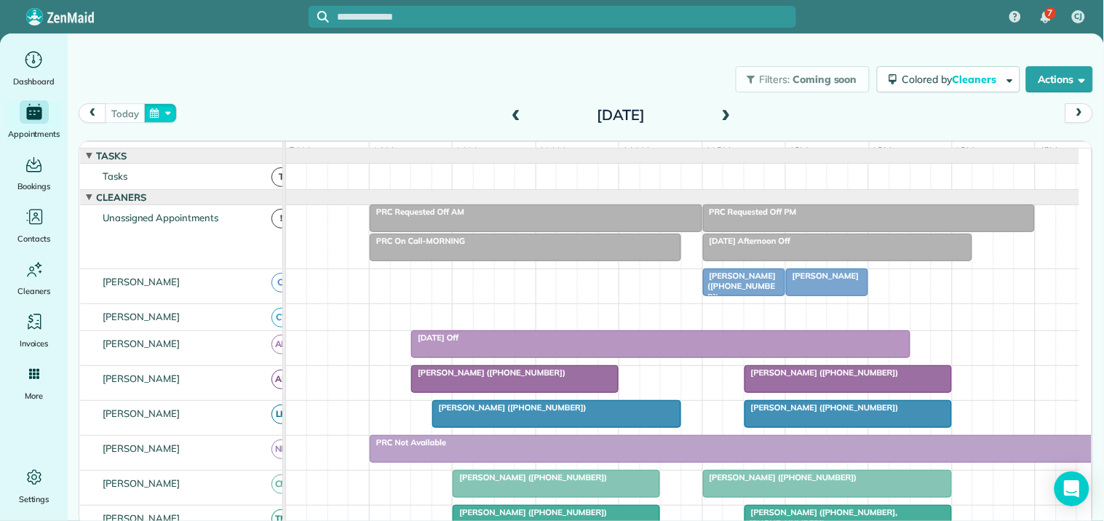
click at [164, 110] on button "button" at bounding box center [160, 113] width 33 height 20
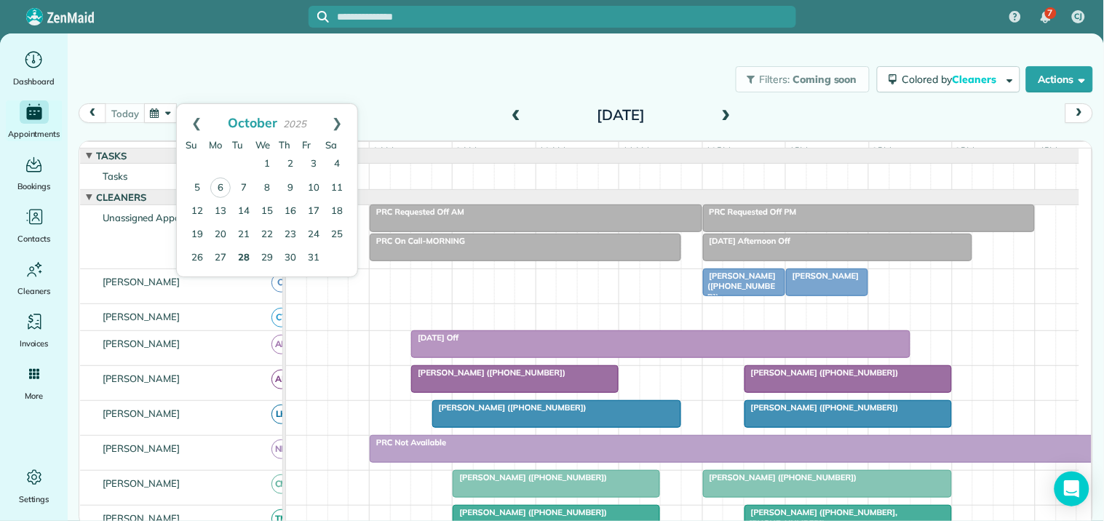
click at [244, 253] on link "28" at bounding box center [243, 258] width 23 height 23
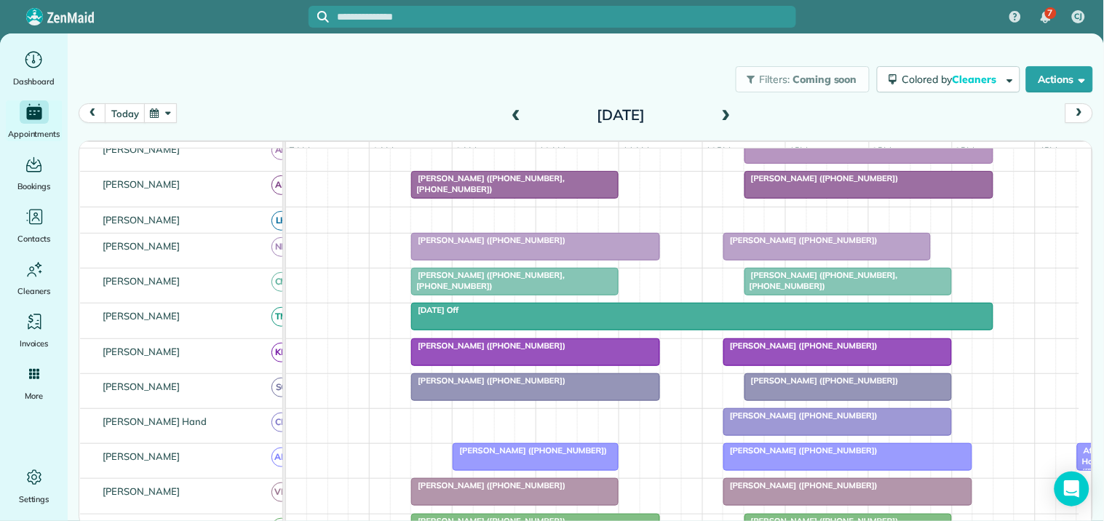
scroll to position [161, 0]
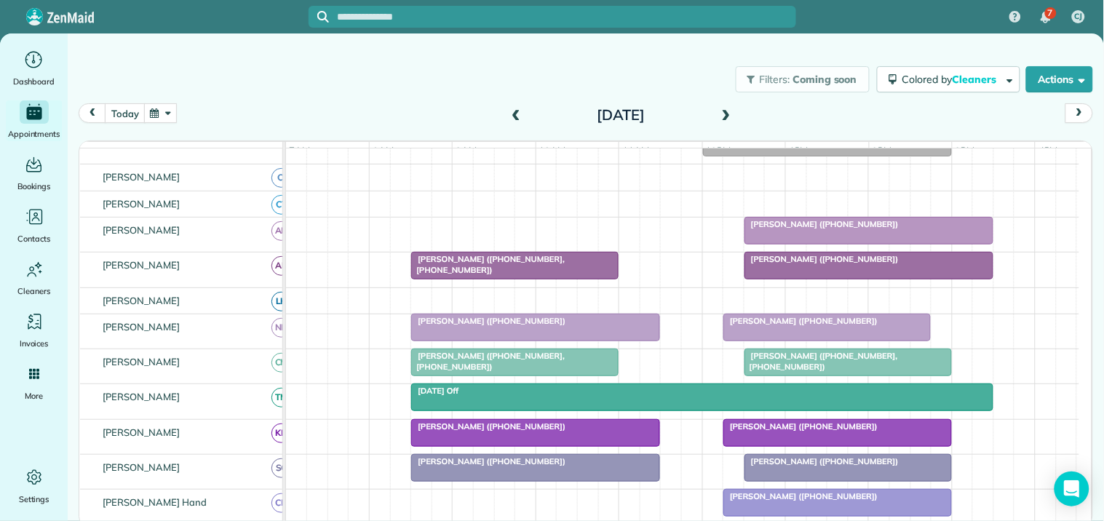
click at [170, 104] on button "button" at bounding box center [160, 113] width 33 height 20
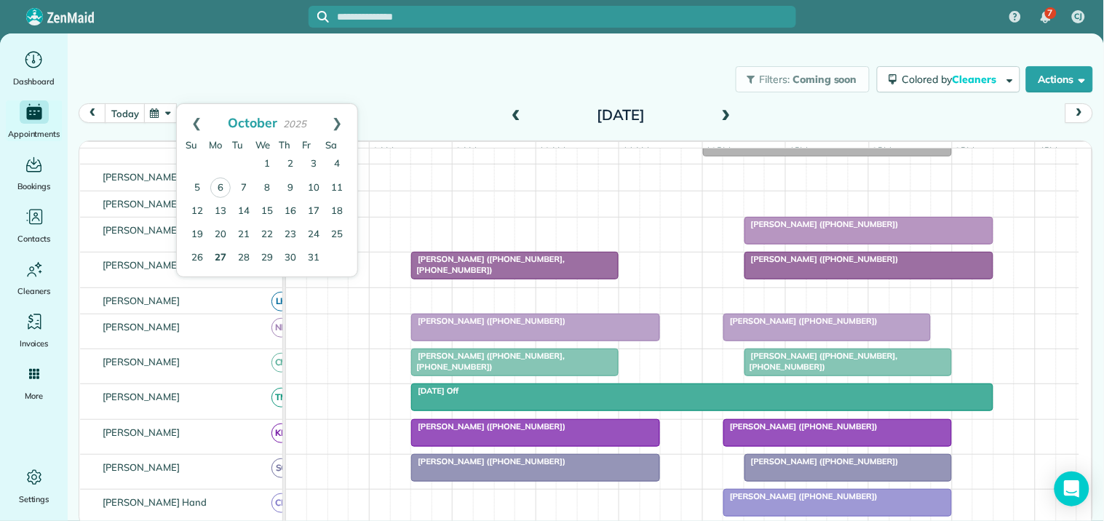
click at [219, 255] on link "27" at bounding box center [220, 258] width 23 height 23
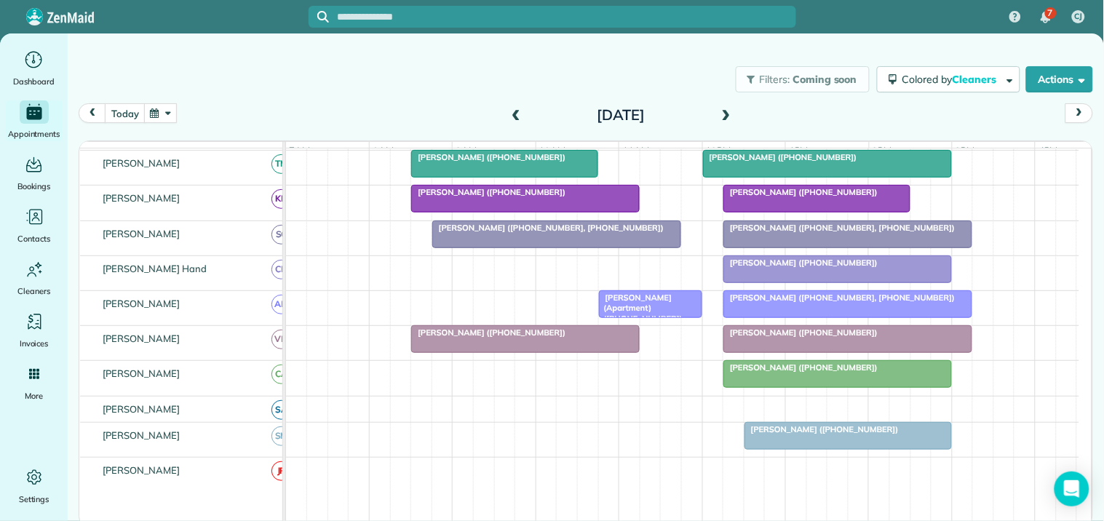
scroll to position [0, 0]
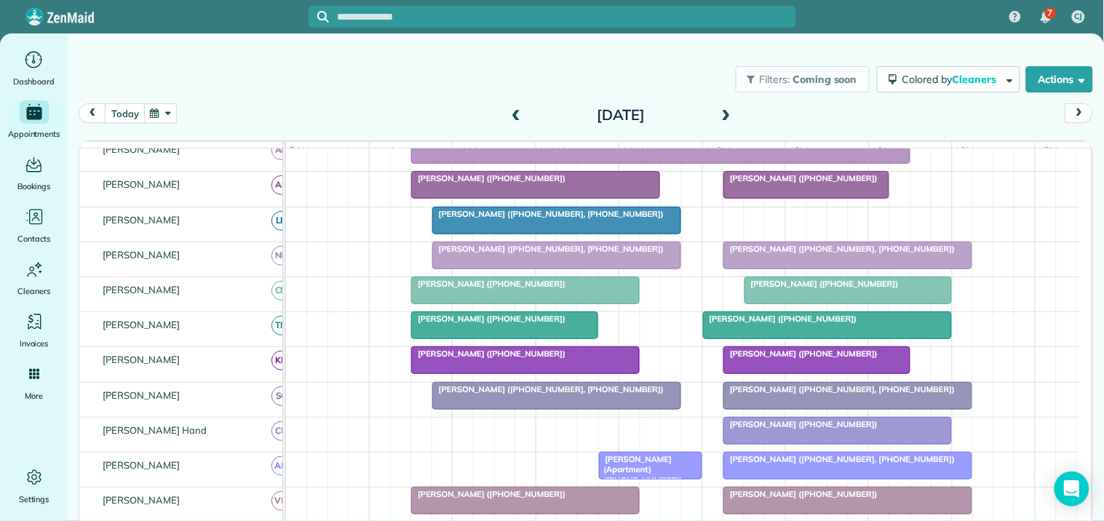
click at [720, 115] on span at bounding box center [726, 115] width 16 height 13
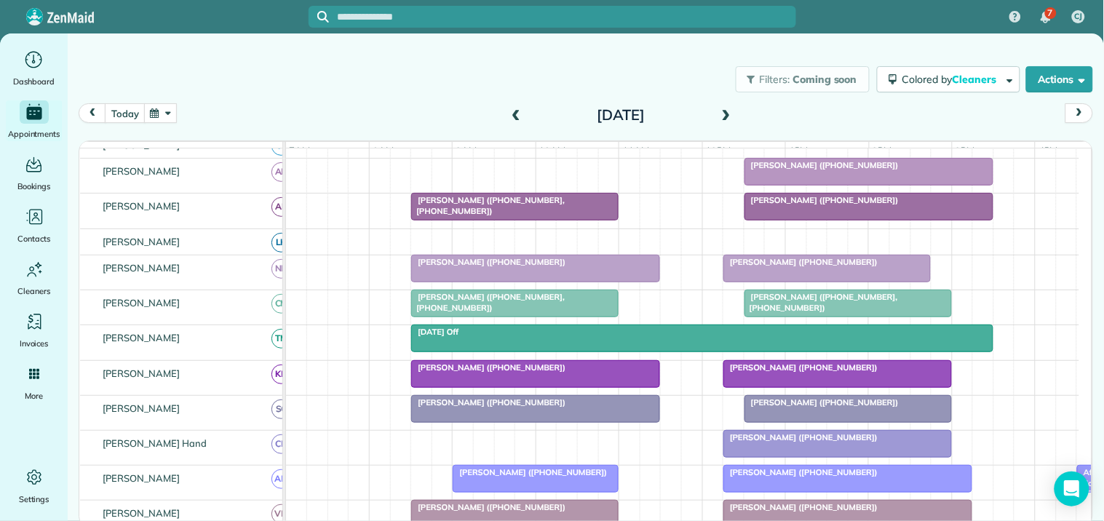
scroll to position [404, 0]
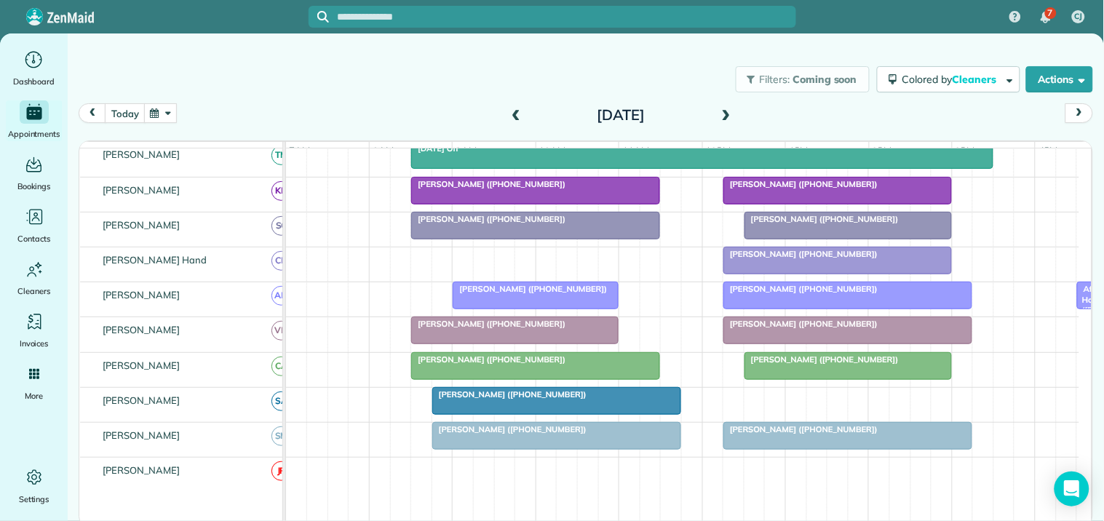
click at [725, 105] on span at bounding box center [726, 116] width 16 height 22
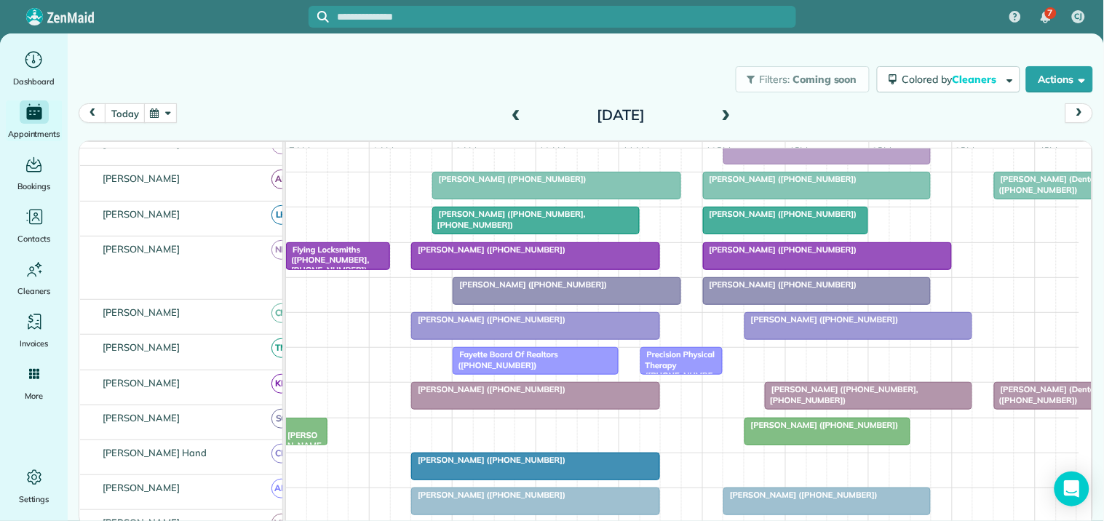
scroll to position [432, 0]
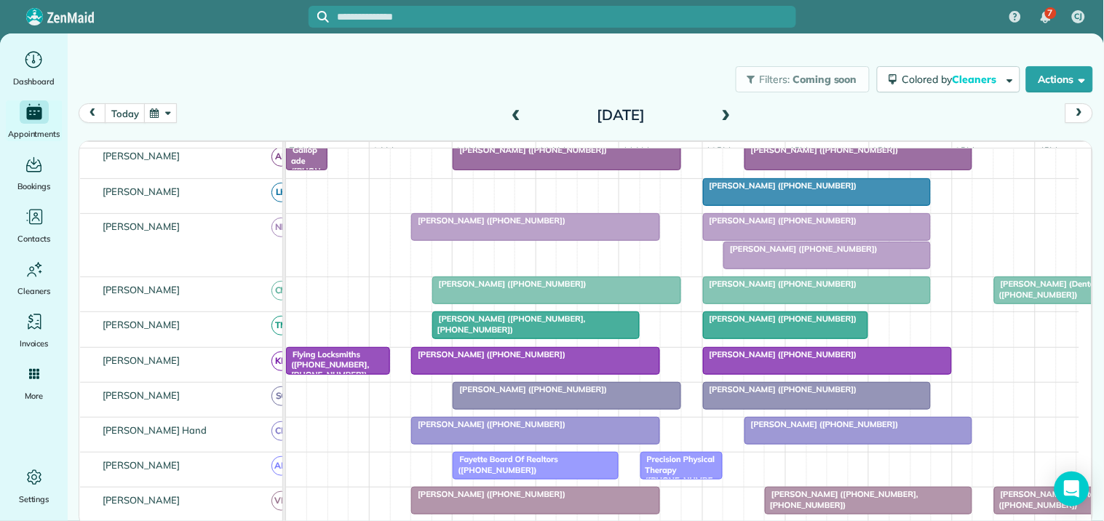
click at [818, 239] on div at bounding box center [816, 227] width 227 height 26
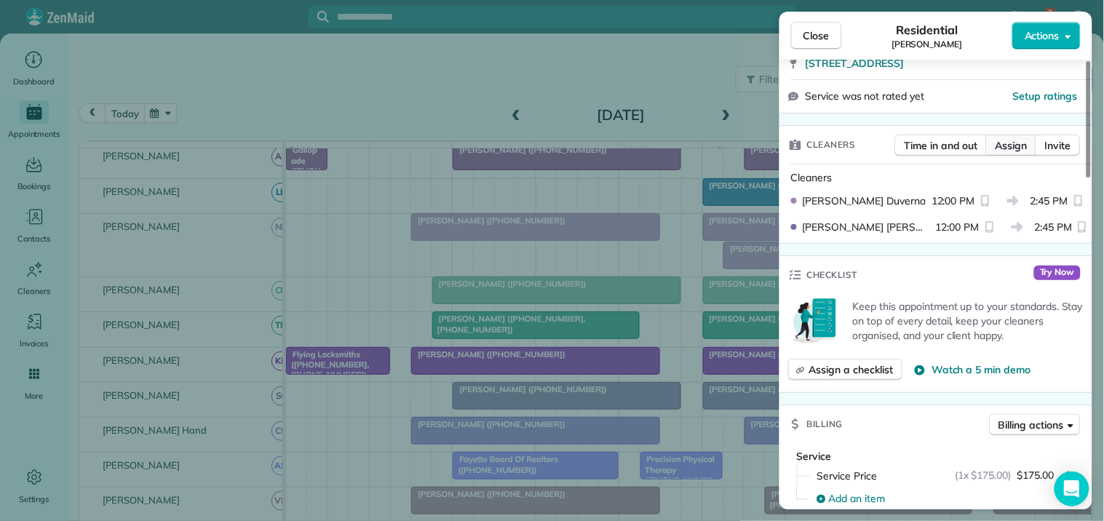
click at [1016, 151] on span "Assign" at bounding box center [1011, 145] width 32 height 15
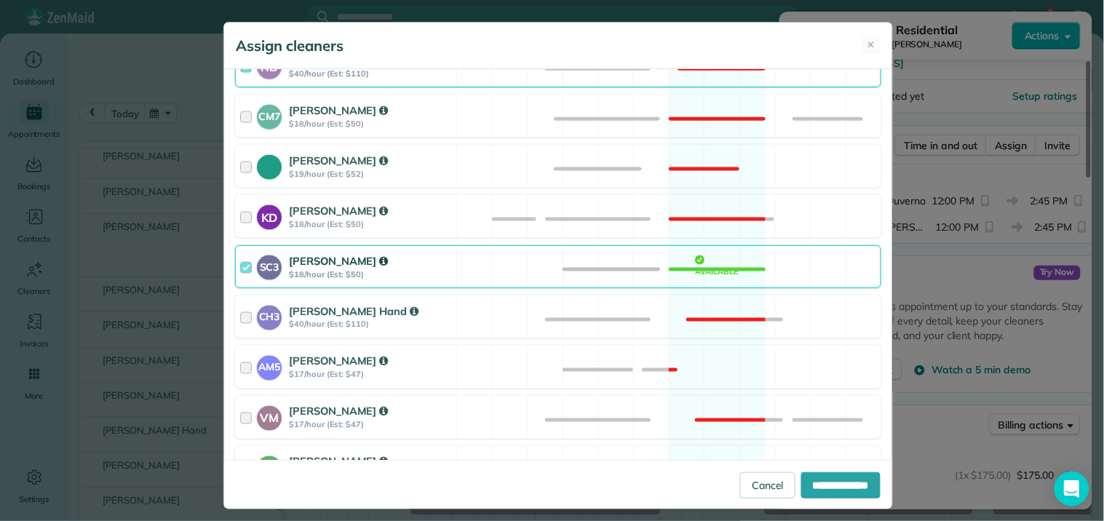
scroll to position [484, 0]
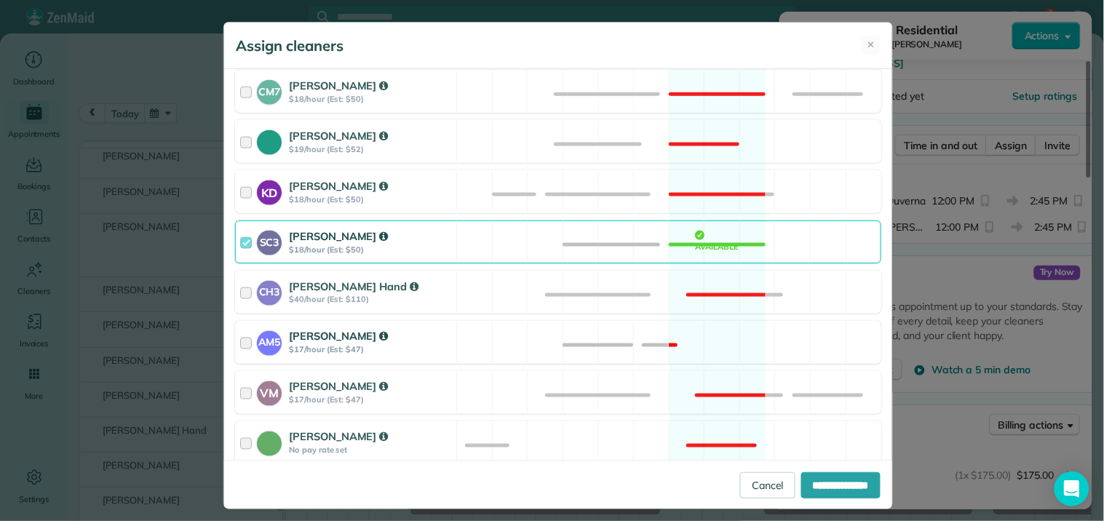
click at [714, 329] on div "AM5 [PERSON_NAME] $17/hour (Est: $47) Not available" at bounding box center [558, 342] width 646 height 43
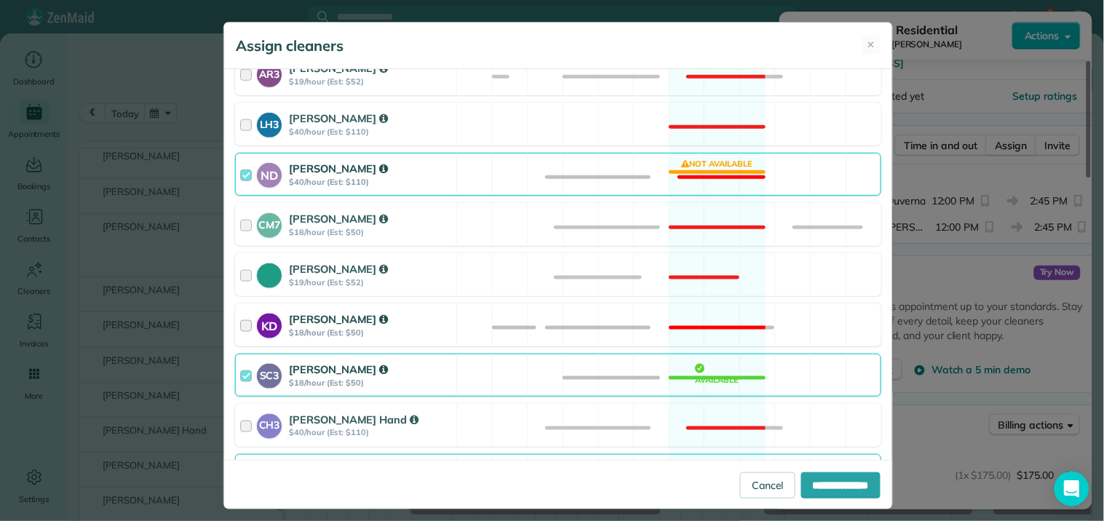
scroll to position [323, 0]
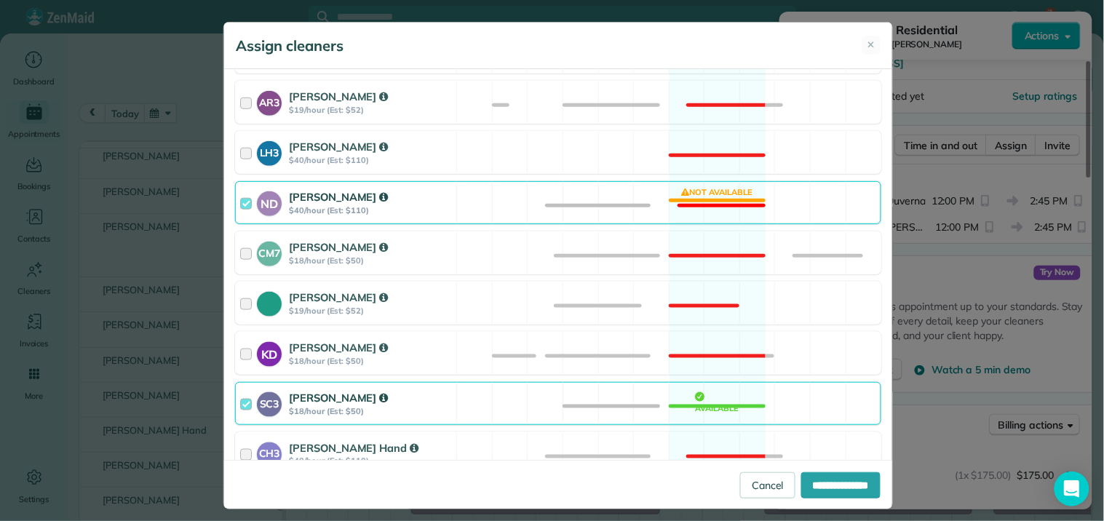
click at [736, 195] on div "ND [PERSON_NAME] $40/hour (Est: $110) Not available" at bounding box center [558, 202] width 646 height 43
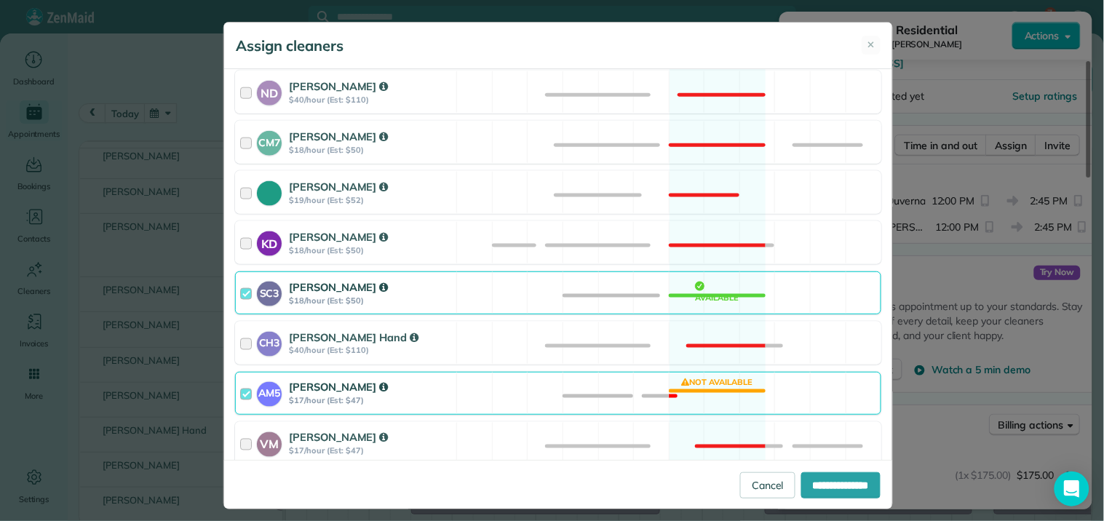
scroll to position [694, 0]
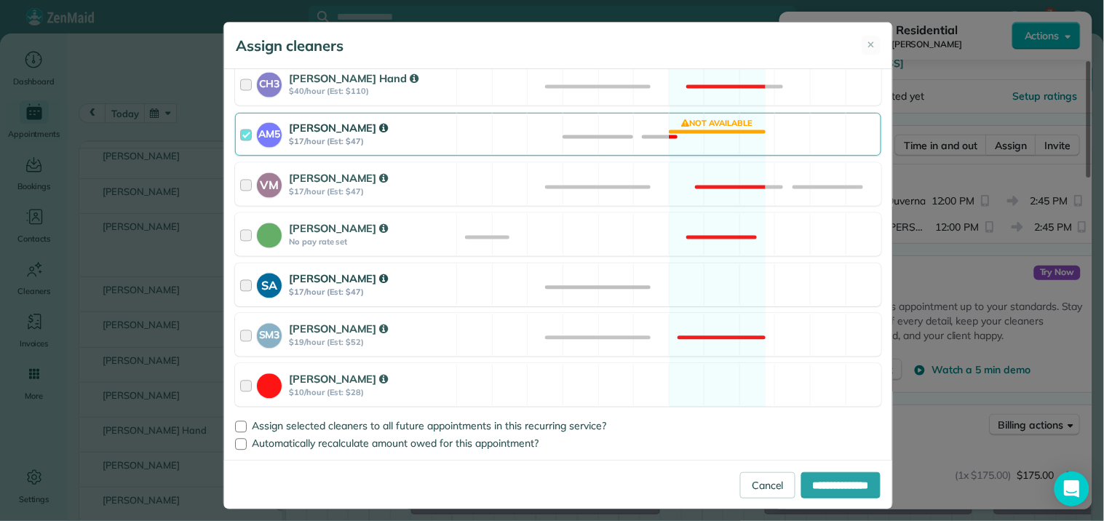
click at [677, 291] on div "SA [PERSON_NAME] $17/hour (Est: $47) Available" at bounding box center [558, 284] width 646 height 43
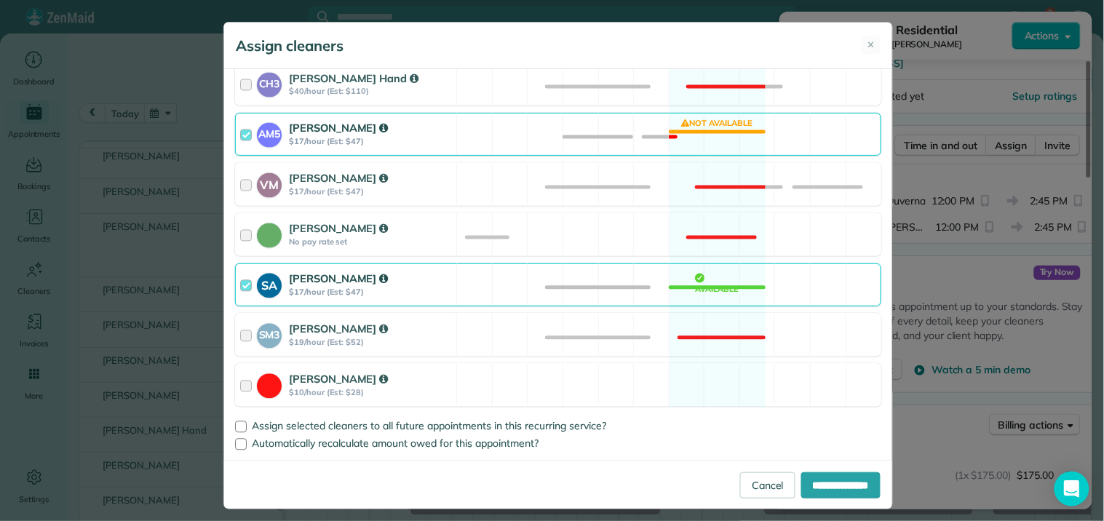
click at [730, 116] on div "AM5 [PERSON_NAME] $17/hour (Est: $47) Not available" at bounding box center [558, 134] width 646 height 43
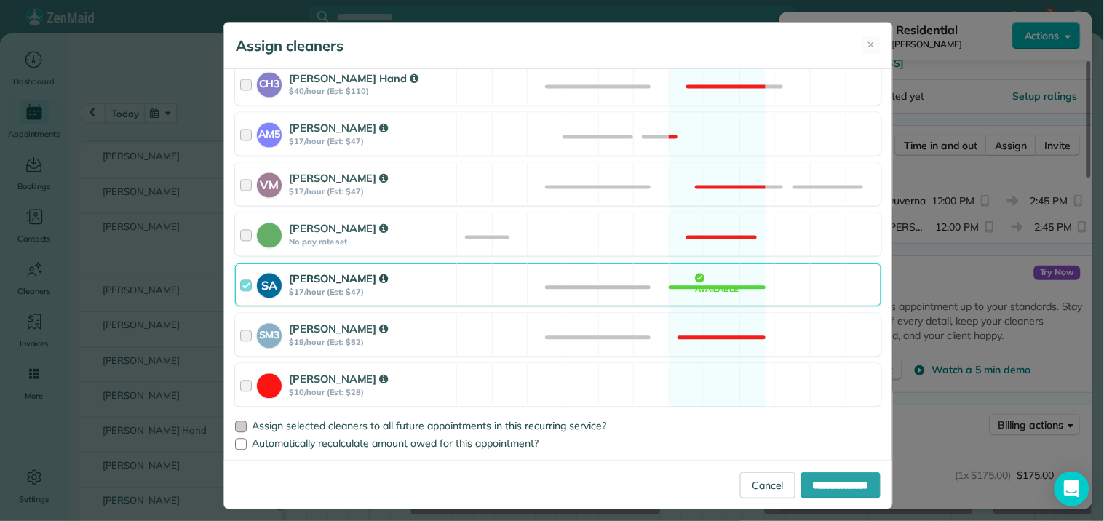
click at [235, 429] on div at bounding box center [241, 427] width 12 height 12
click at [840, 484] on input "**********" at bounding box center [840, 485] width 79 height 26
type input "**********"
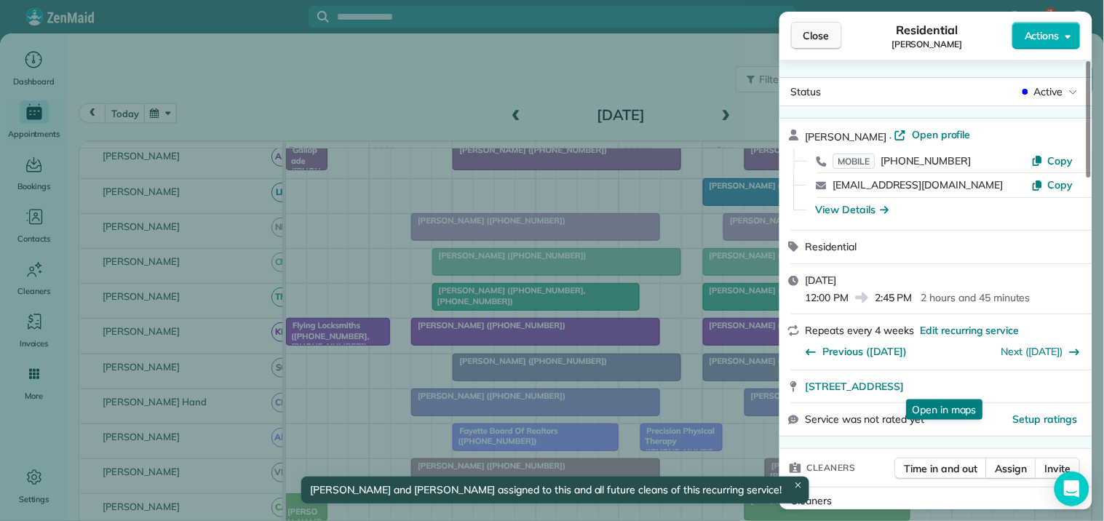
click at [822, 38] on span "Close" at bounding box center [816, 35] width 26 height 15
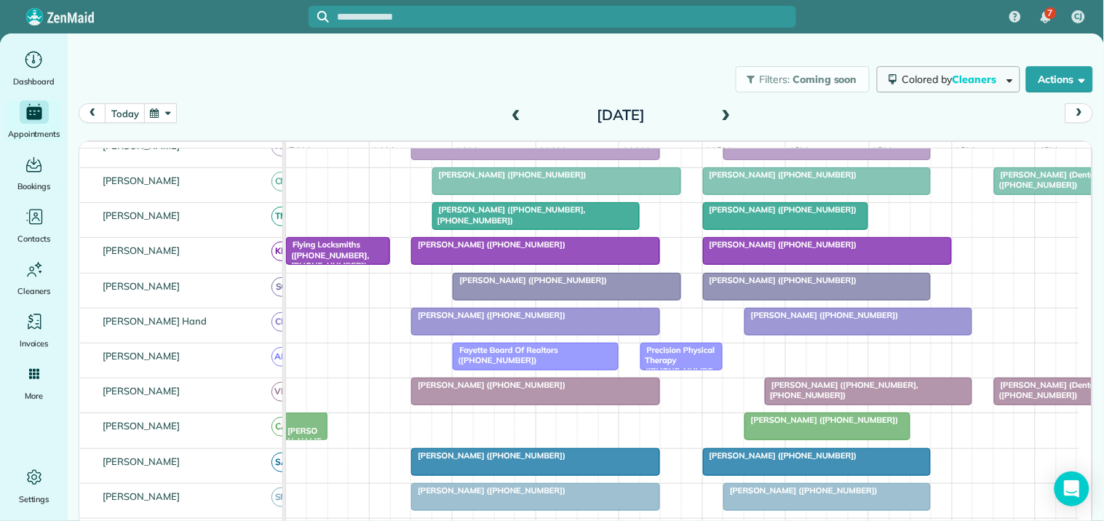
click at [966, 84] on button "Colored by Cleaners" at bounding box center [948, 79] width 143 height 26
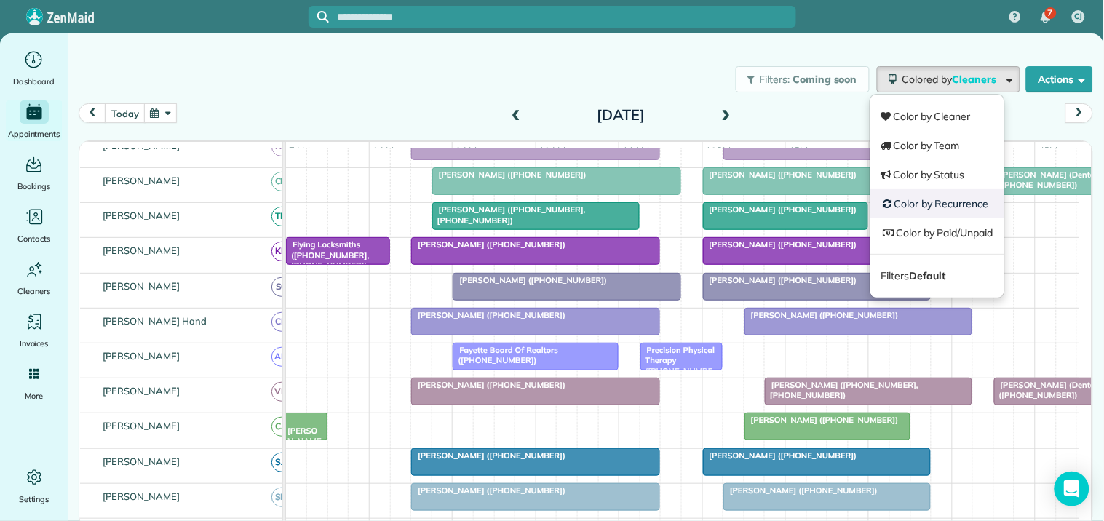
click at [933, 207] on link "Color by Recurrence" at bounding box center [937, 203] width 134 height 29
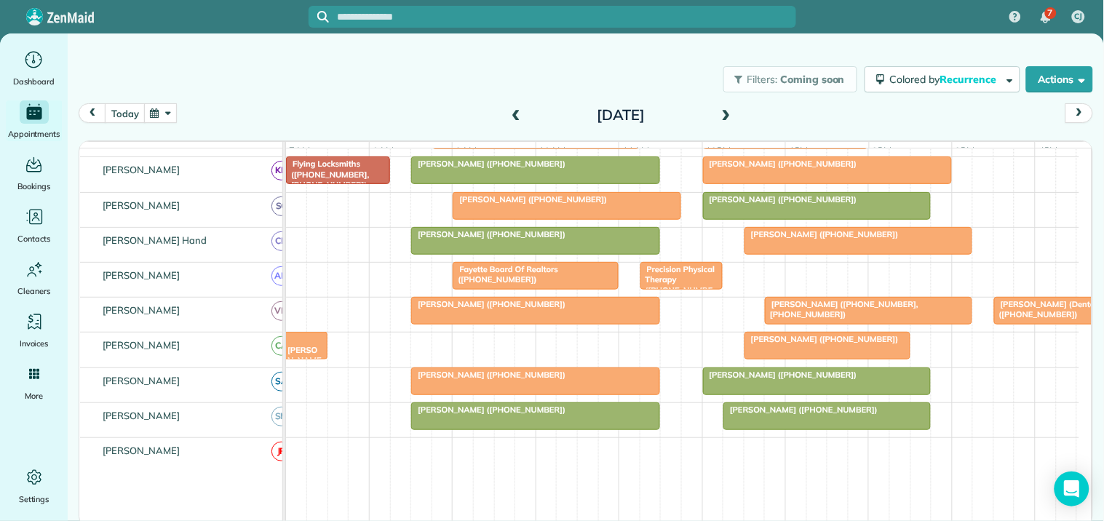
click at [730, 113] on span at bounding box center [726, 115] width 16 height 13
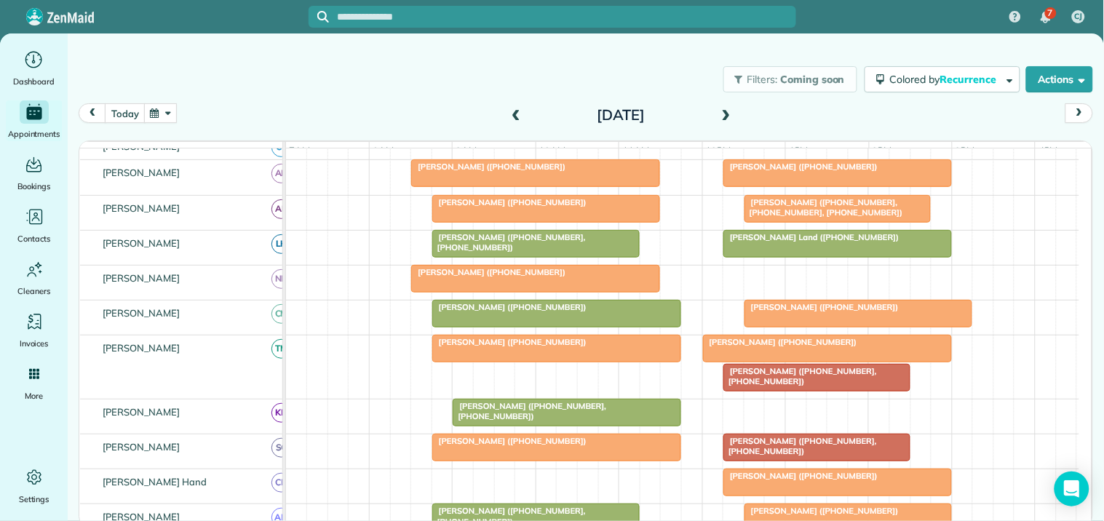
click at [834, 387] on div "[PERSON_NAME] ([PHONE_NUMBER], [PHONE_NUMBER])" at bounding box center [815, 376] width 177 height 21
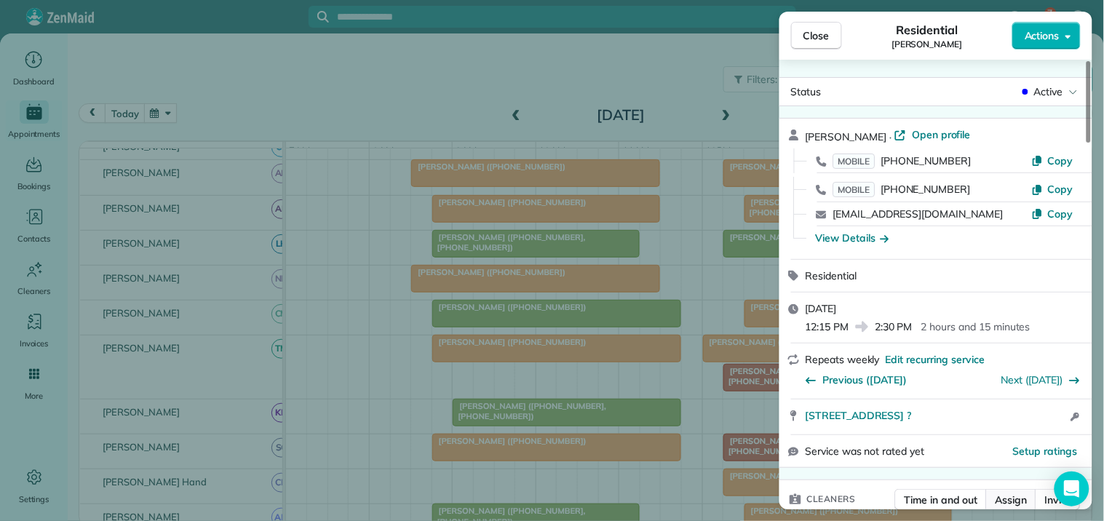
click at [1017, 499] on span "Assign" at bounding box center [1011, 499] width 32 height 15
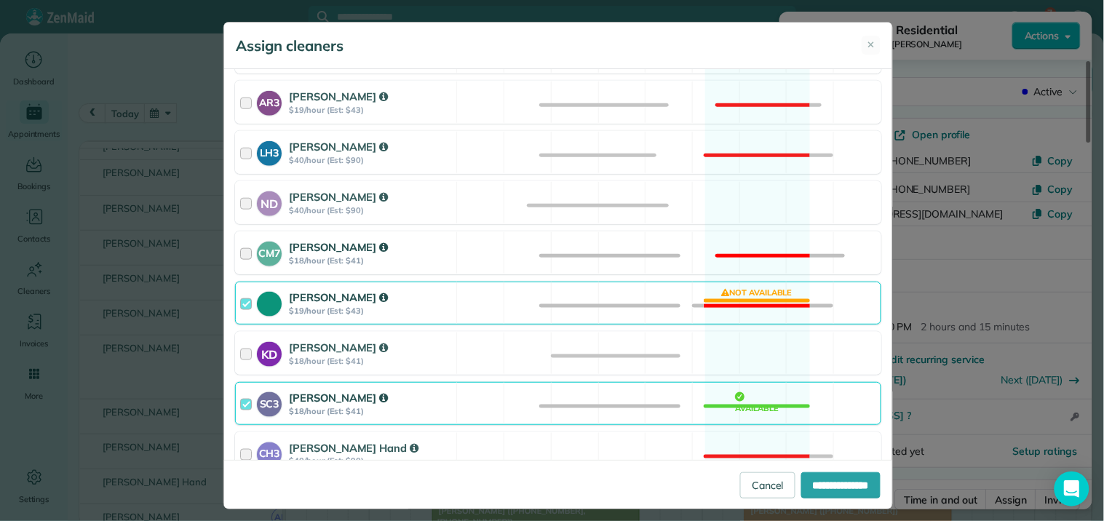
drag, startPoint x: 751, startPoint y: 193, endPoint x: 753, endPoint y: 250, distance: 56.0
click at [751, 194] on div "ND [PERSON_NAME] $40/hour (Est: $90) Available" at bounding box center [558, 202] width 646 height 43
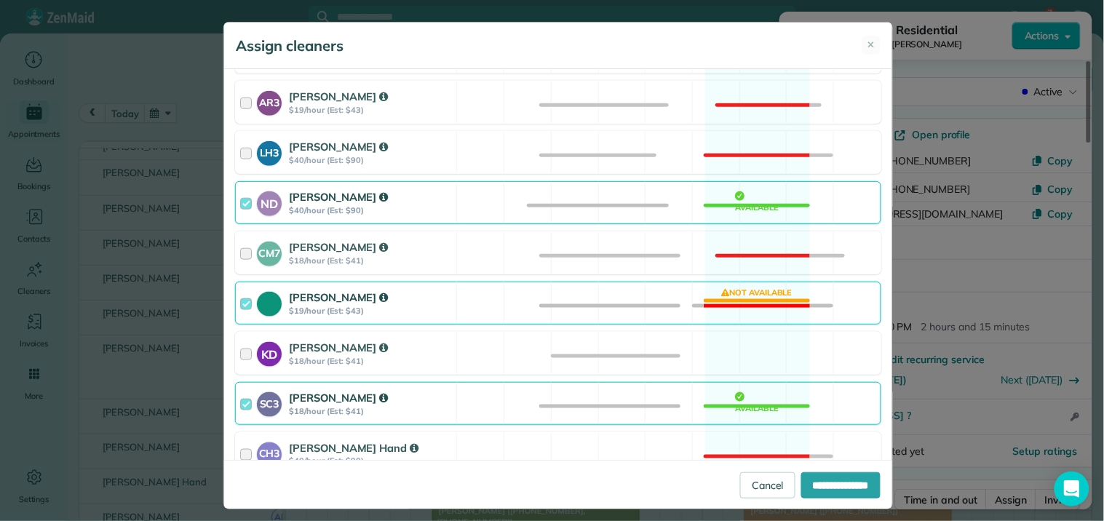
click at [747, 300] on div "[PERSON_NAME] $19/hour (Est: $43) Not available" at bounding box center [558, 303] width 646 height 43
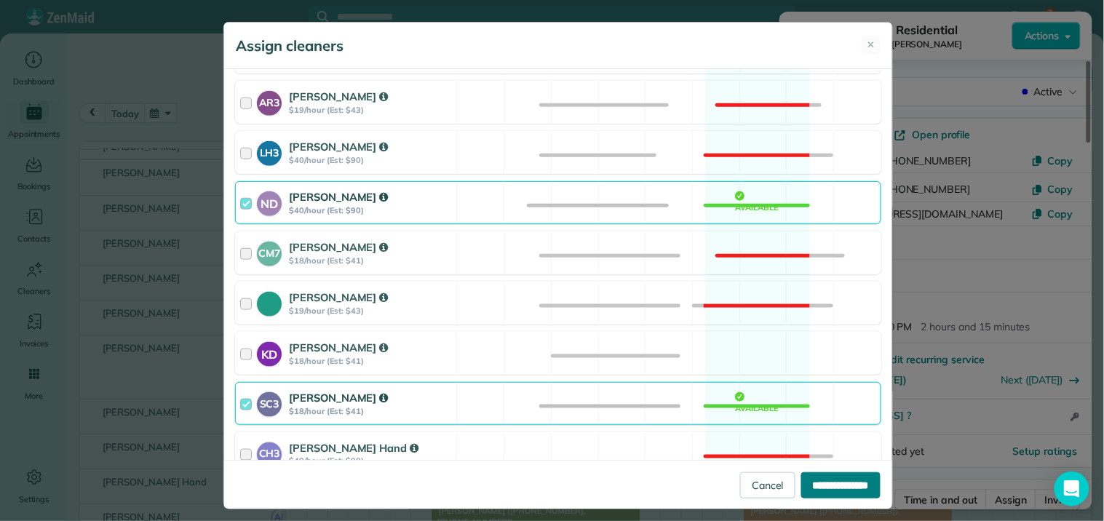
click at [832, 479] on input "**********" at bounding box center [840, 485] width 79 height 26
type input "**********"
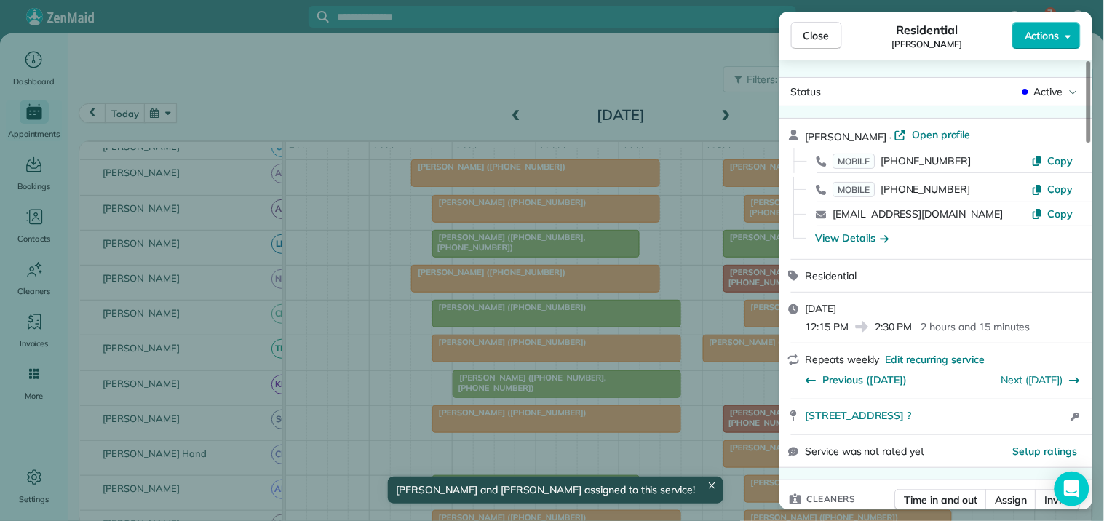
click at [809, 38] on span "Close" at bounding box center [816, 35] width 26 height 15
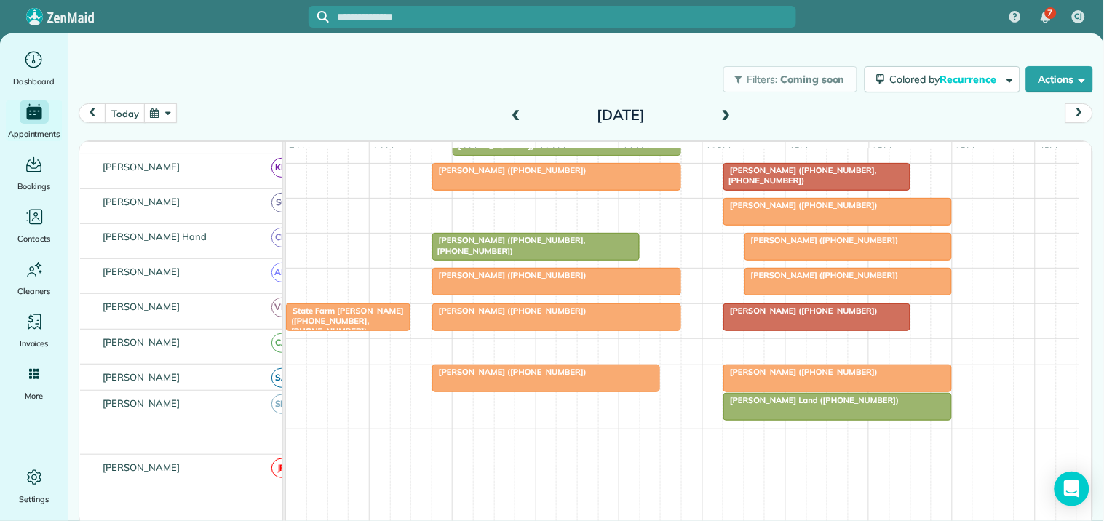
scroll to position [490, 0]
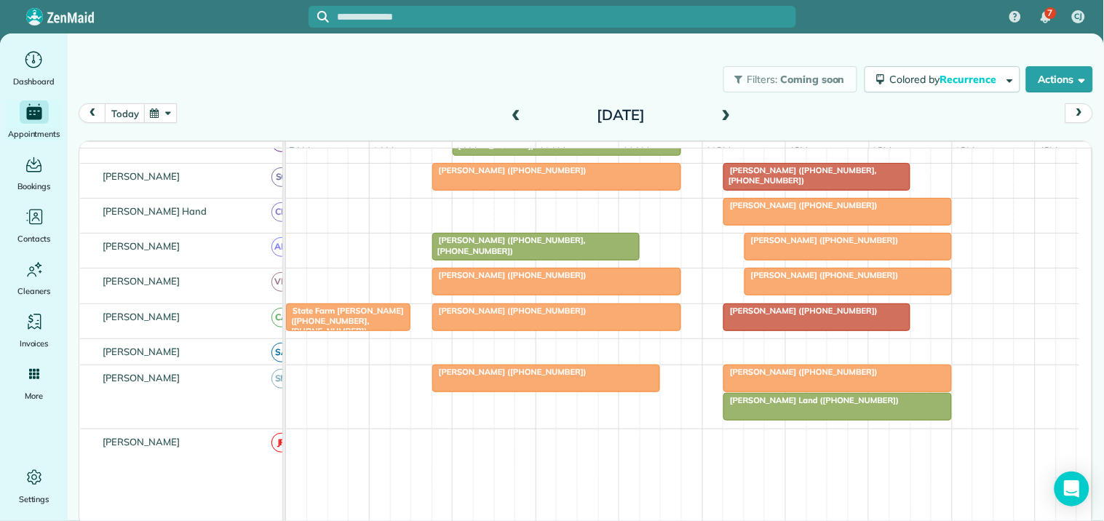
click at [783, 377] on span "[PERSON_NAME] ([PHONE_NUMBER])" at bounding box center [800, 372] width 156 height 10
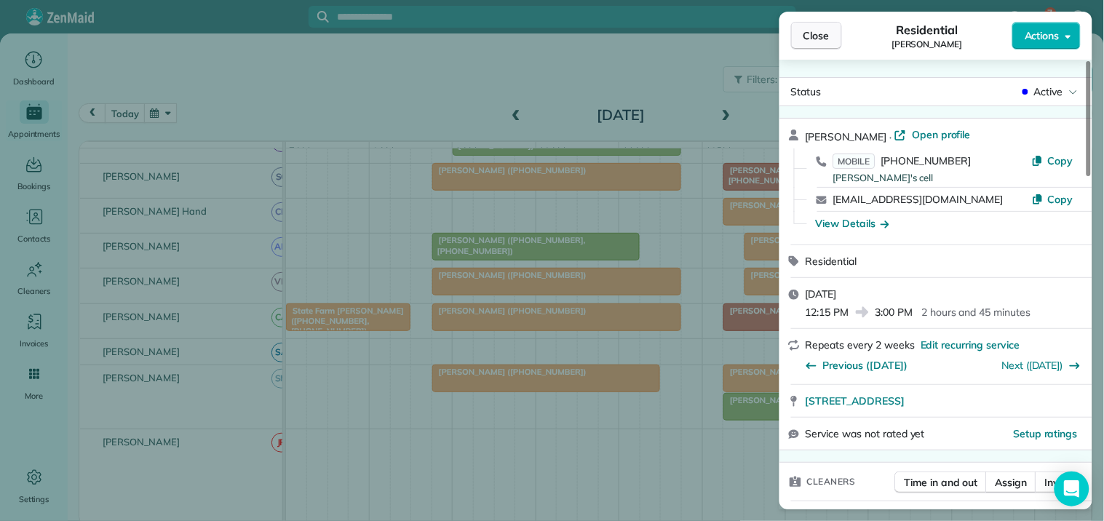
click at [824, 39] on span "Close" at bounding box center [816, 35] width 26 height 15
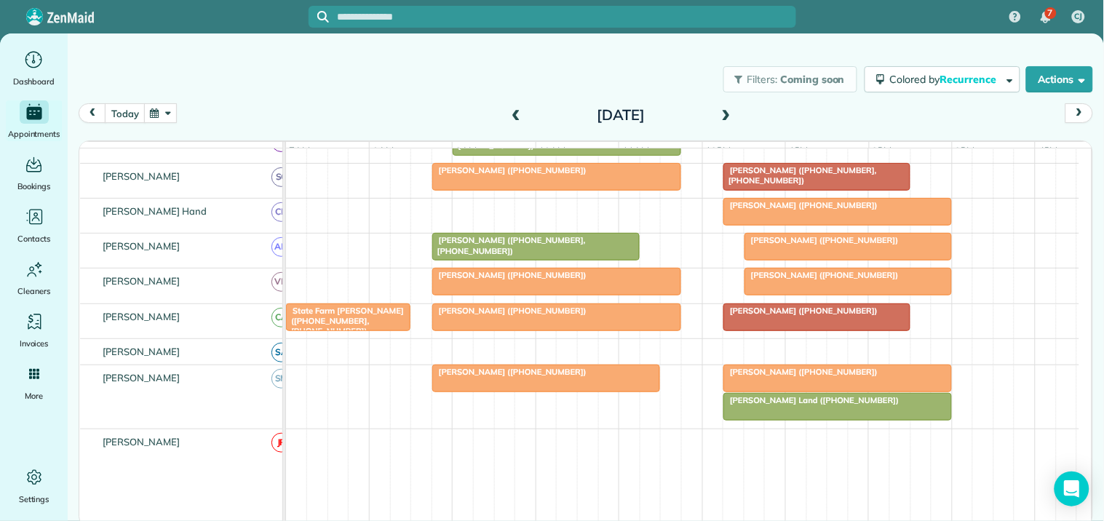
click at [725, 112] on span at bounding box center [726, 115] width 16 height 13
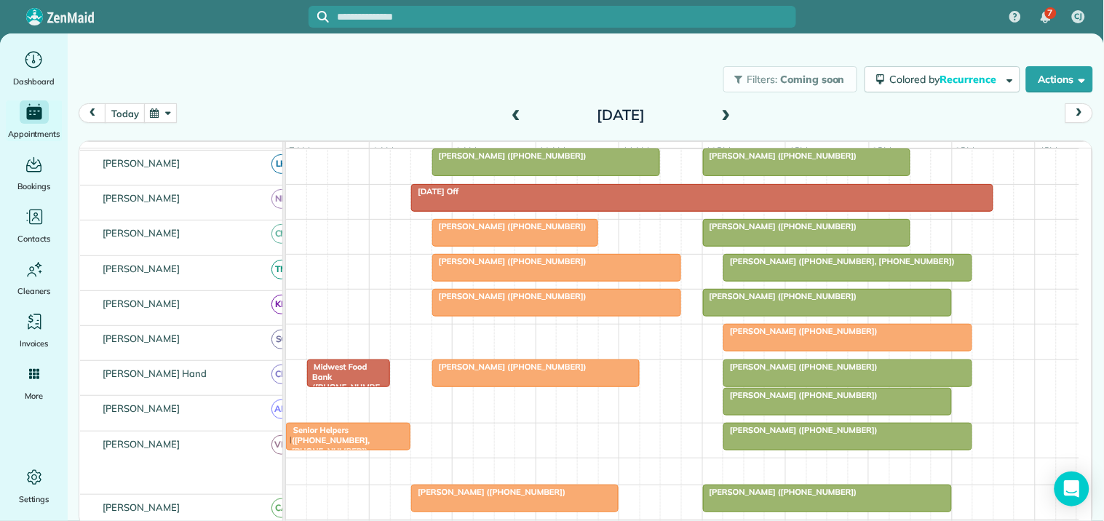
scroll to position [390, 0]
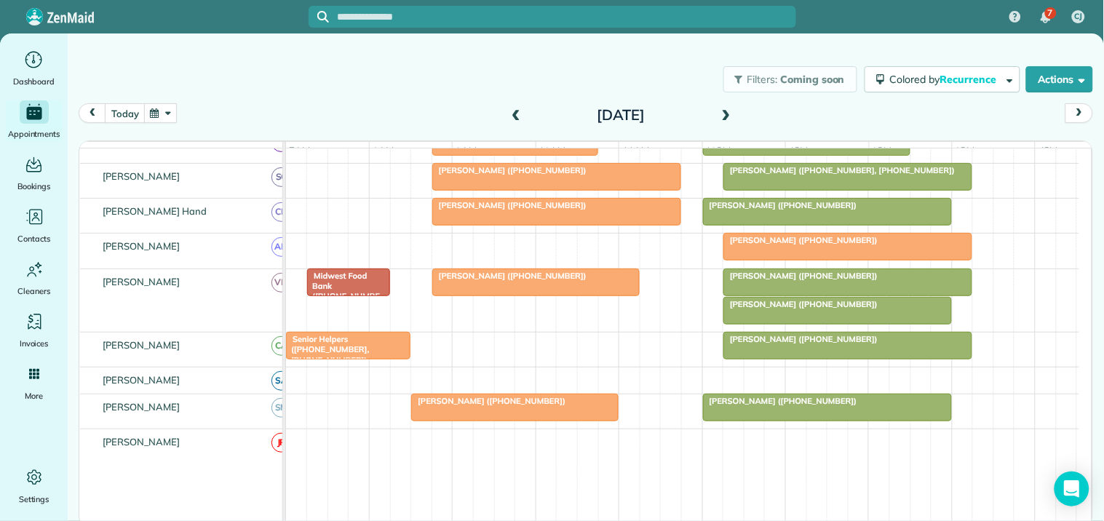
click at [169, 114] on button "button" at bounding box center [160, 113] width 33 height 20
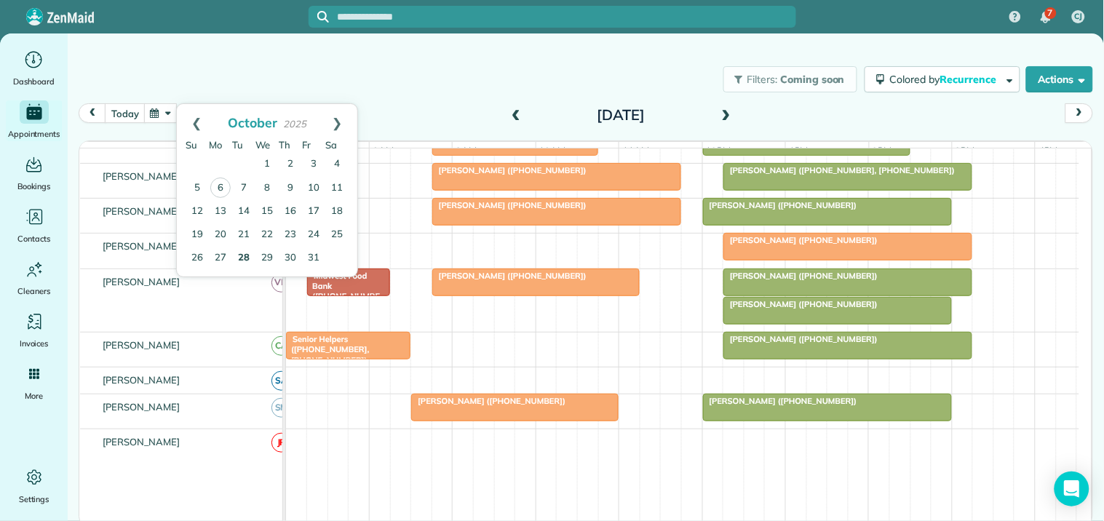
click at [244, 256] on link "28" at bounding box center [243, 258] width 23 height 23
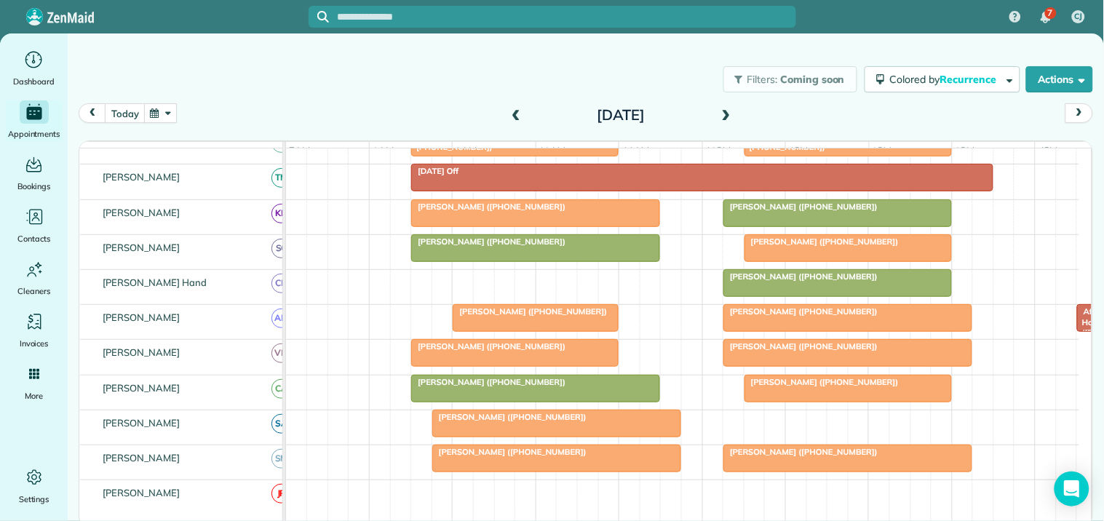
scroll to position [291, 0]
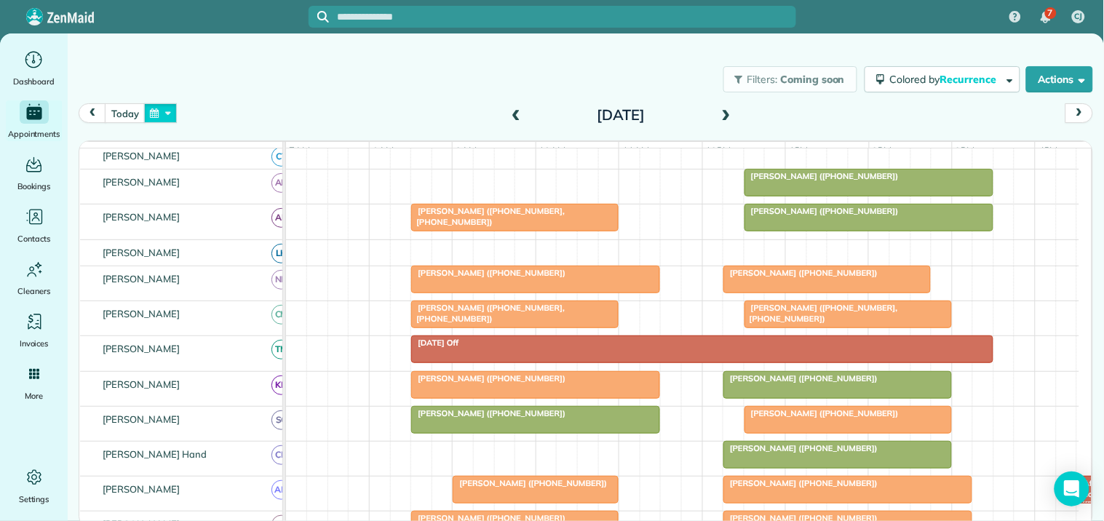
click at [173, 113] on button "button" at bounding box center [160, 113] width 33 height 20
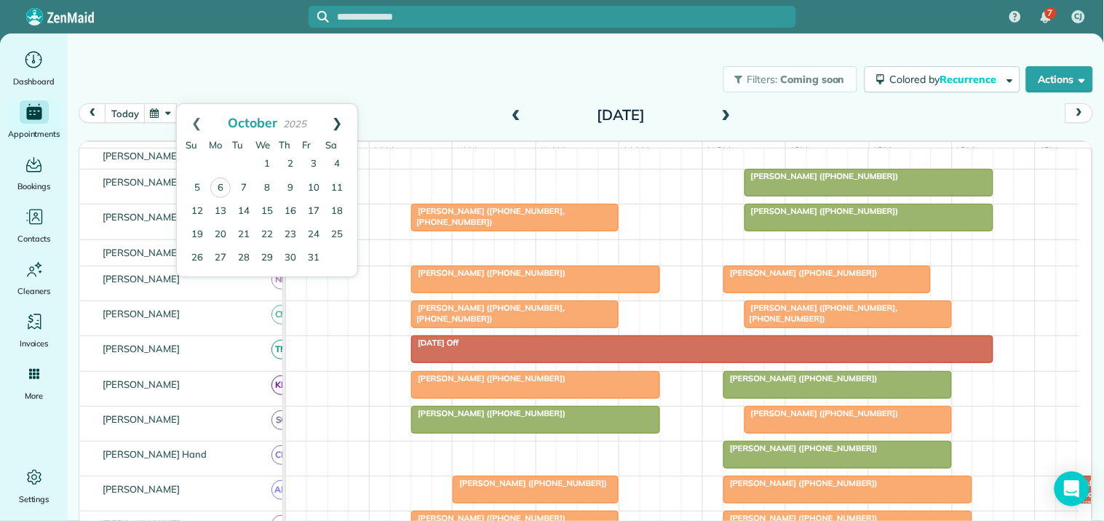
click at [337, 119] on link "Next" at bounding box center [337, 122] width 40 height 36
click at [267, 180] on link "5" at bounding box center [266, 187] width 23 height 23
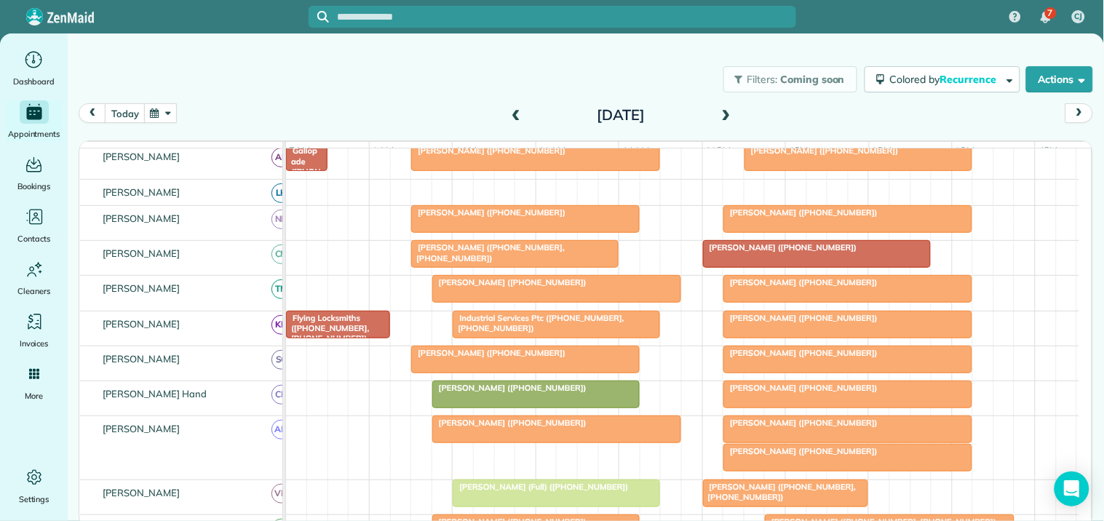
scroll to position [316, 0]
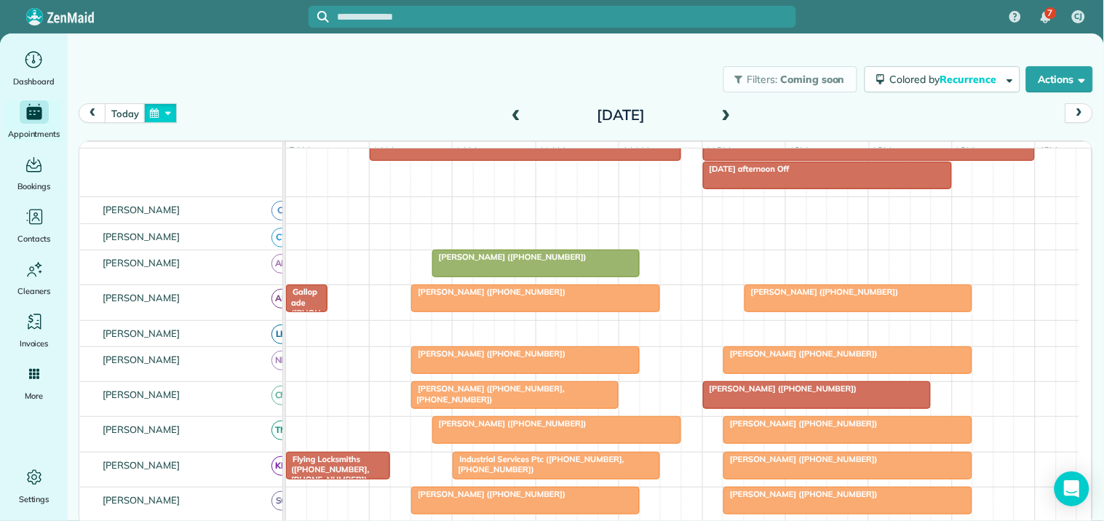
click at [159, 110] on button "button" at bounding box center [160, 113] width 33 height 20
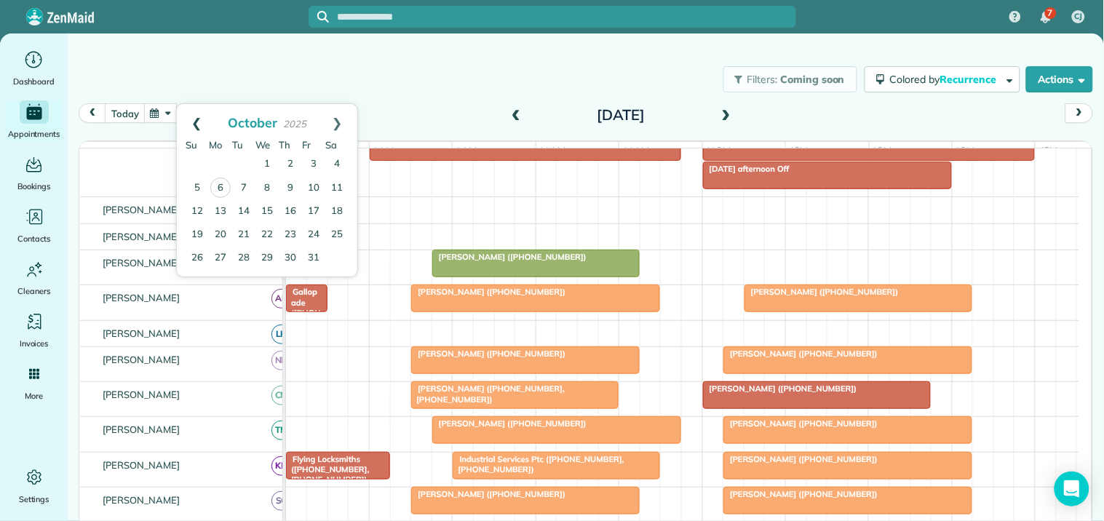
click at [193, 117] on link "Prev" at bounding box center [197, 122] width 40 height 36
click at [317, 228] on link "26" at bounding box center [313, 234] width 23 height 23
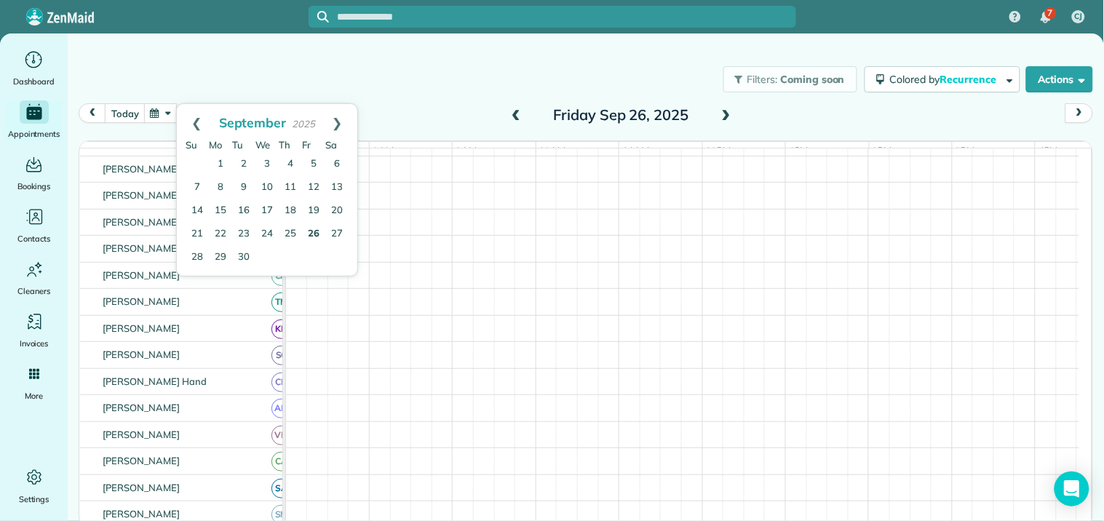
scroll to position [35, 0]
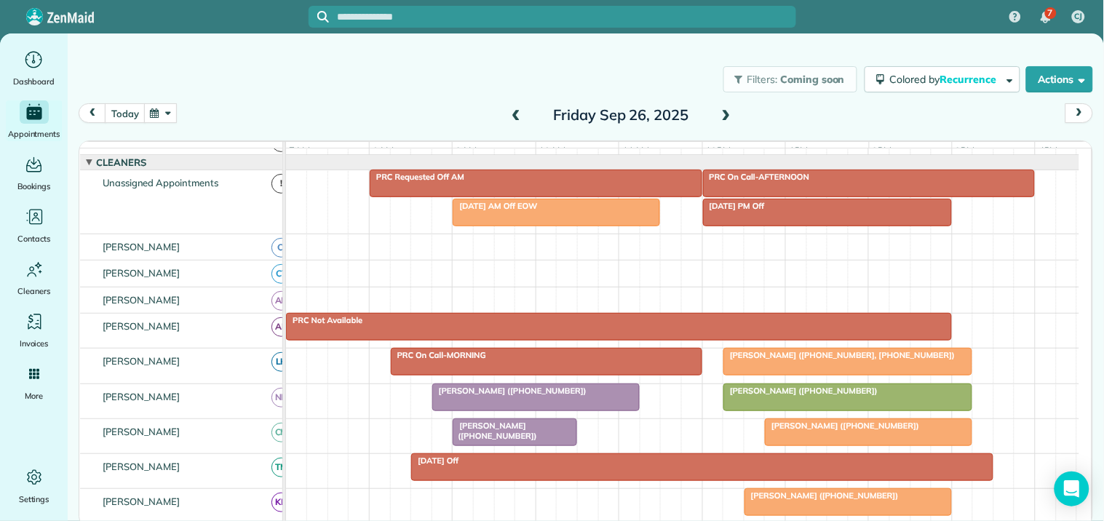
click at [847, 396] on div "[PERSON_NAME] ([PHONE_NUMBER])" at bounding box center [847, 391] width 240 height 10
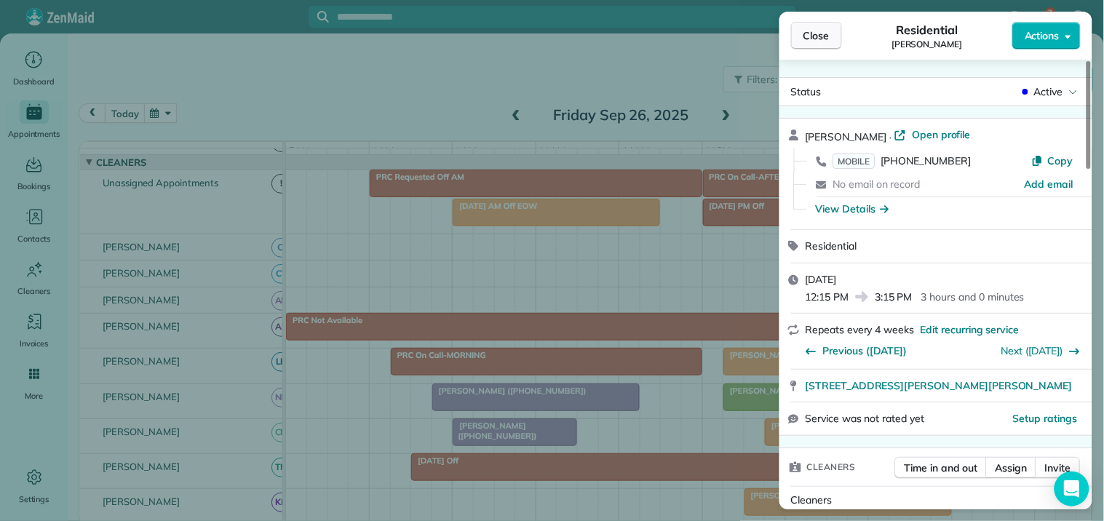
click at [813, 40] on span "Close" at bounding box center [816, 35] width 26 height 15
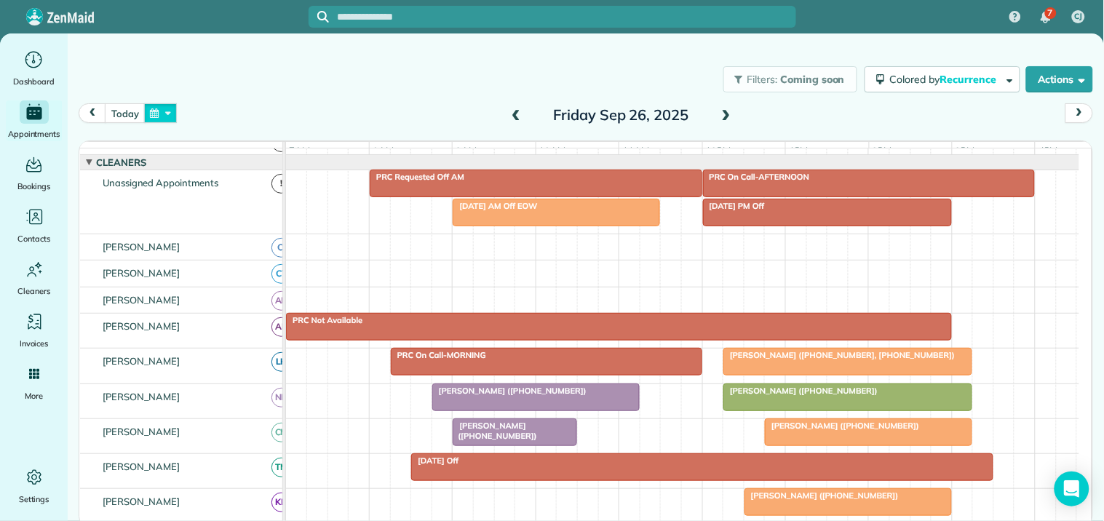
click at [170, 113] on button "button" at bounding box center [160, 113] width 33 height 20
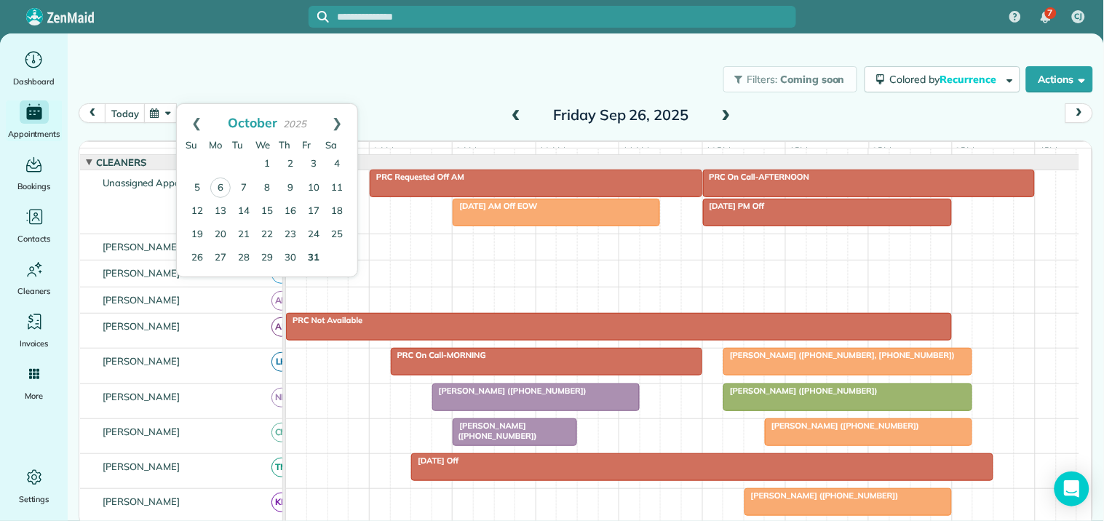
click at [316, 255] on link "31" at bounding box center [313, 258] width 23 height 23
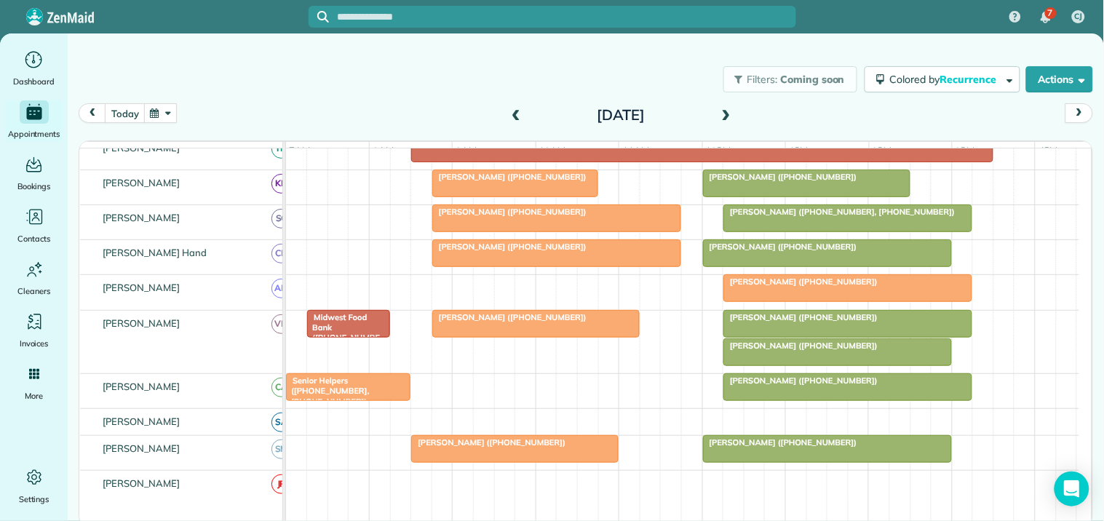
scroll to position [116, 0]
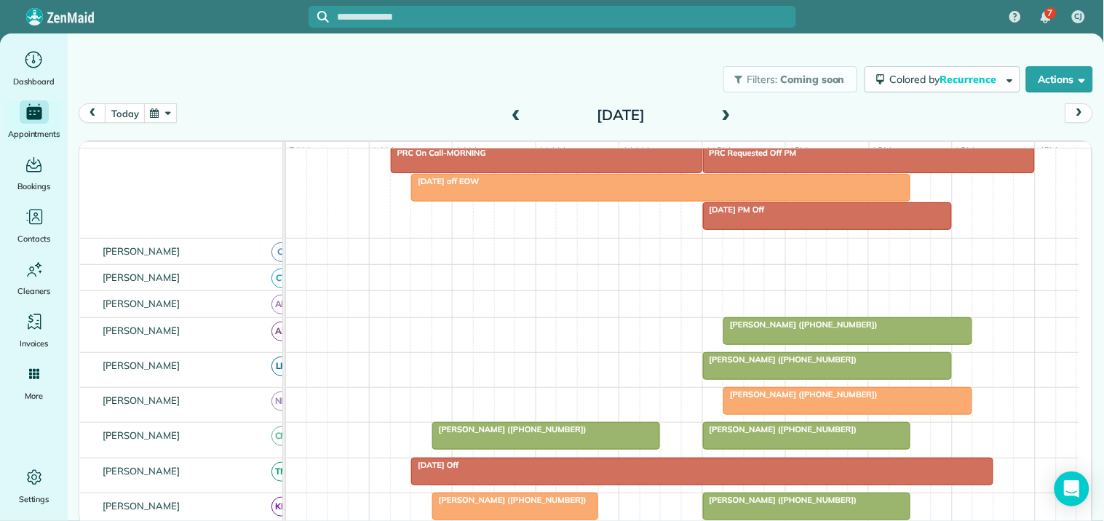
click at [512, 110] on span at bounding box center [516, 115] width 16 height 13
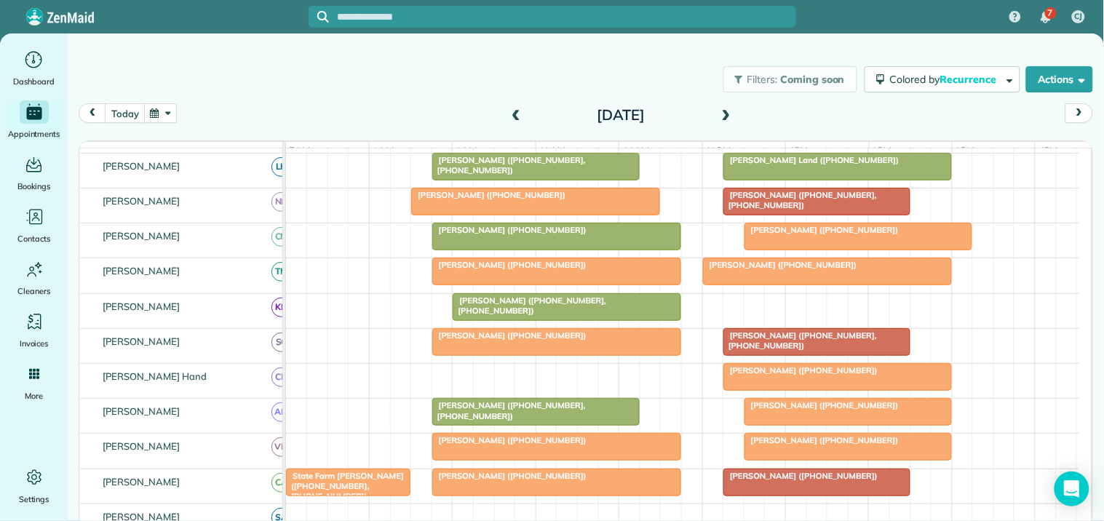
scroll to position [323, 0]
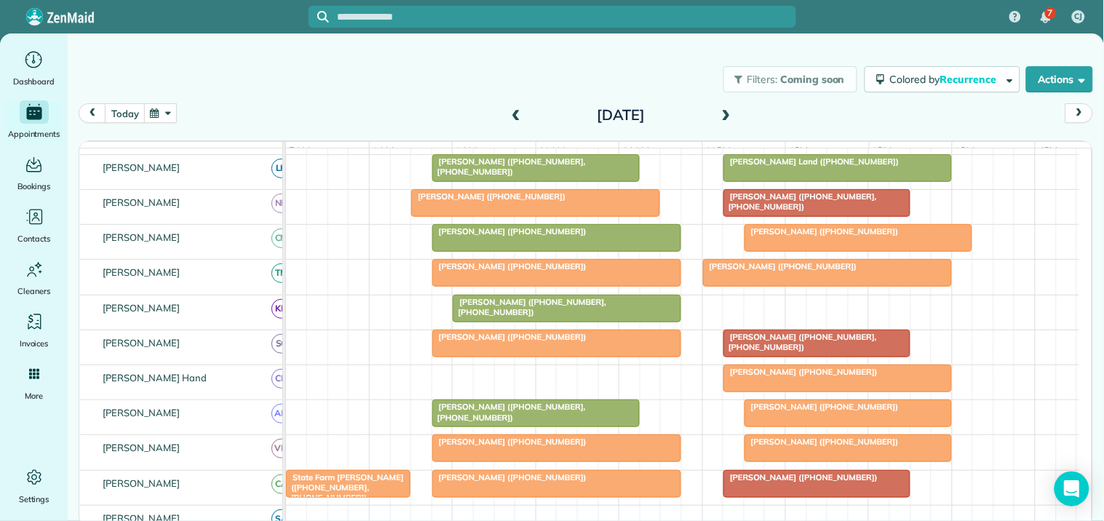
click at [160, 112] on button "button" at bounding box center [160, 113] width 33 height 20
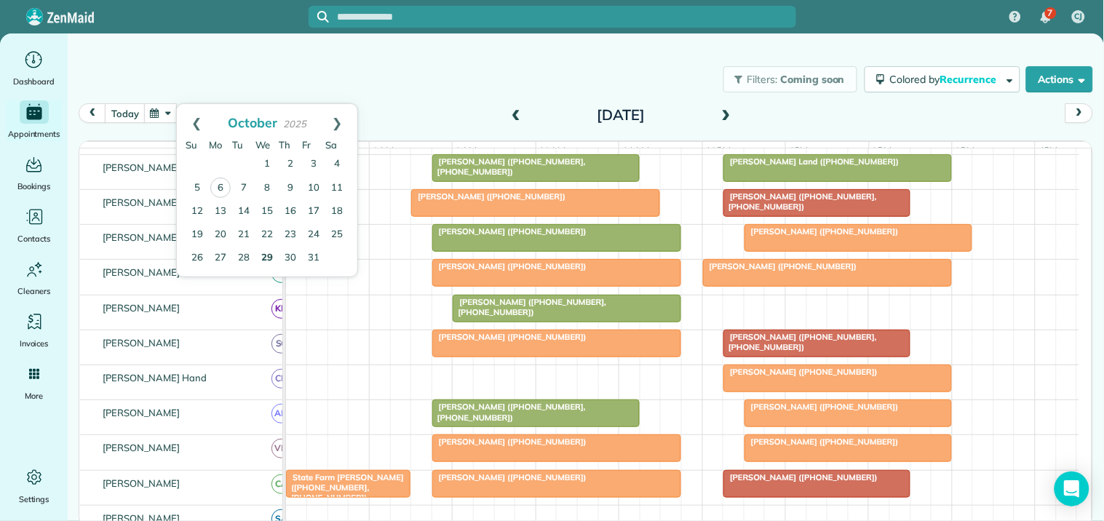
click at [267, 252] on link "29" at bounding box center [266, 258] width 23 height 23
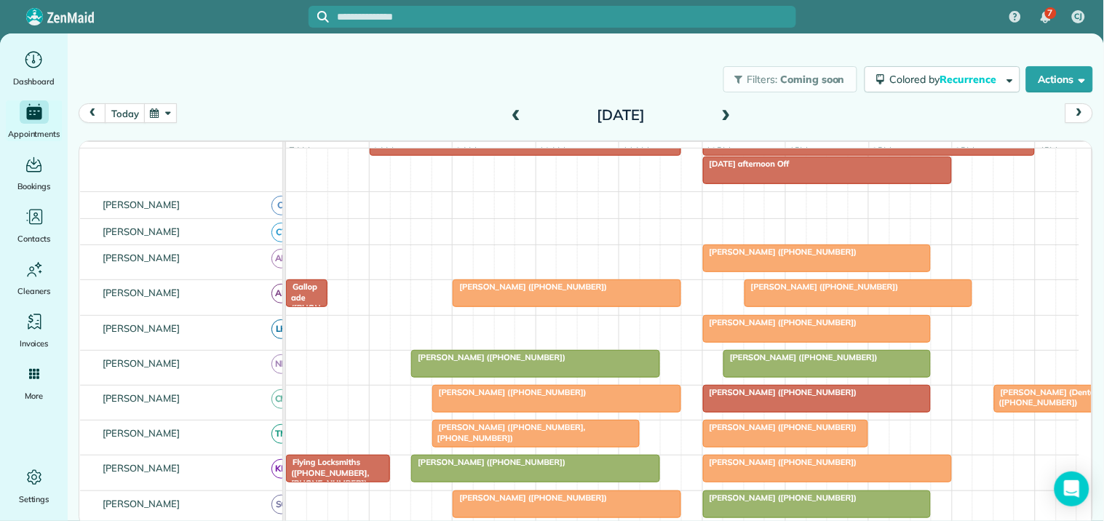
scroll to position [133, 0]
click at [166, 115] on button "button" at bounding box center [160, 113] width 33 height 20
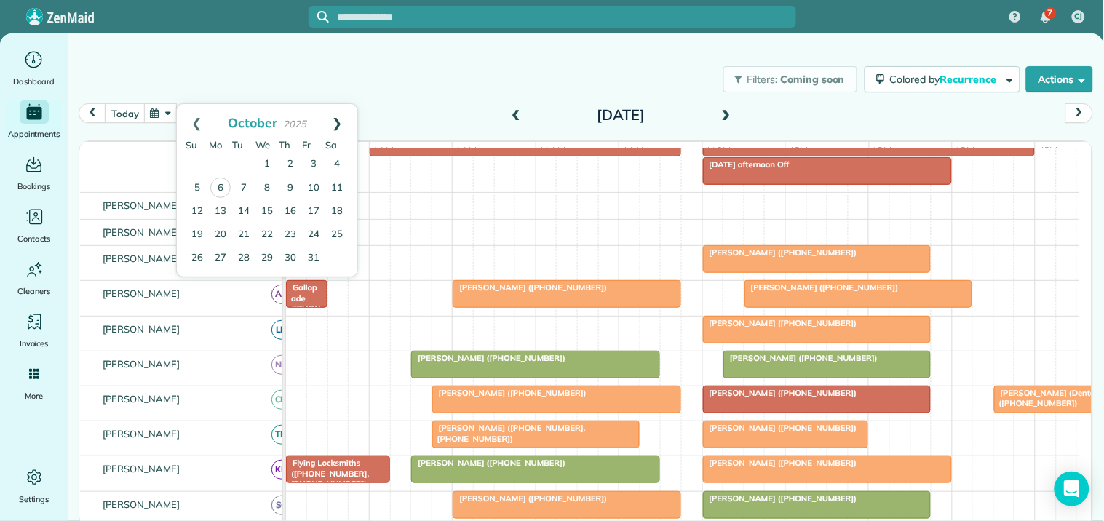
click at [343, 117] on link "Next" at bounding box center [337, 122] width 40 height 36
click at [220, 234] on link "17" at bounding box center [220, 234] width 23 height 23
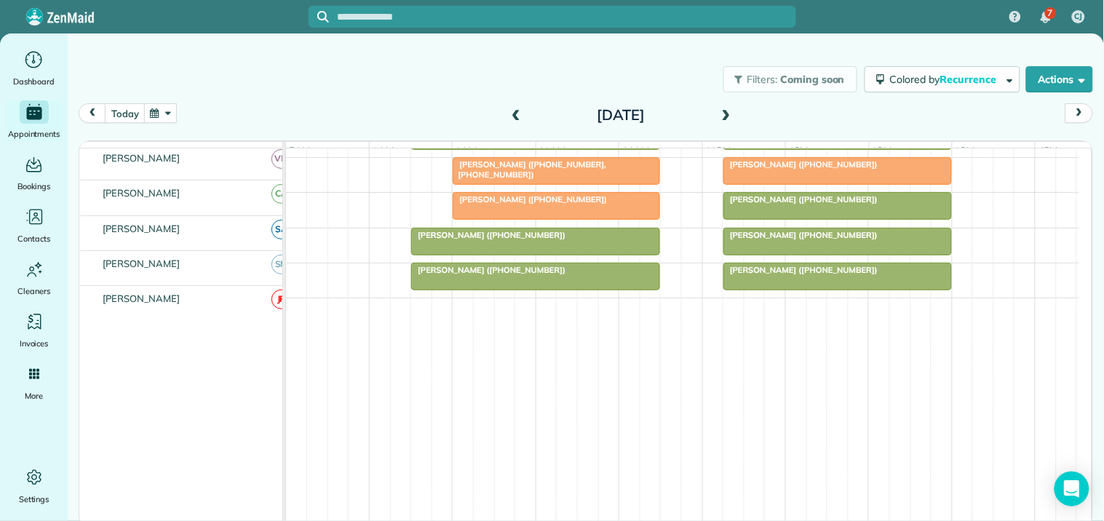
scroll to position [147, 0]
